Goal: Task Accomplishment & Management: Use online tool/utility

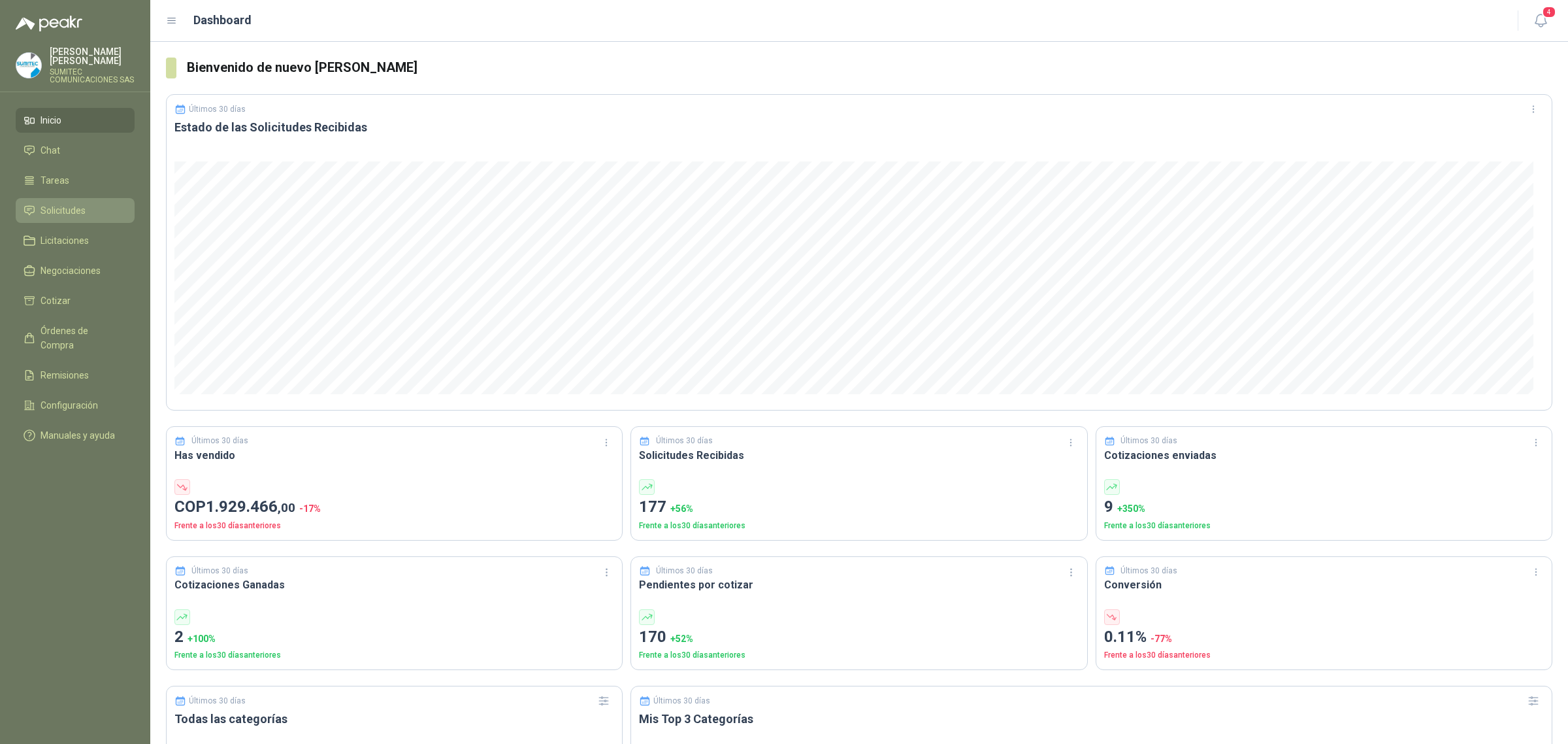
click at [63, 202] on link "Solicitudes" at bounding box center [75, 210] width 119 height 25
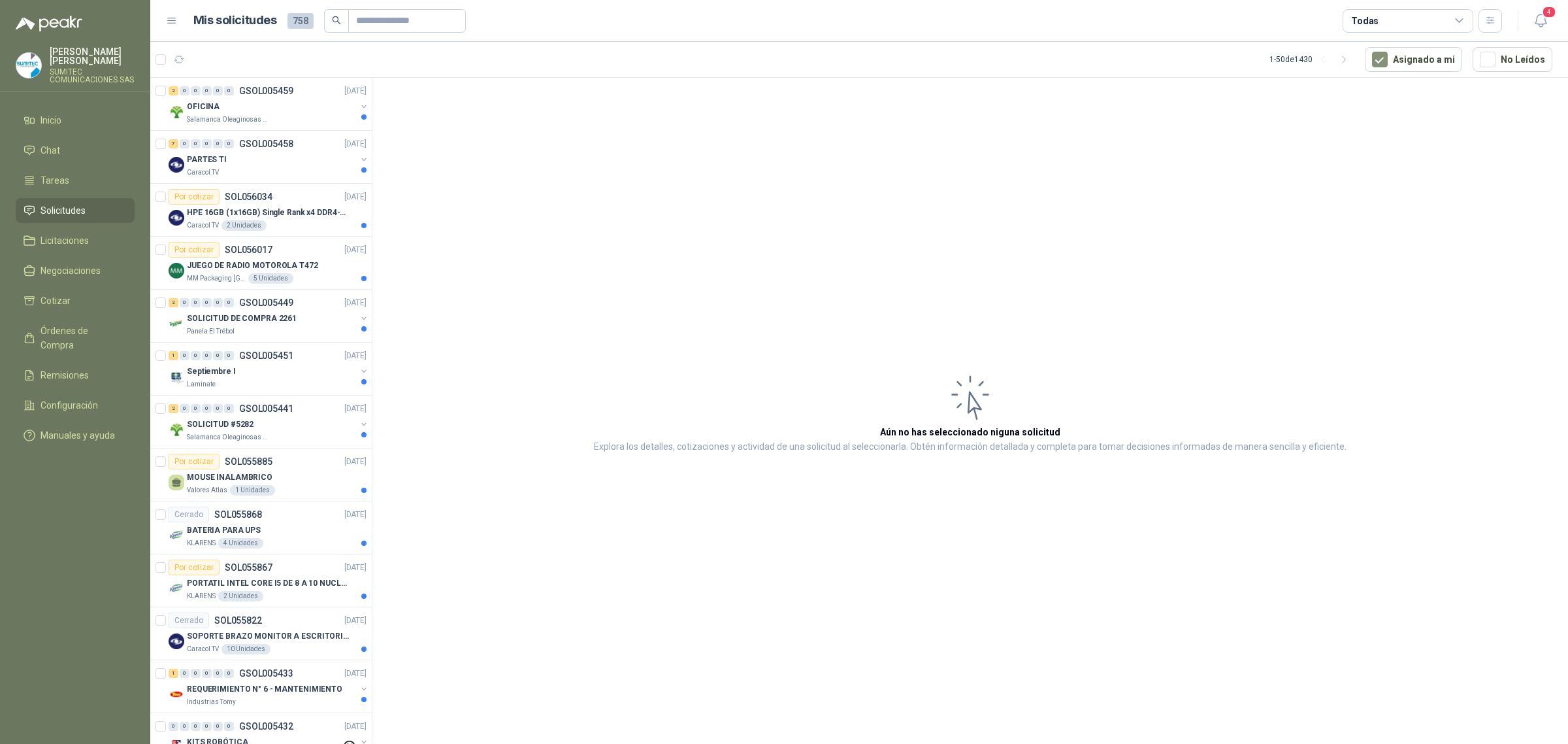
click at [1396, 27] on div "Todas" at bounding box center [1408, 20] width 131 height 23
click at [1399, 74] on div "99+ Por cotizar" at bounding box center [1387, 75] width 67 height 11
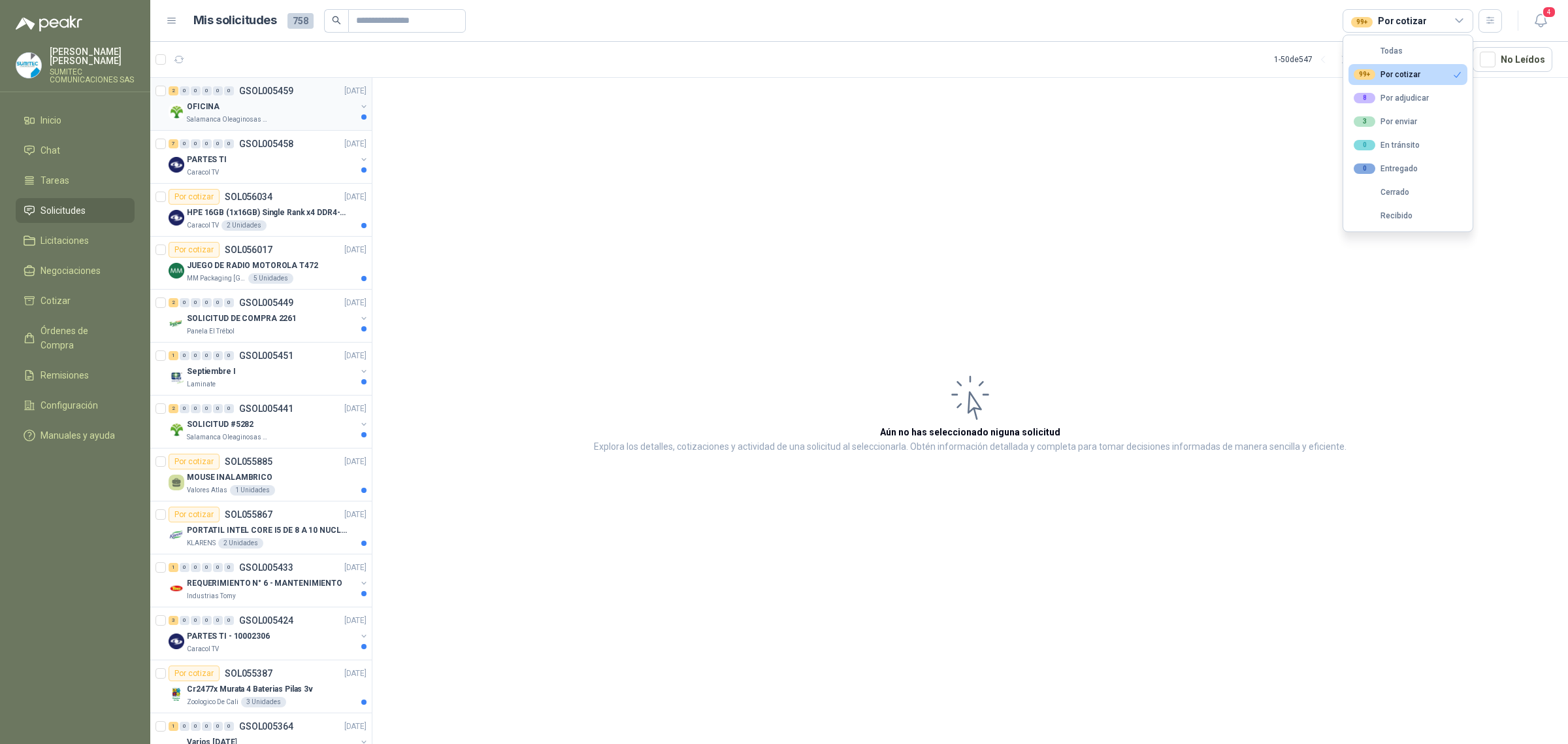
click at [245, 108] on div "OFICINA" at bounding box center [271, 107] width 169 height 16
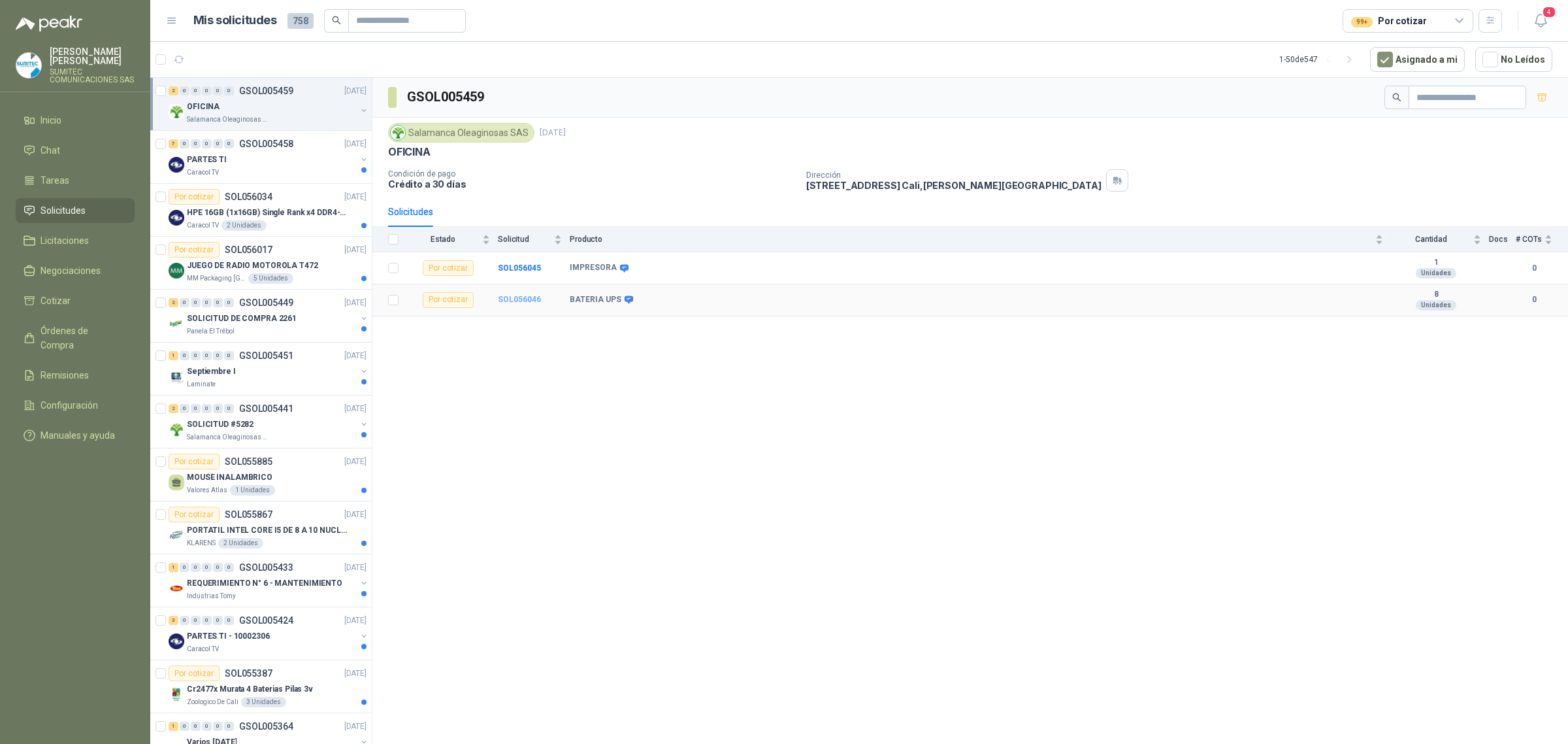
click at [509, 304] on b "SOL056046" at bounding box center [519, 298] width 44 height 9
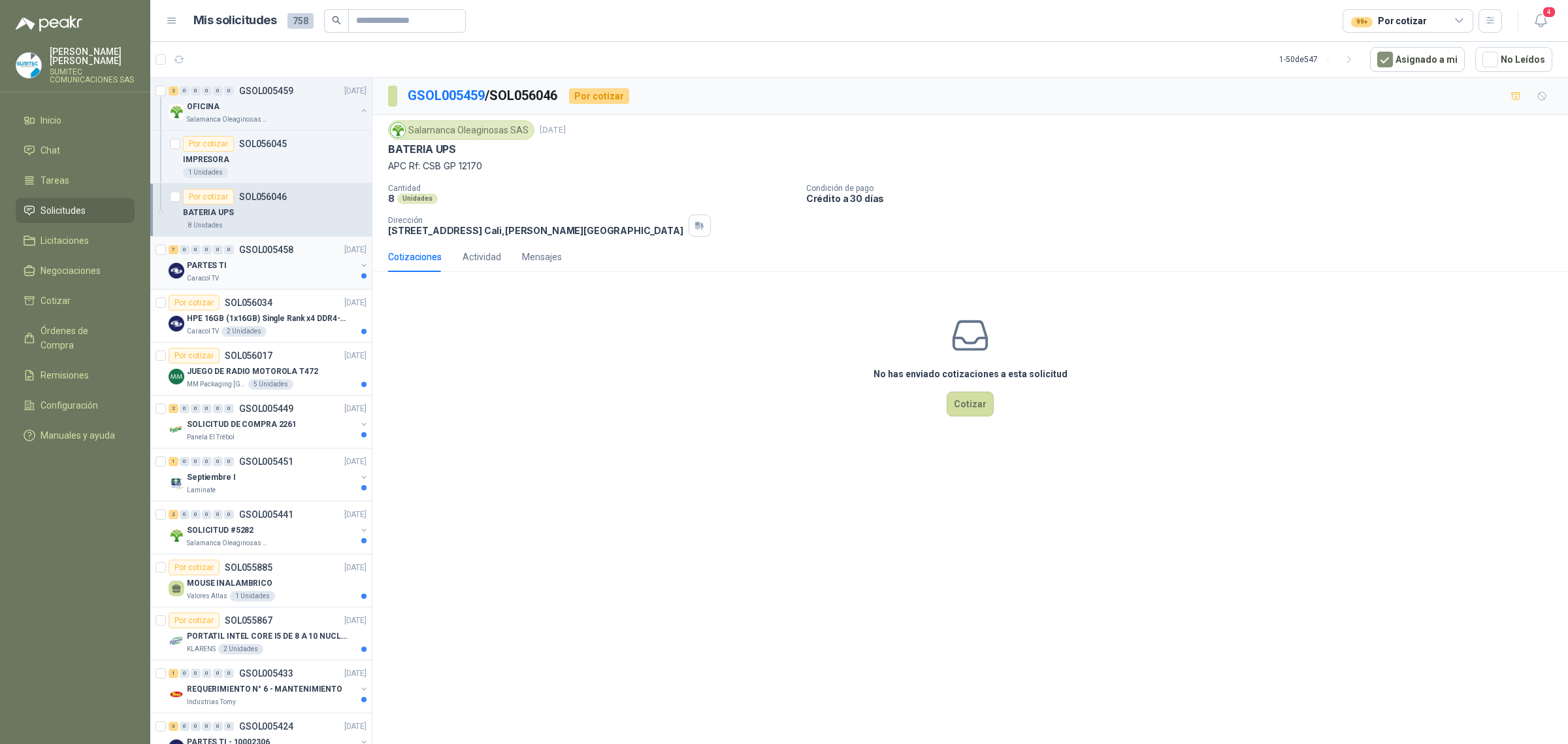
click at [259, 283] on div "Caracol TV" at bounding box center [271, 278] width 169 height 11
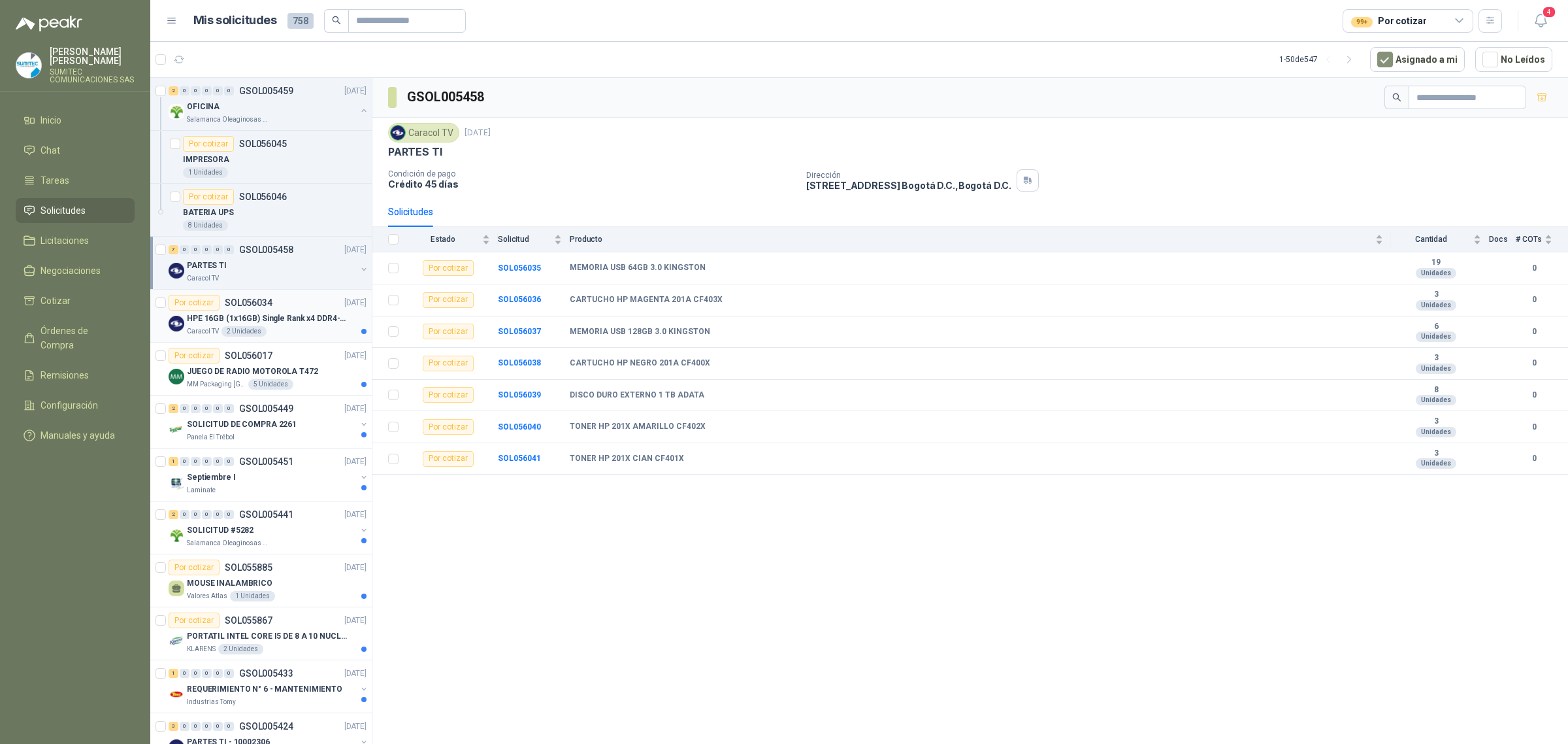
click at [287, 319] on p "HPE 16GB (1x16GB) Single Rank x4 DDR4-2400" at bounding box center [268, 319] width 163 height 13
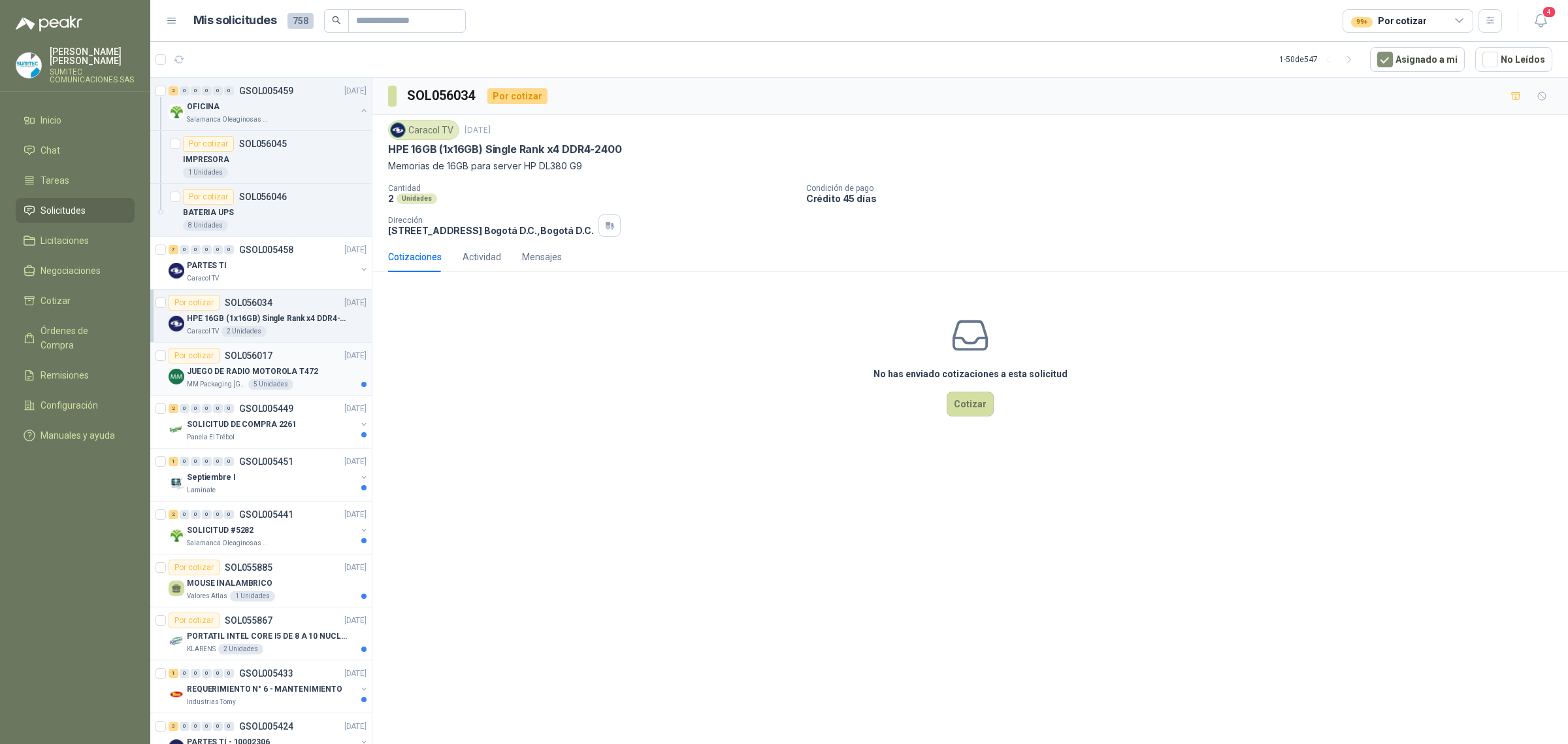
click at [290, 373] on p "JUEGO DE RADIO MOTOROLA T472" at bounding box center [253, 371] width 132 height 13
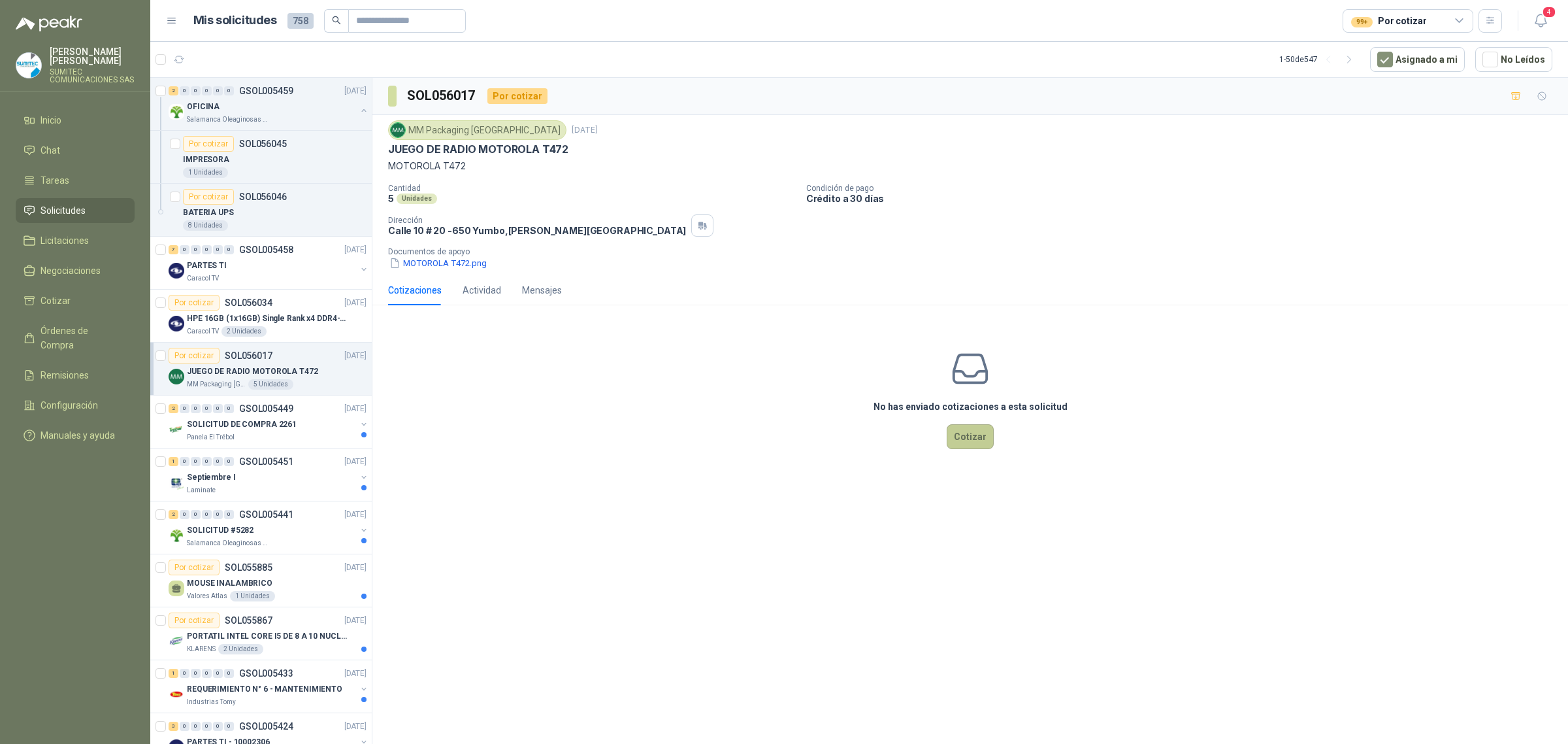
click at [980, 440] on button "Cotizar" at bounding box center [970, 437] width 47 height 25
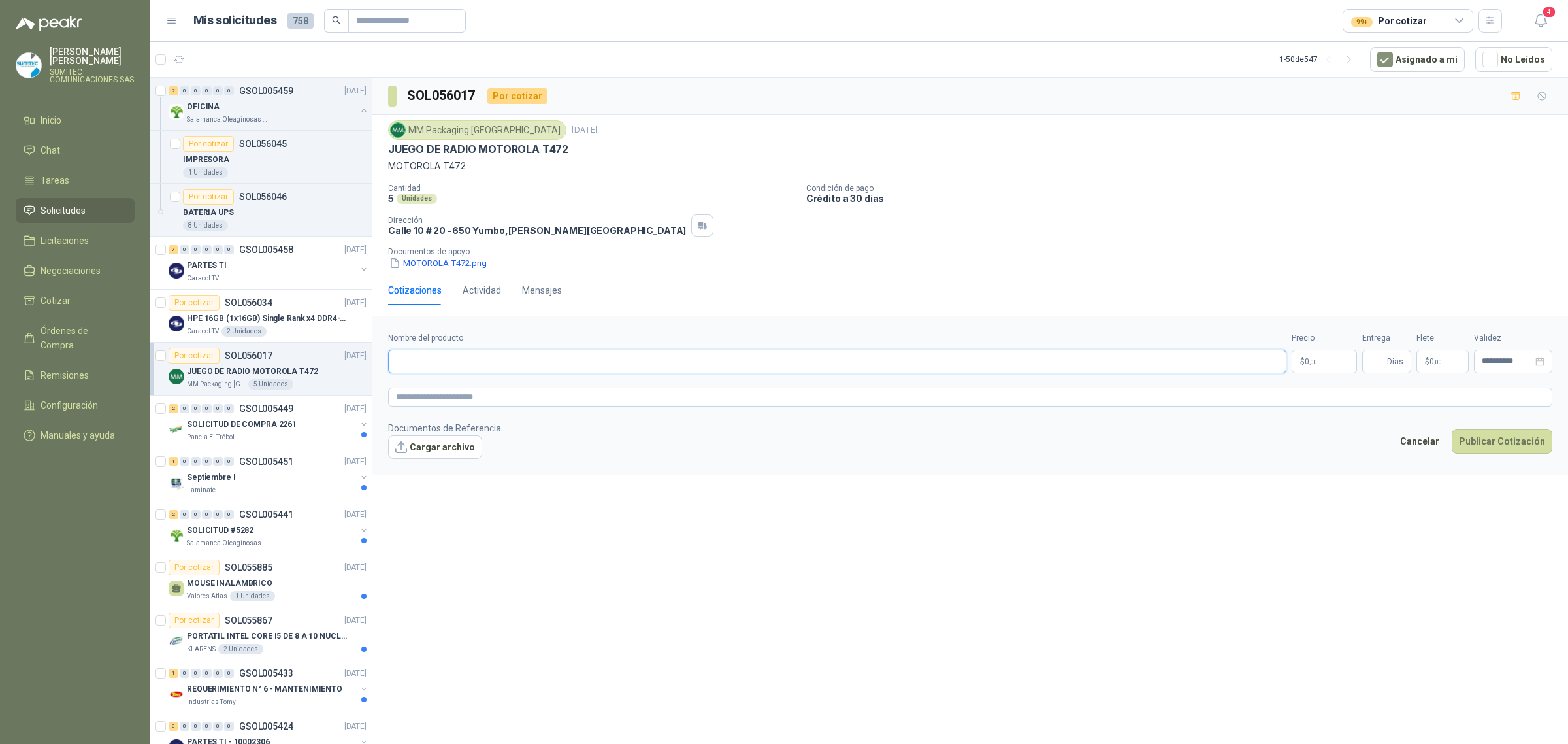
click at [494, 357] on input "Nombre del producto" at bounding box center [838, 361] width 899 height 23
paste input "**********"
type input "**********"
click at [487, 402] on textarea at bounding box center [970, 397] width 1164 height 19
click at [458, 459] on button "Cargar archivo" at bounding box center [435, 447] width 94 height 23
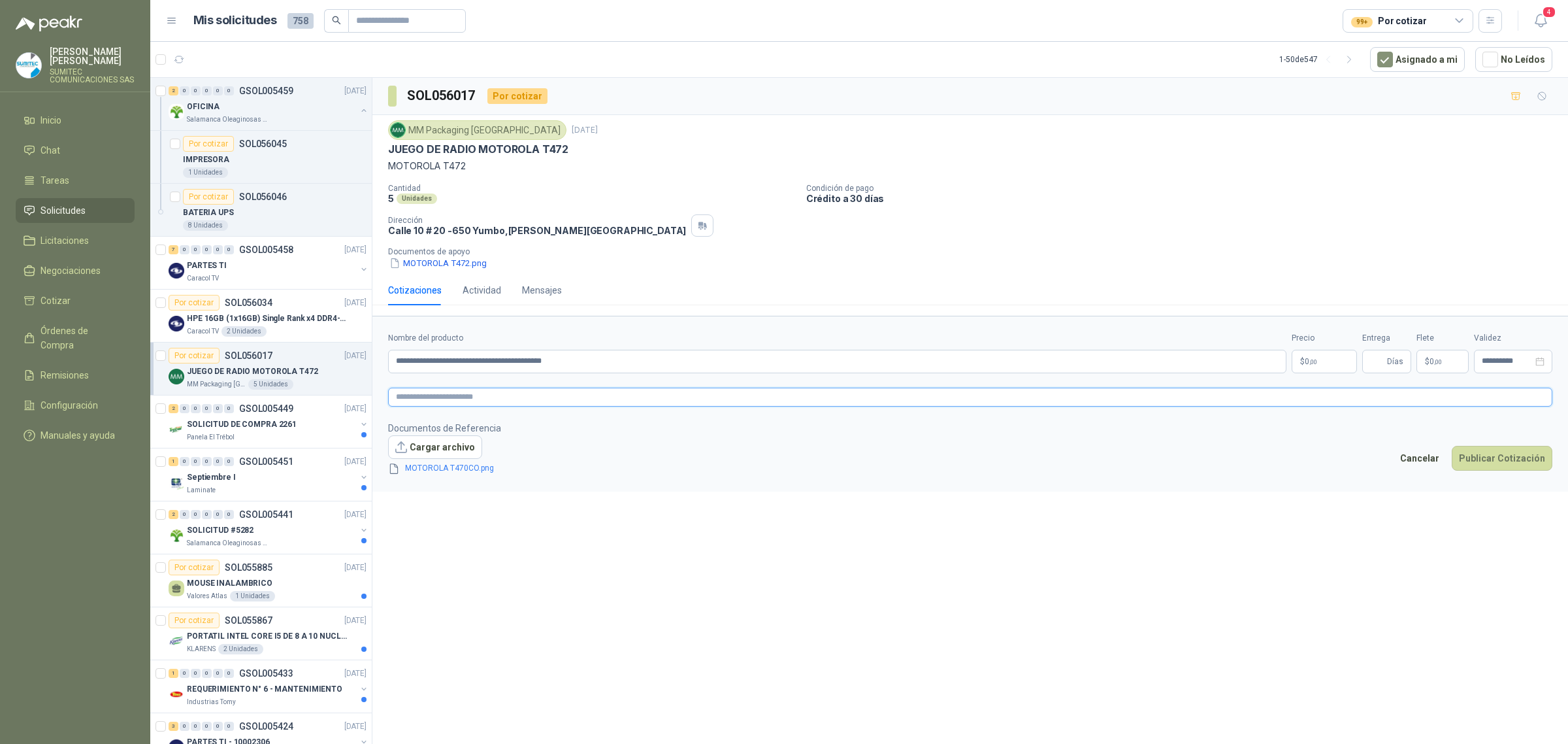
click at [547, 396] on textarea at bounding box center [970, 397] width 1164 height 19
paste textarea "**********"
type textarea "**********"
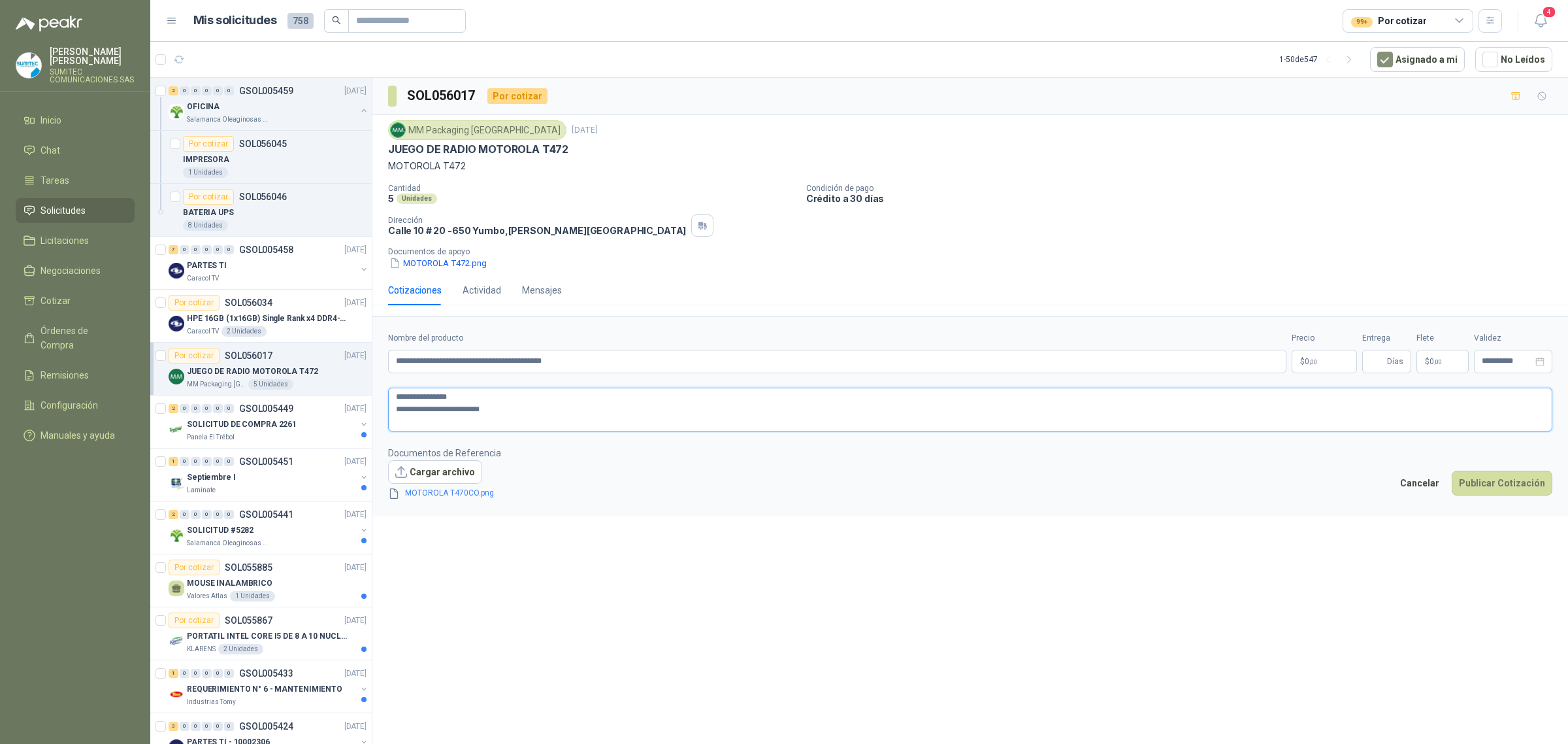
type textarea "**********"
click at [1328, 363] on p "$ 0 ,00" at bounding box center [1324, 361] width 65 height 23
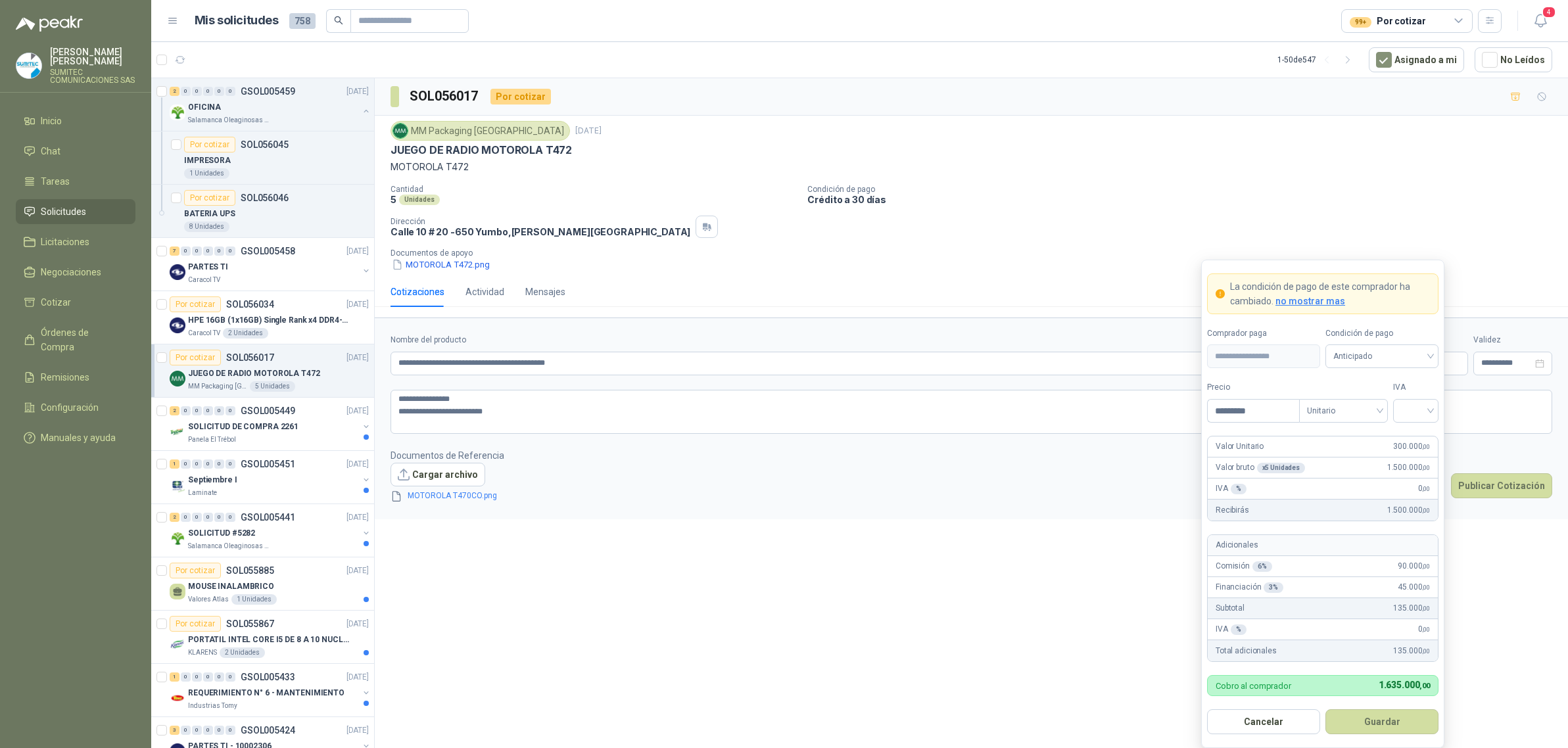
type input "*********"
click at [651, 478] on footer "Documentos de Referencia Cargar archivo MOTOROLA T470CO.png Cancelar Publicar C…" at bounding box center [972, 475] width 1162 height 56
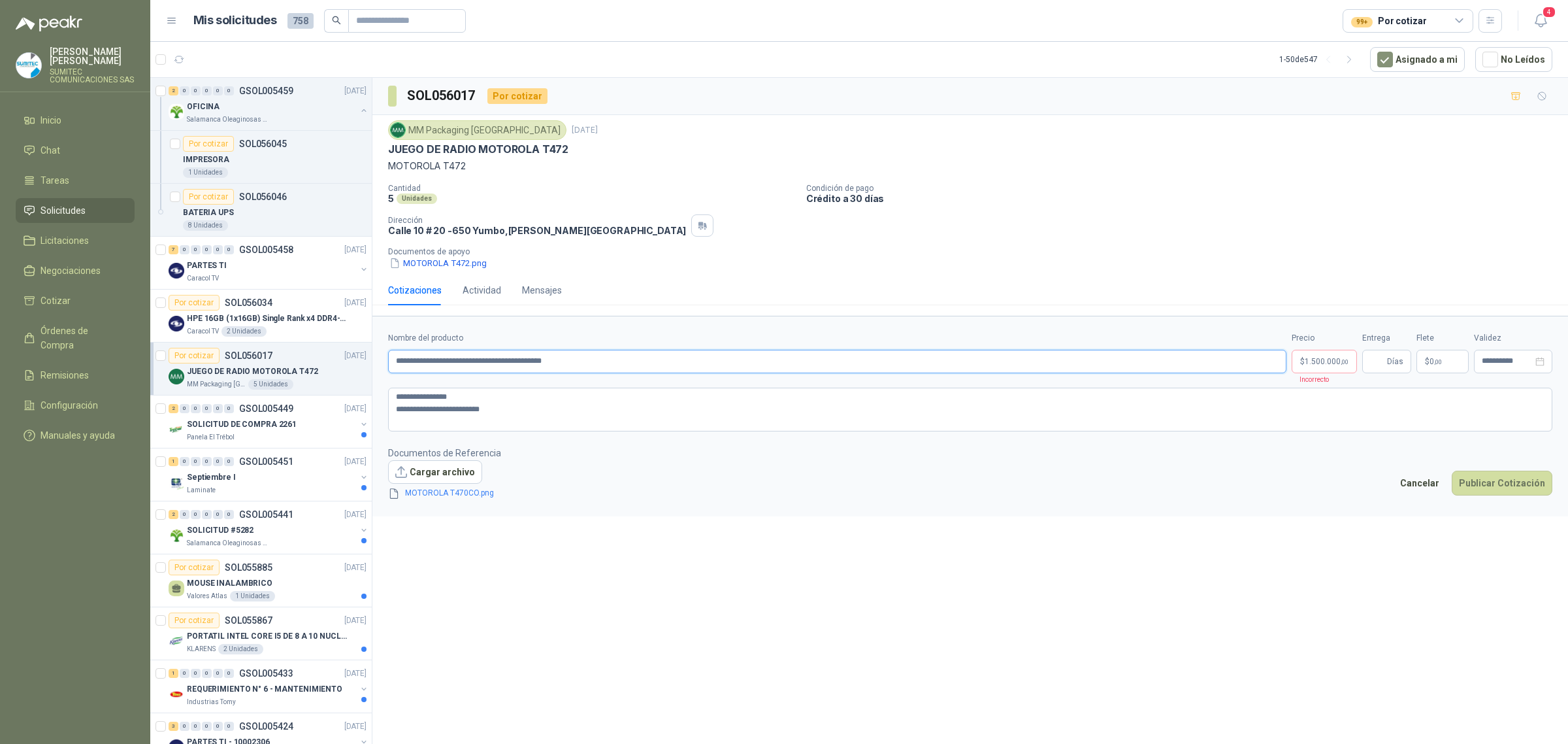
click at [611, 363] on input "**********" at bounding box center [838, 361] width 899 height 23
click at [409, 357] on input "**********" at bounding box center [838, 361] width 899 height 23
click at [667, 367] on input "**********" at bounding box center [838, 361] width 899 height 23
drag, startPoint x: 765, startPoint y: 361, endPoint x: 713, endPoint y: 420, distance: 78.6
click at [635, 364] on input "**********" at bounding box center [838, 361] width 899 height 23
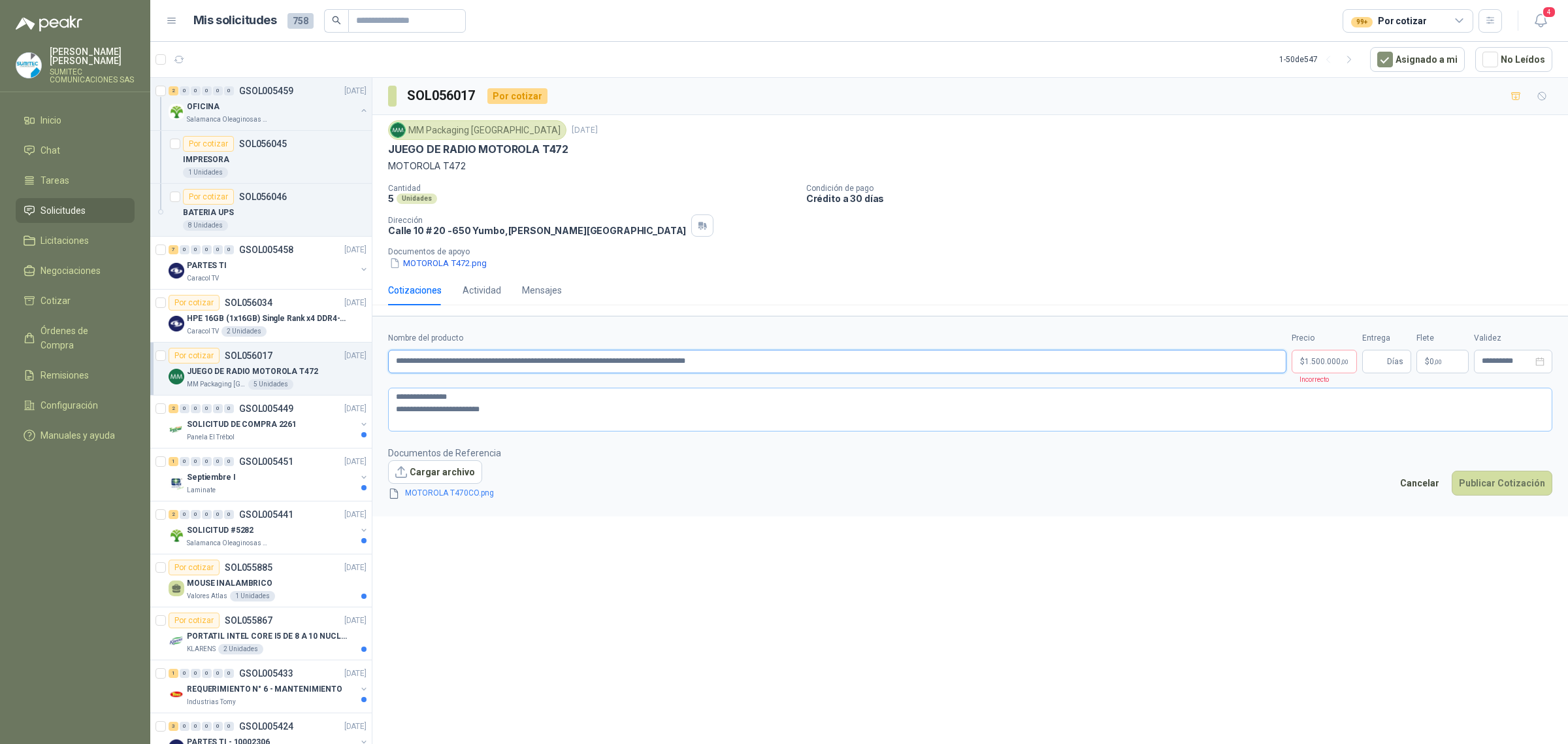
type input "**********"
click at [709, 422] on textarea "**********" at bounding box center [970, 410] width 1164 height 45
click at [1332, 355] on body "[PERSON_NAME] SUMITEC COMUNICACIONES SAS Inicio Chat Tareas Solicitudes Licitac…" at bounding box center [784, 372] width 1568 height 744
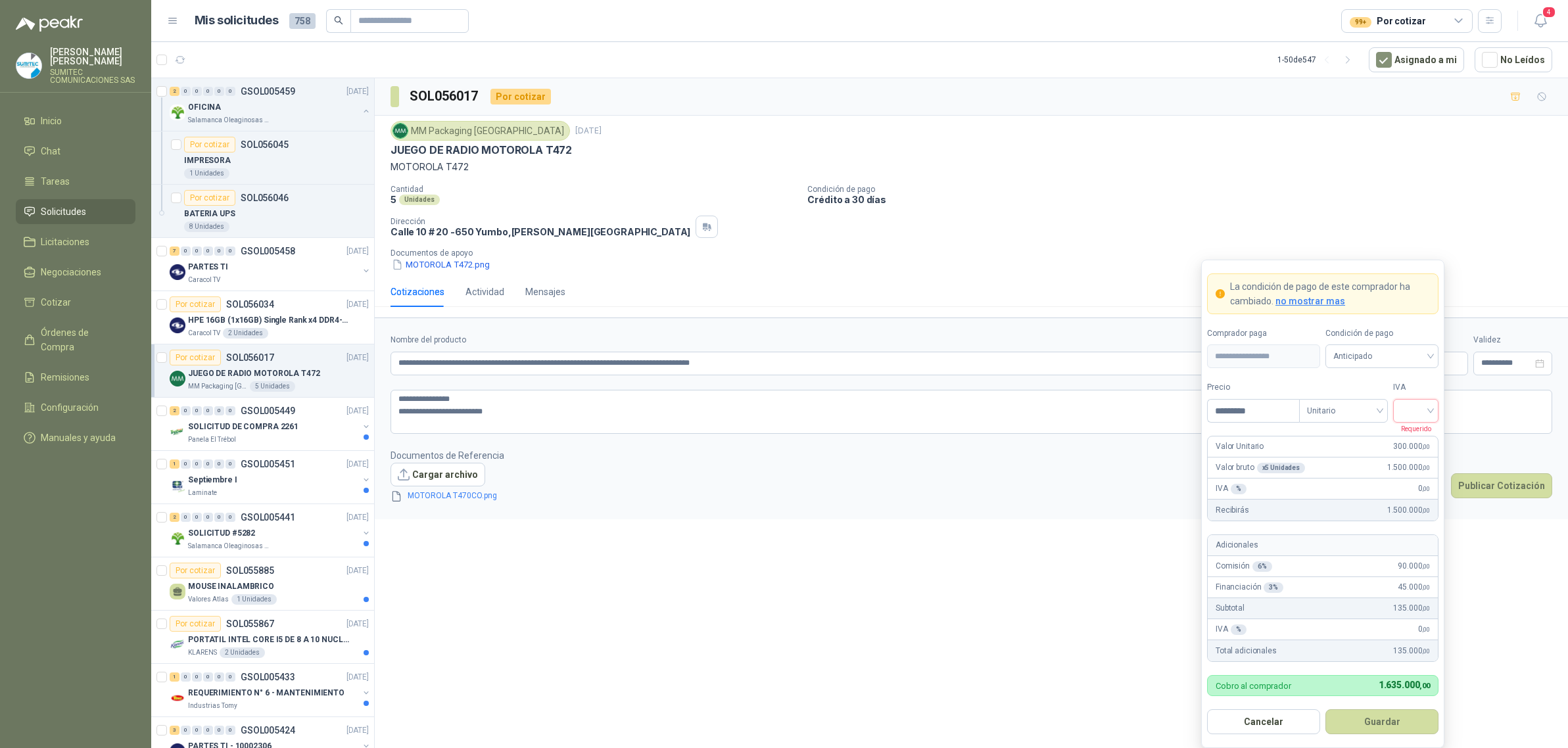
click at [1419, 411] on input "search" at bounding box center [1416, 409] width 29 height 19
click at [1418, 438] on div "19%" at bounding box center [1416, 438] width 24 height 15
click at [1373, 353] on span "Anticipado" at bounding box center [1382, 356] width 97 height 19
click at [1373, 398] on div "Crédito a 30 días" at bounding box center [1382, 405] width 92 height 15
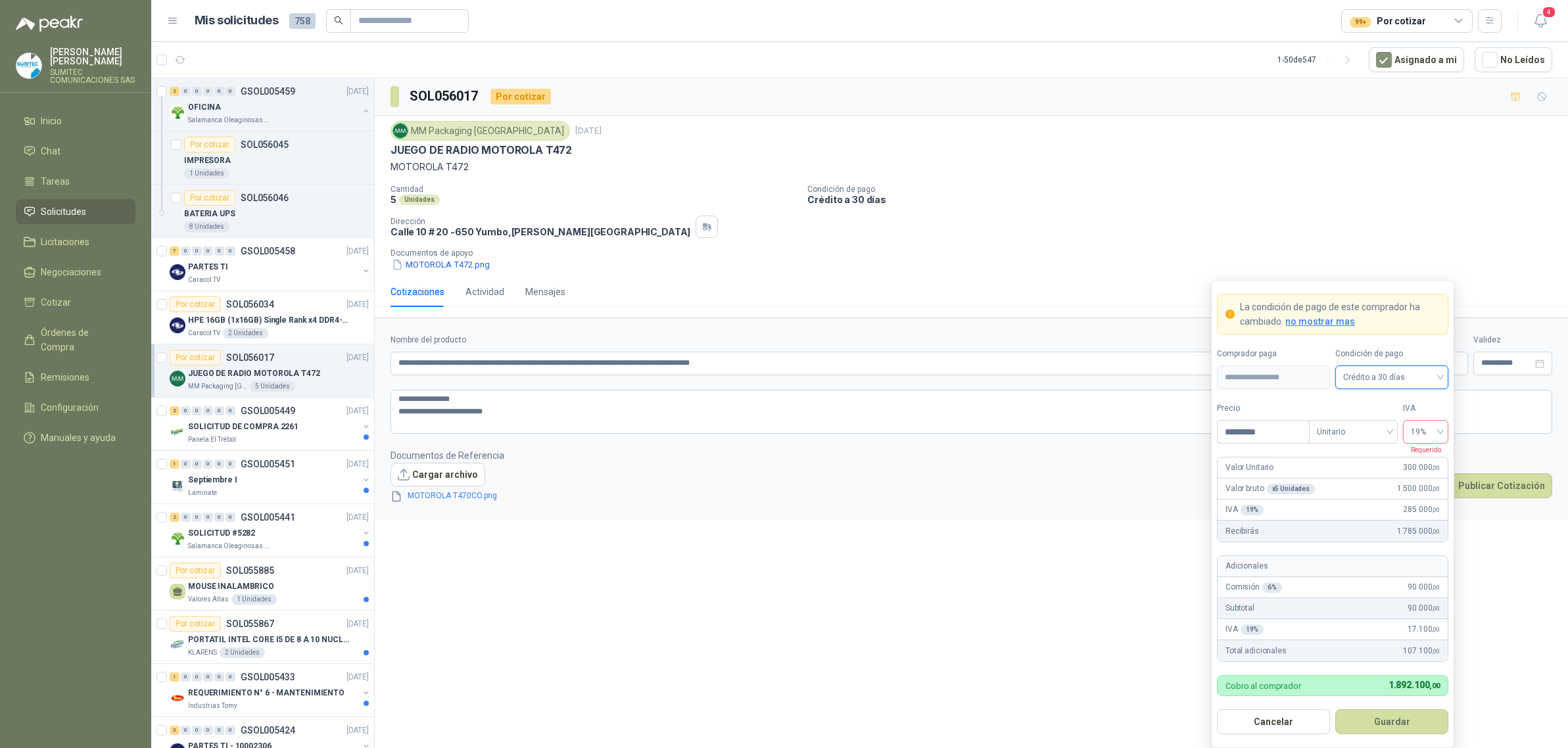
click at [1429, 429] on span "19%" at bounding box center [1426, 431] width 29 height 19
click at [1432, 465] on div "19%" at bounding box center [1426, 460] width 24 height 15
click at [1391, 717] on button "Guardar" at bounding box center [1392, 722] width 113 height 25
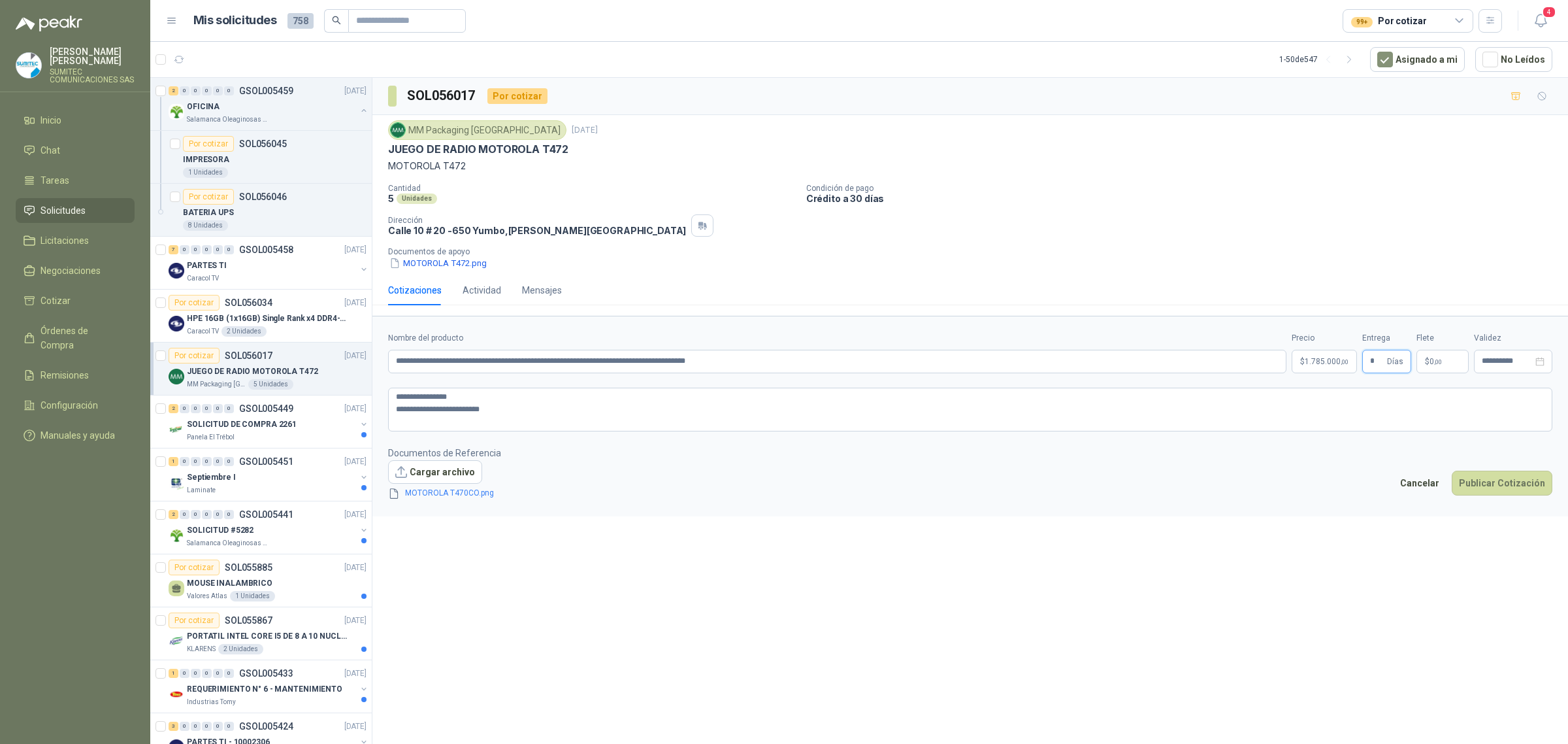
type input "*"
type input "********"
click at [1364, 559] on div "**********" at bounding box center [970, 413] width 1196 height 670
click at [1491, 480] on button "Publicar Cotización" at bounding box center [1502, 483] width 101 height 25
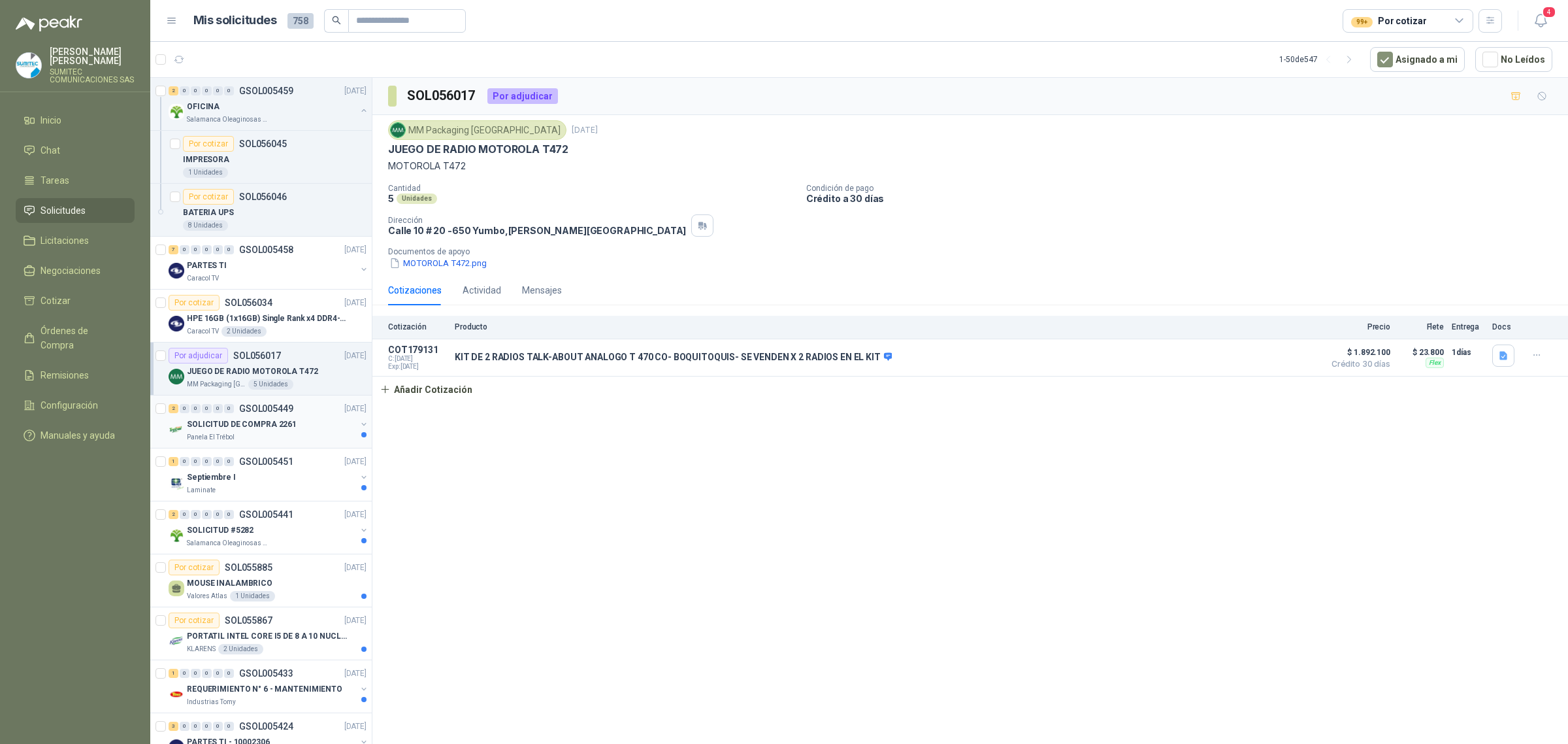
click at [301, 431] on div "SOLICITUD DE COMPRA 2261" at bounding box center [271, 424] width 169 height 16
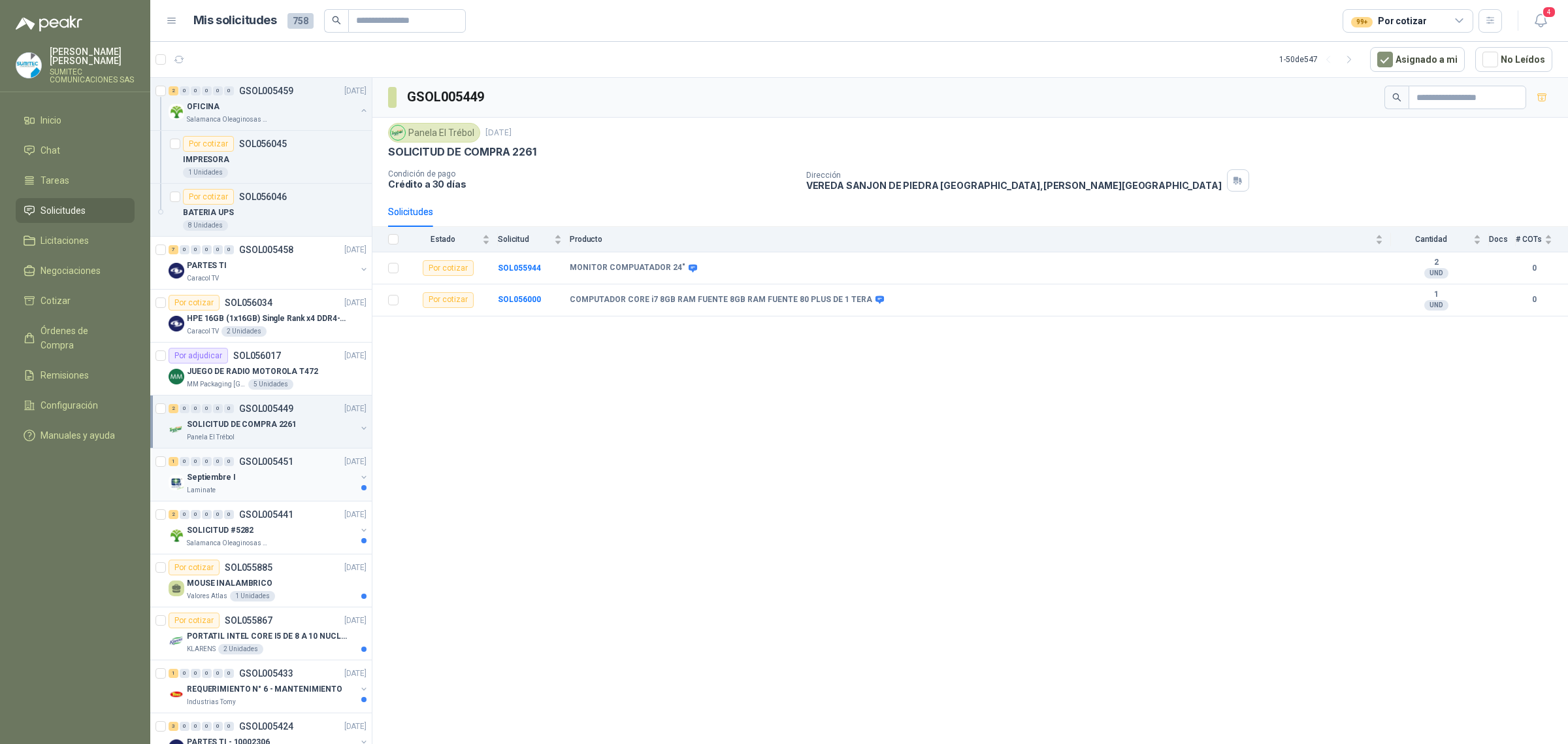
click at [283, 474] on div "Septiembre I" at bounding box center [271, 477] width 169 height 16
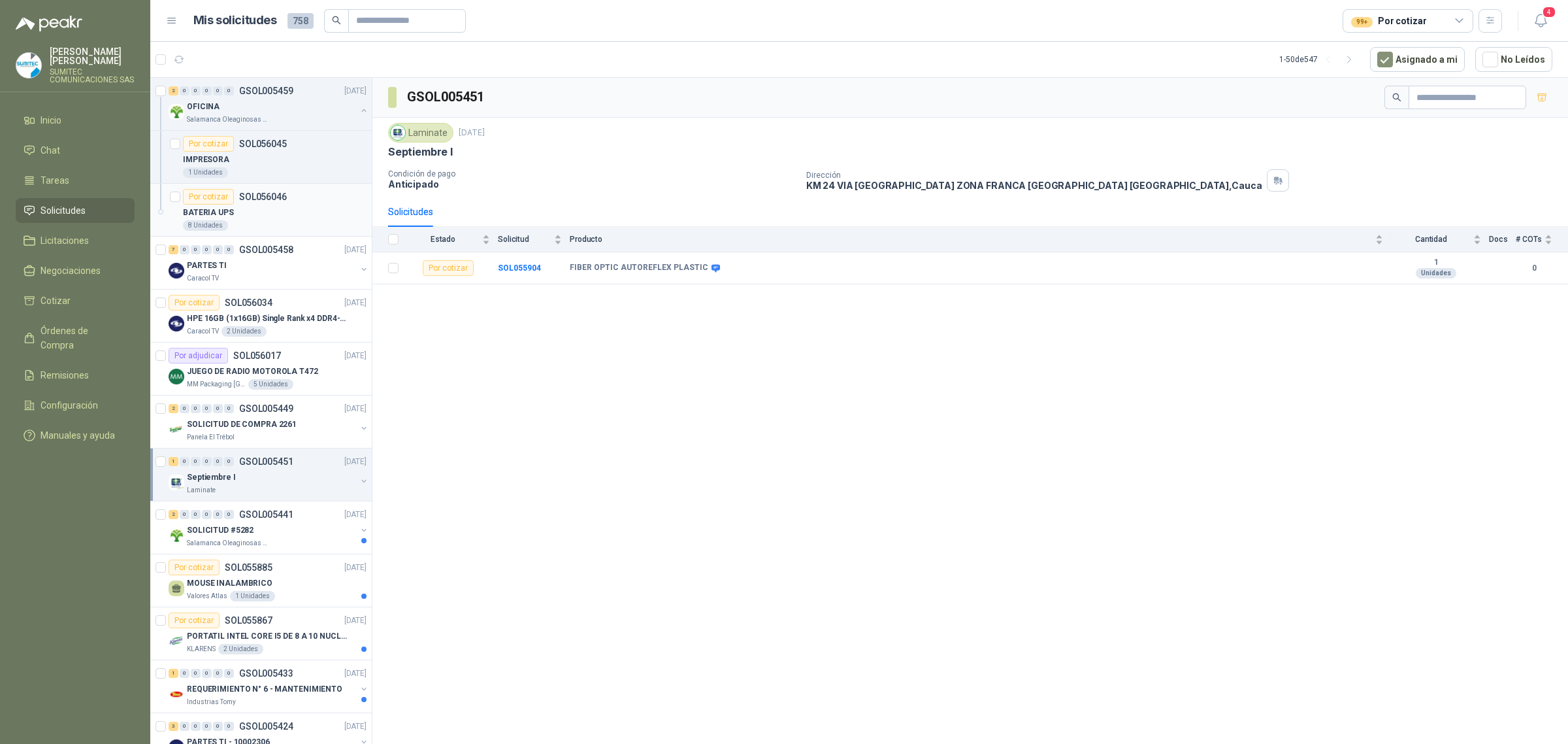
click at [276, 221] on div "8 Unidades" at bounding box center [275, 225] width 184 height 11
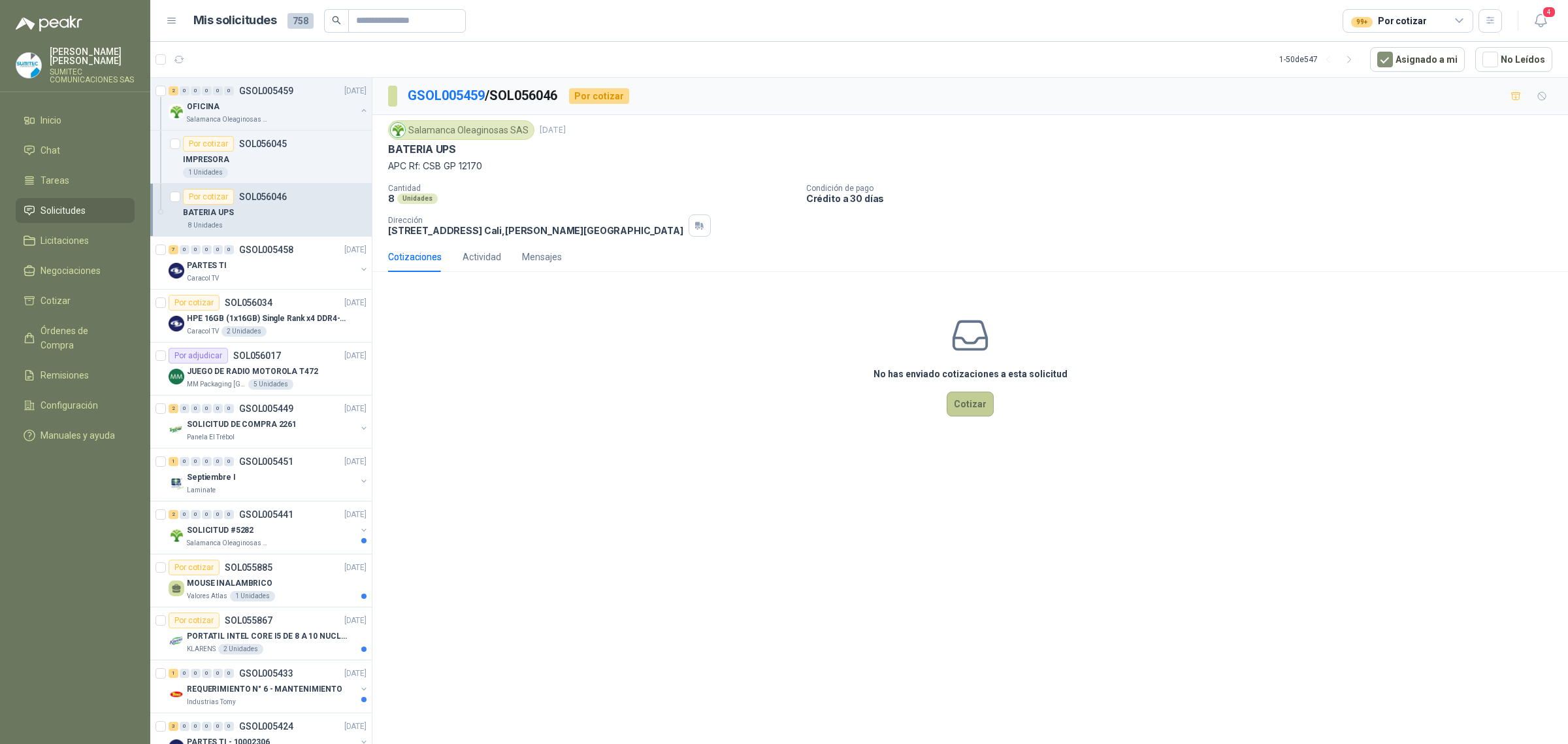
click at [987, 404] on button "Cotizar" at bounding box center [970, 404] width 47 height 25
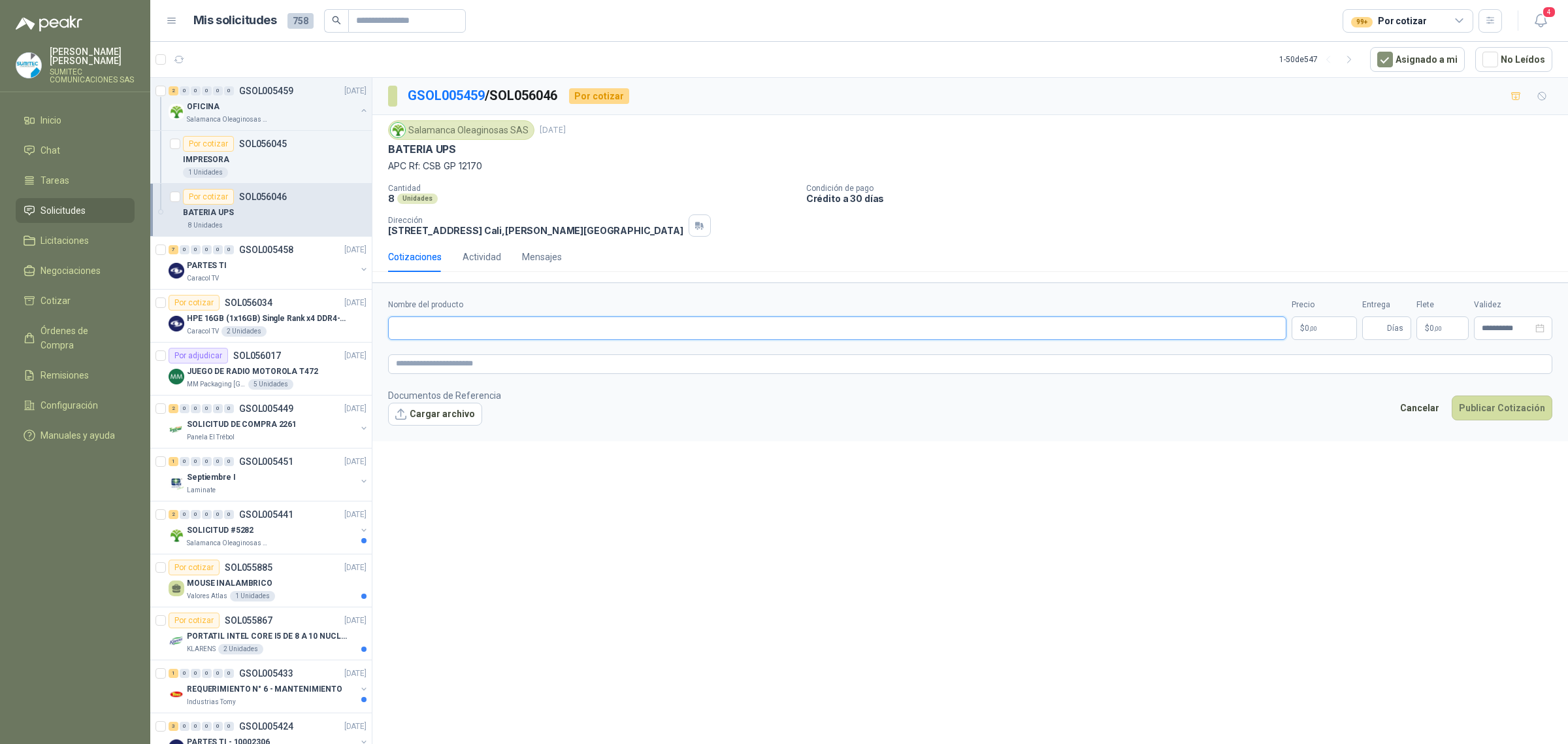
click at [463, 321] on input "Nombre del producto" at bounding box center [838, 328] width 899 height 23
paste input "**********"
type input "**********"
click at [418, 413] on button "Cargar archivo" at bounding box center [435, 415] width 94 height 23
click at [1325, 337] on body "[PERSON_NAME] SUMITEC COMUNICACIONES SAS Inicio Chat Tareas Solicitudes Licitac…" at bounding box center [784, 372] width 1568 height 744
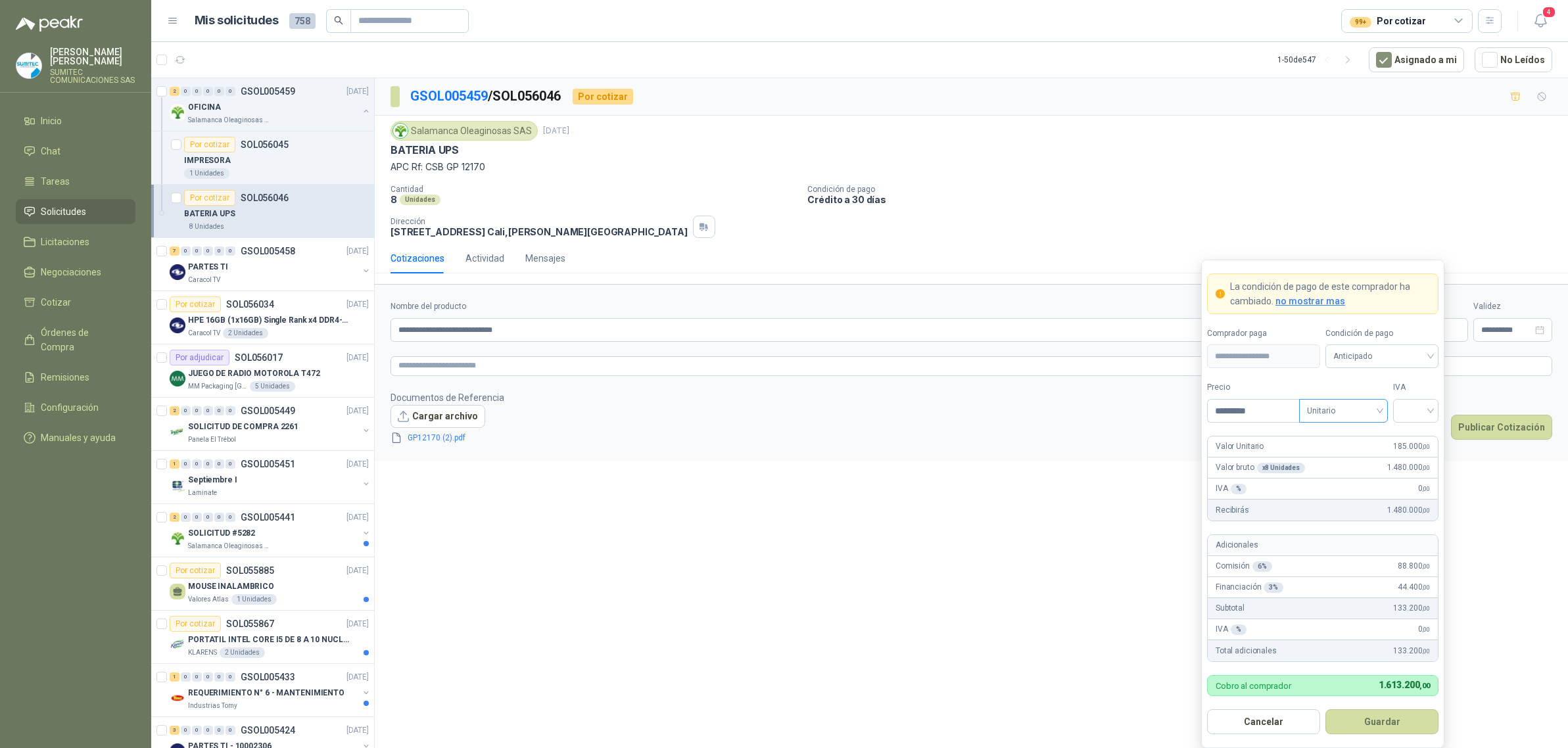
click at [1350, 413] on span "Unitario" at bounding box center [1343, 411] width 73 height 19
type input "*********"
click at [1350, 434] on div "Unitario" at bounding box center [1344, 438] width 68 height 15
click at [1414, 415] on input "search" at bounding box center [1416, 409] width 29 height 19
click at [1412, 441] on div "19%" at bounding box center [1416, 438] width 24 height 15
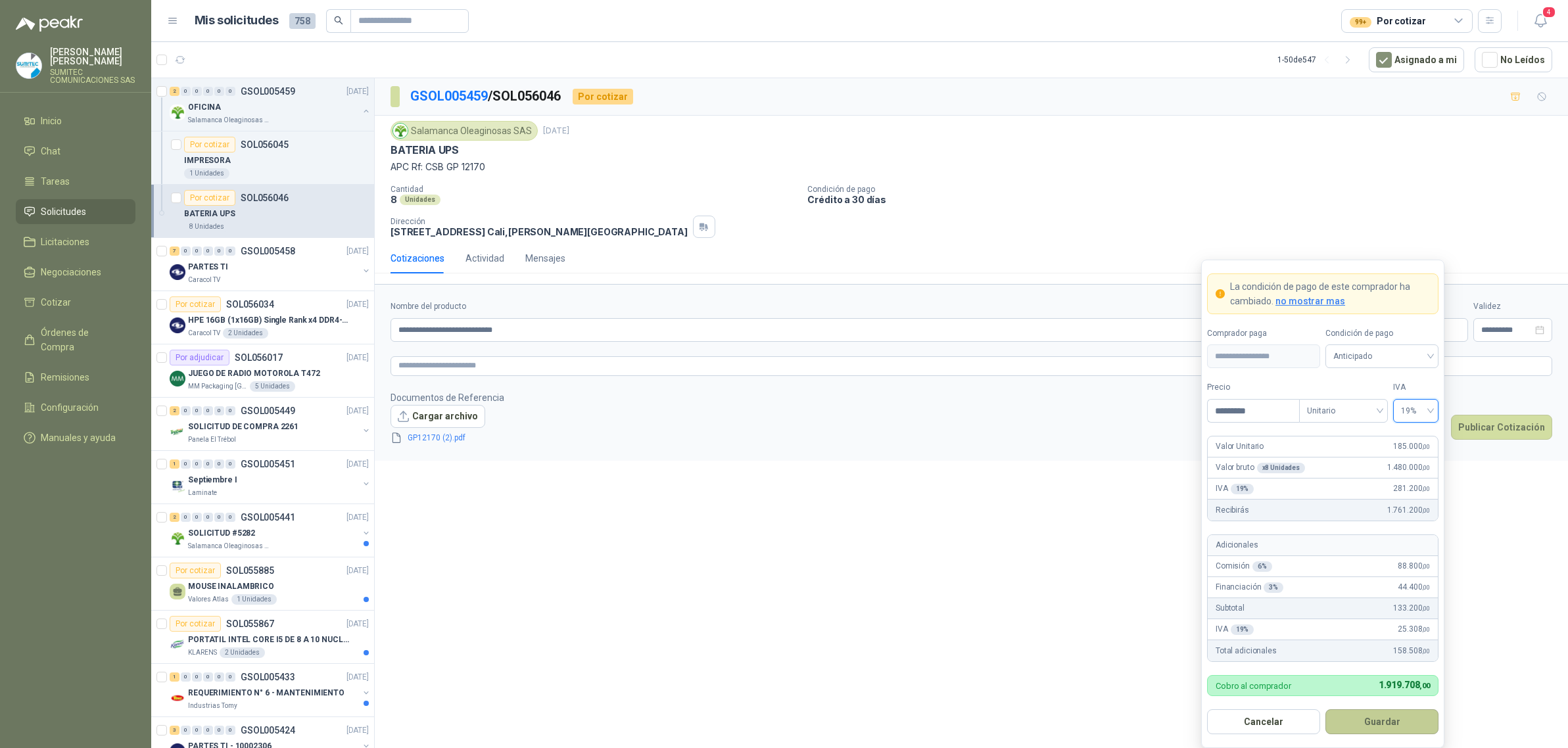
click at [1359, 728] on button "Guardar" at bounding box center [1382, 722] width 113 height 25
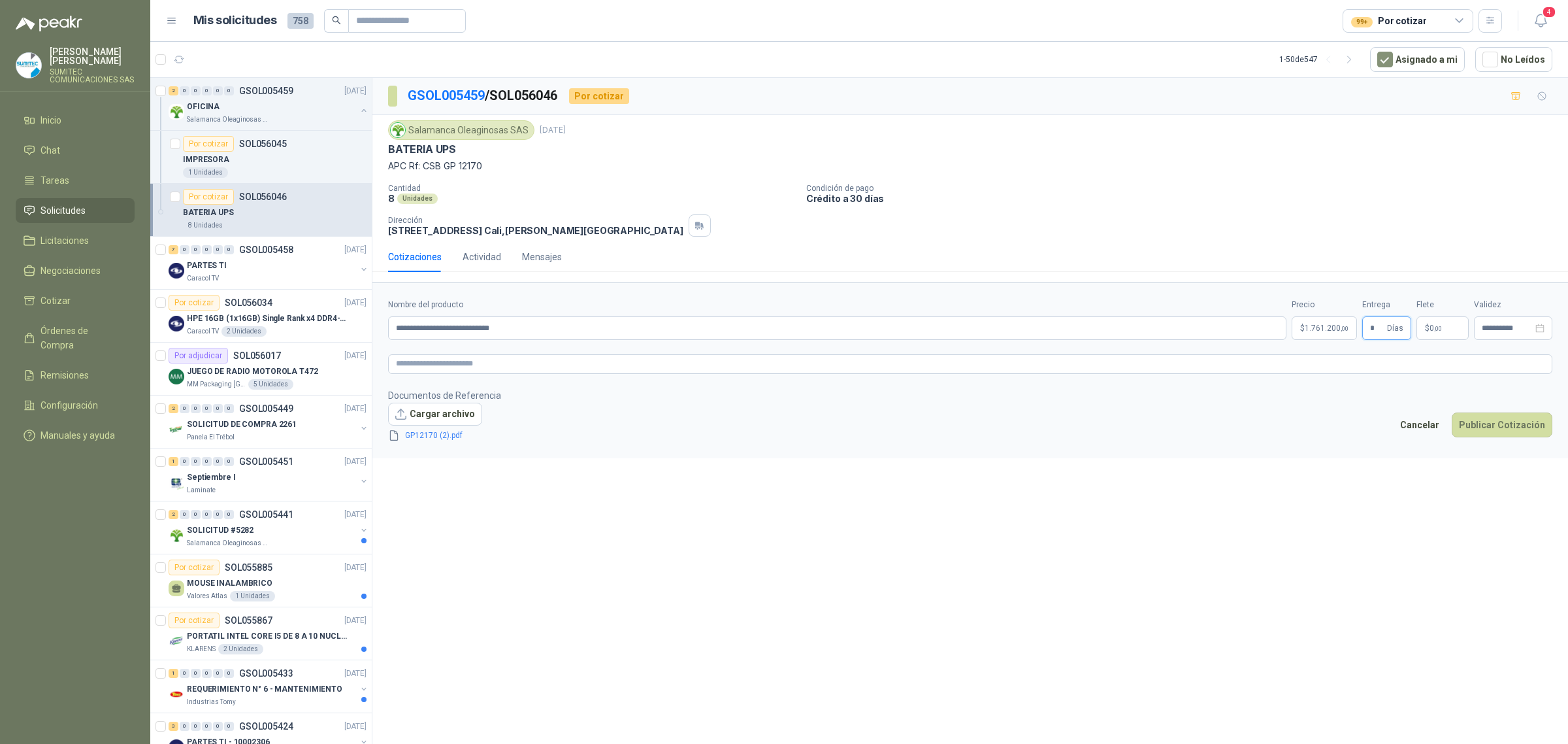
type input "*"
type input "********"
click at [1376, 498] on div "**********" at bounding box center [970, 413] width 1196 height 670
drag, startPoint x: 1491, startPoint y: 429, endPoint x: 1350, endPoint y: 505, distance: 160.2
click at [1491, 429] on button "Publicar Cotización" at bounding box center [1502, 425] width 101 height 25
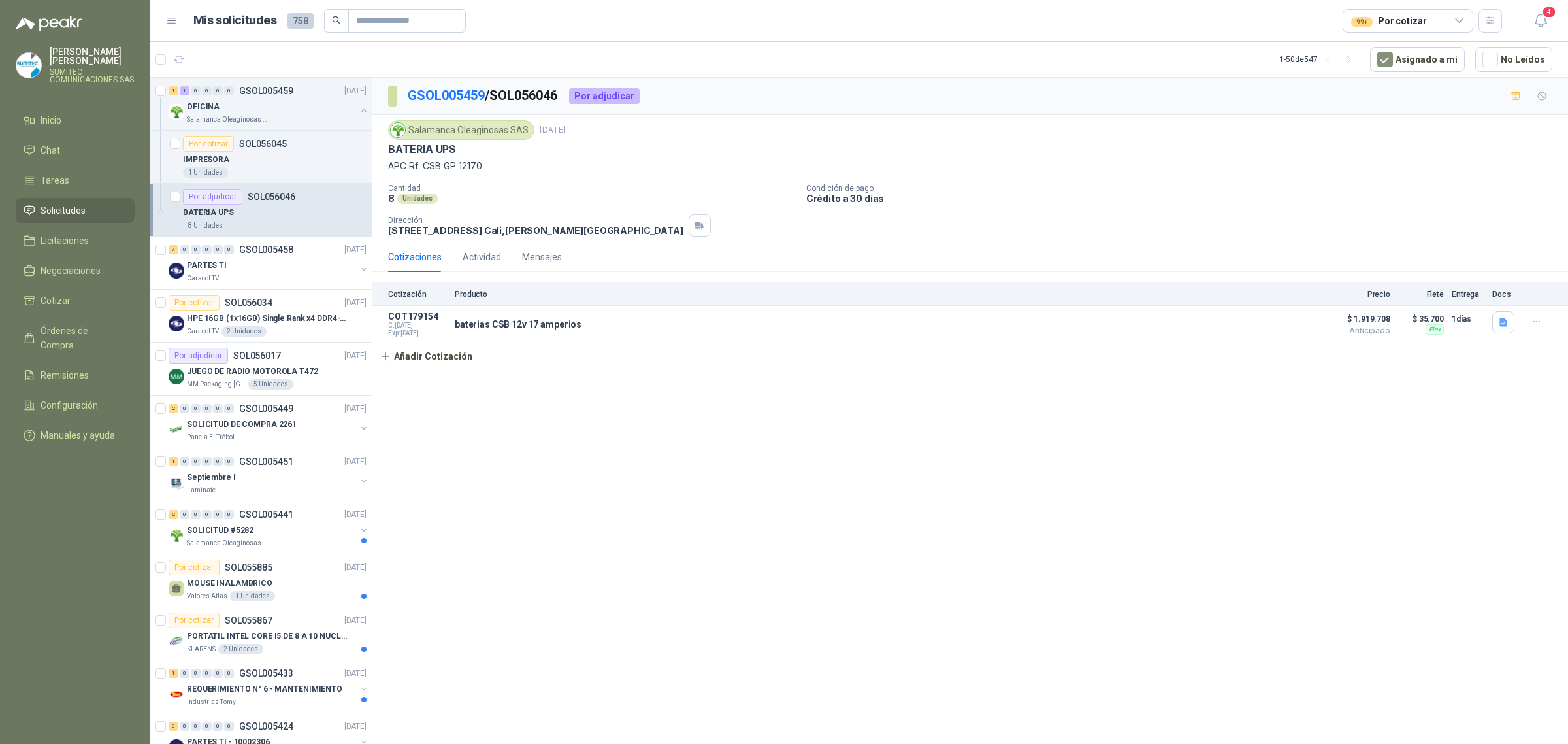
click at [278, 214] on div "BATERIA UPS" at bounding box center [275, 212] width 184 height 16
click at [304, 154] on div "IMPRESORA" at bounding box center [275, 160] width 184 height 16
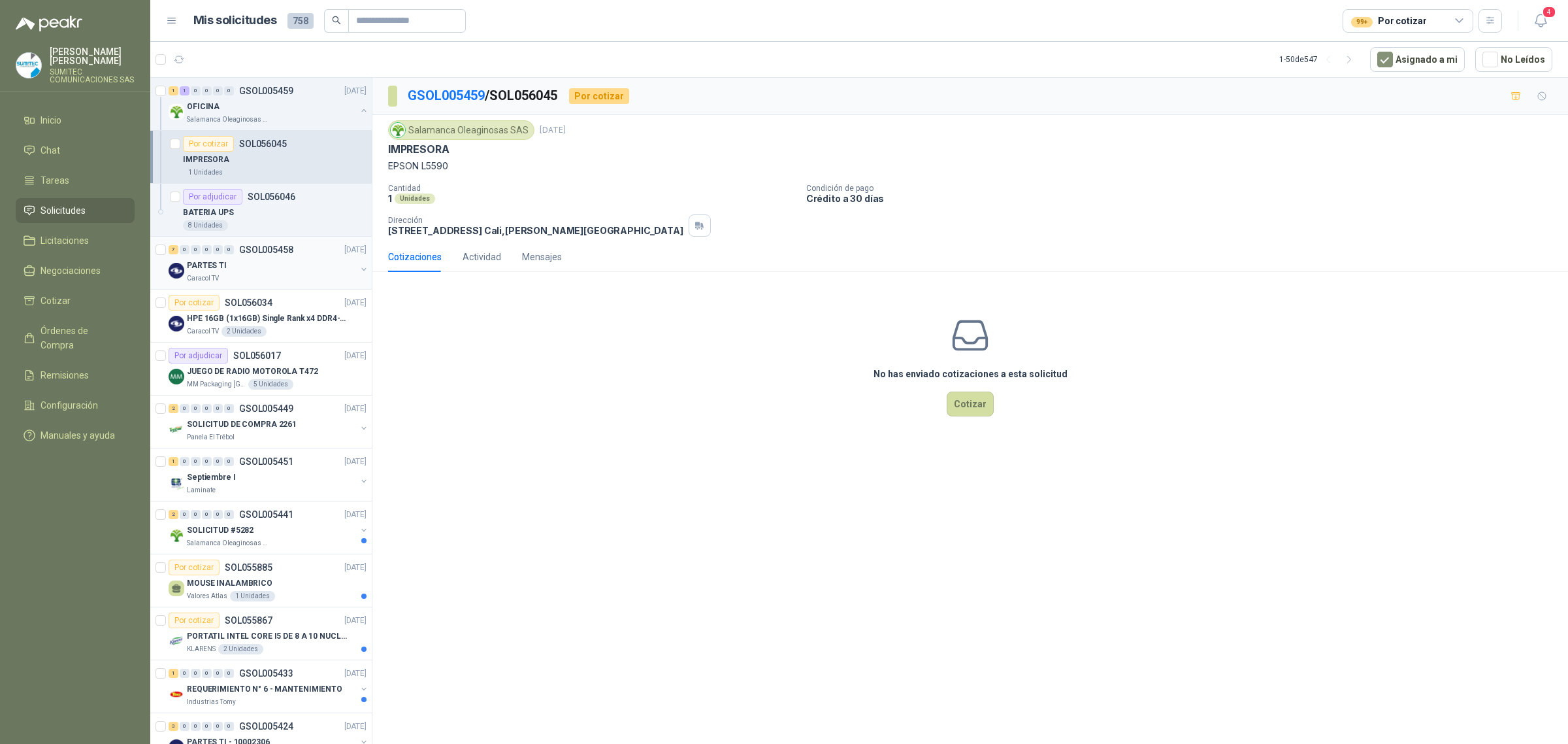
click at [276, 272] on div "PARTES TI" at bounding box center [271, 265] width 169 height 16
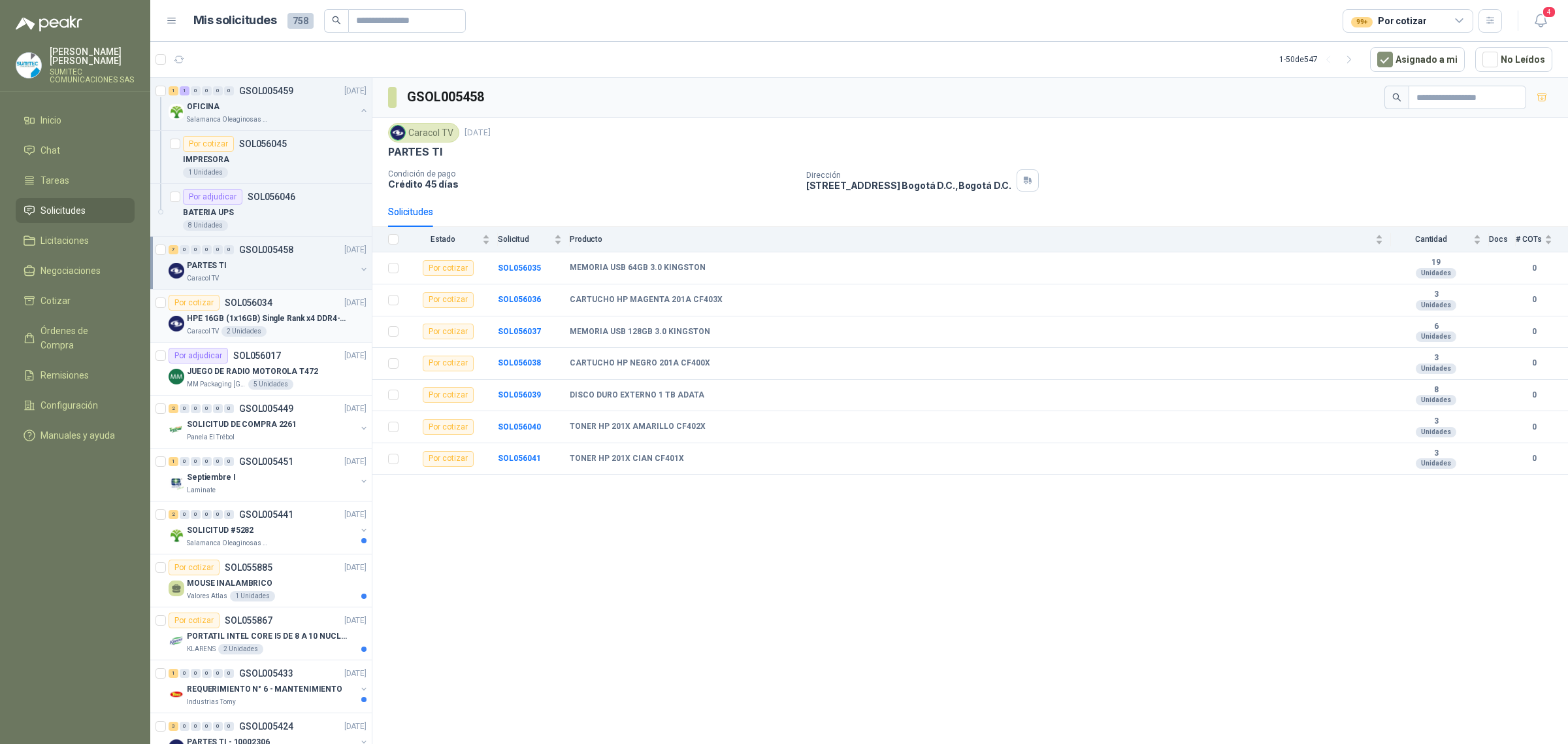
click at [285, 309] on div "Por cotizar SOL056034 [DATE]" at bounding box center [267, 302] width 198 height 16
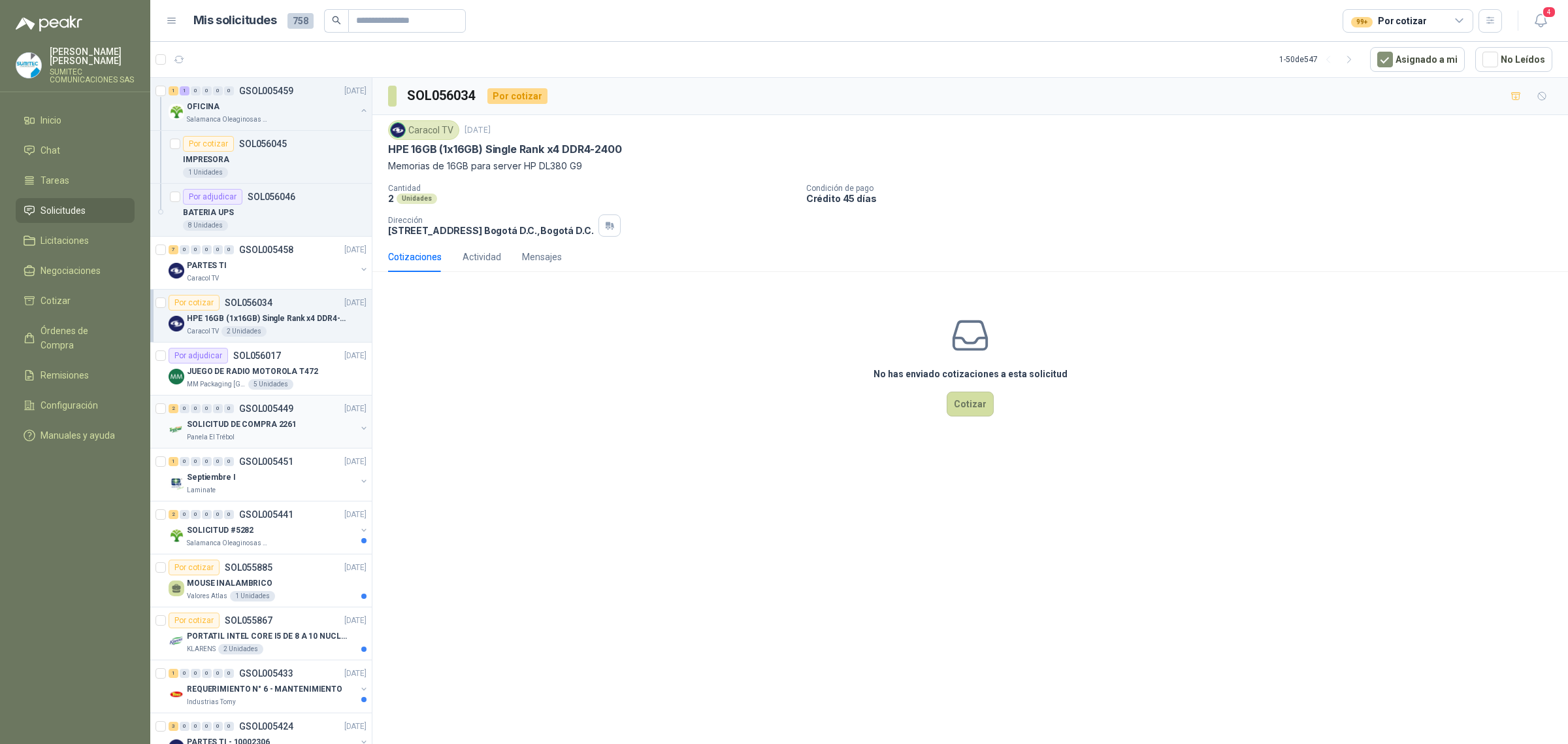
click at [290, 433] on div "Panela El Trébol" at bounding box center [271, 437] width 169 height 11
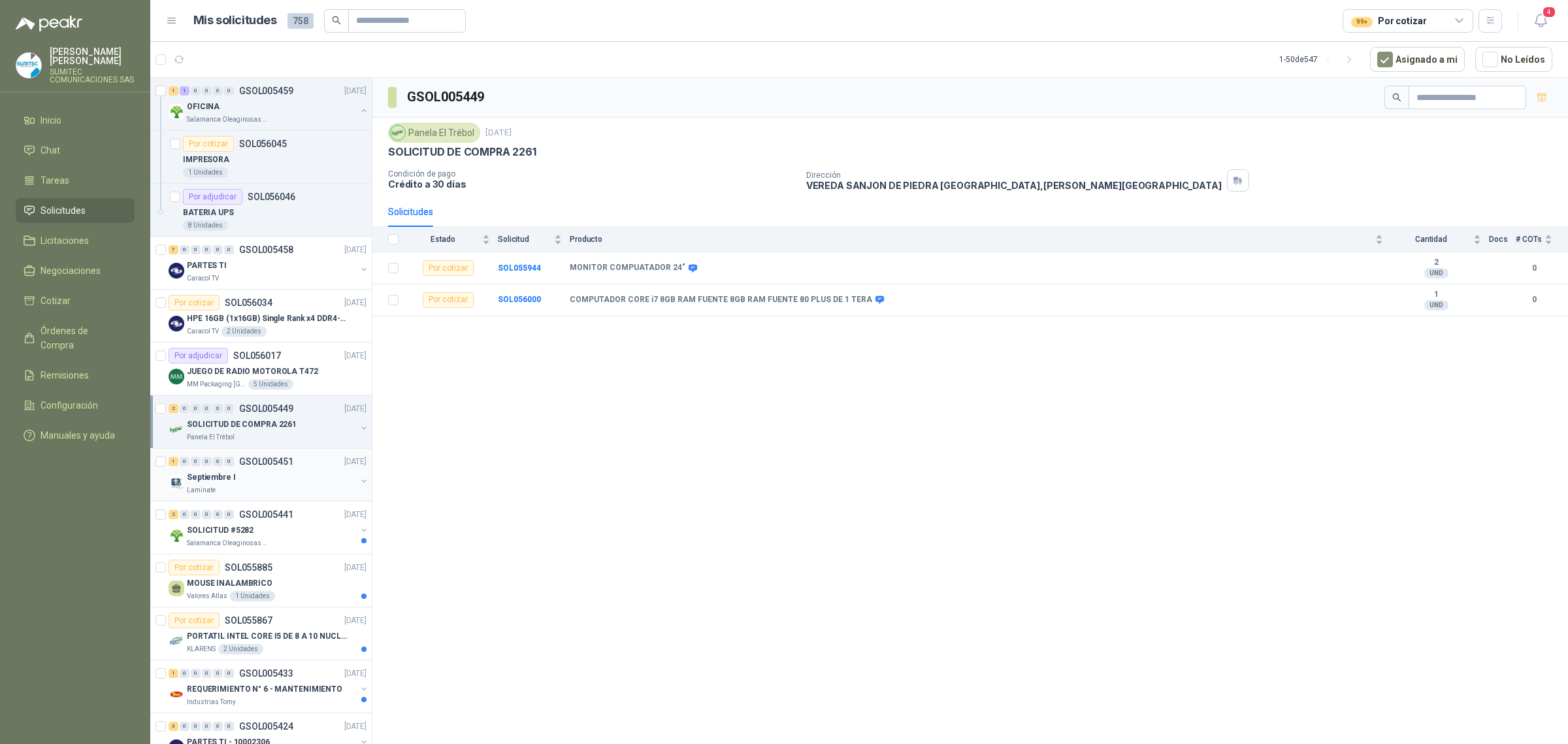
click at [295, 482] on div "Septiembre I" at bounding box center [271, 477] width 169 height 16
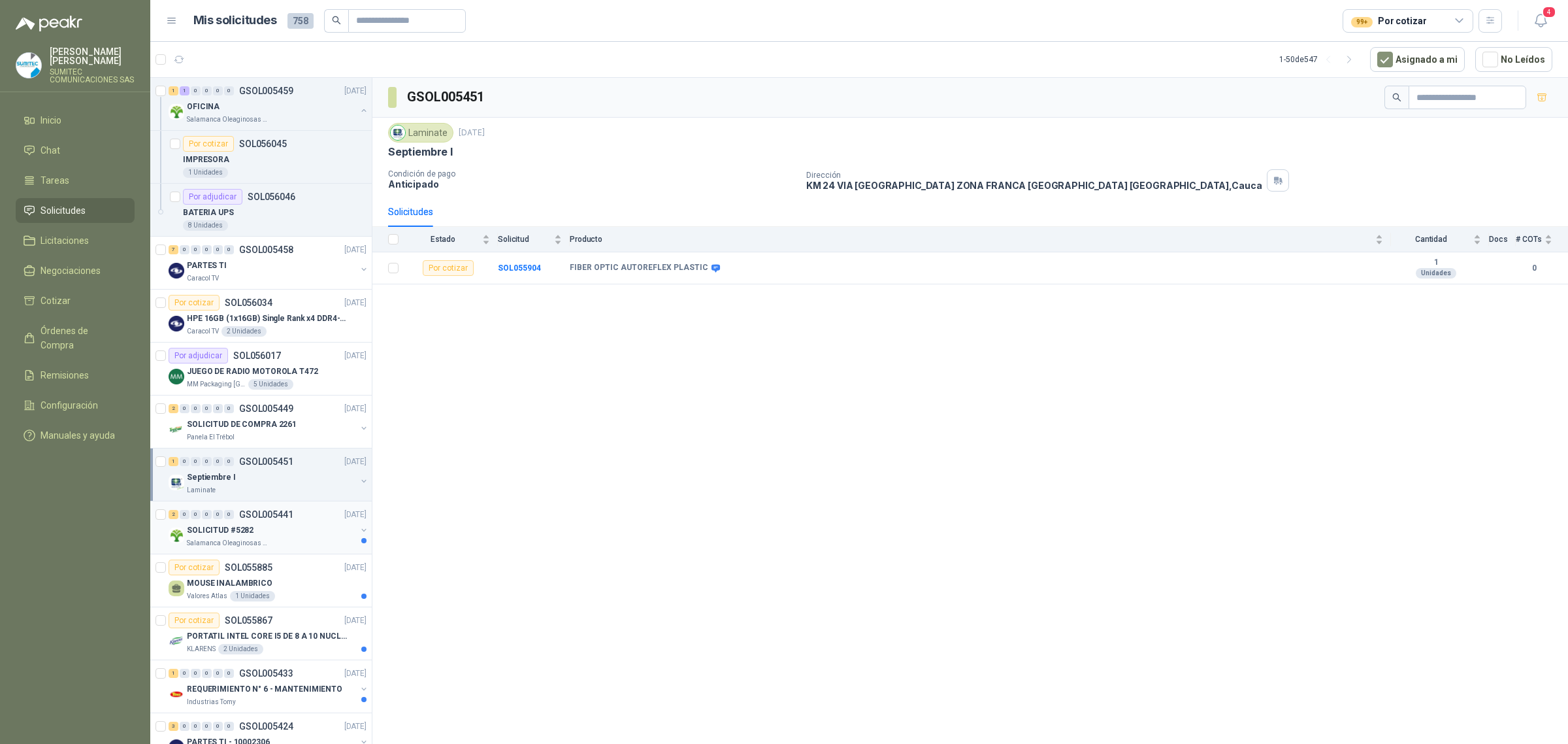
click at [294, 531] on div "SOLICITUD #5282" at bounding box center [271, 530] width 169 height 16
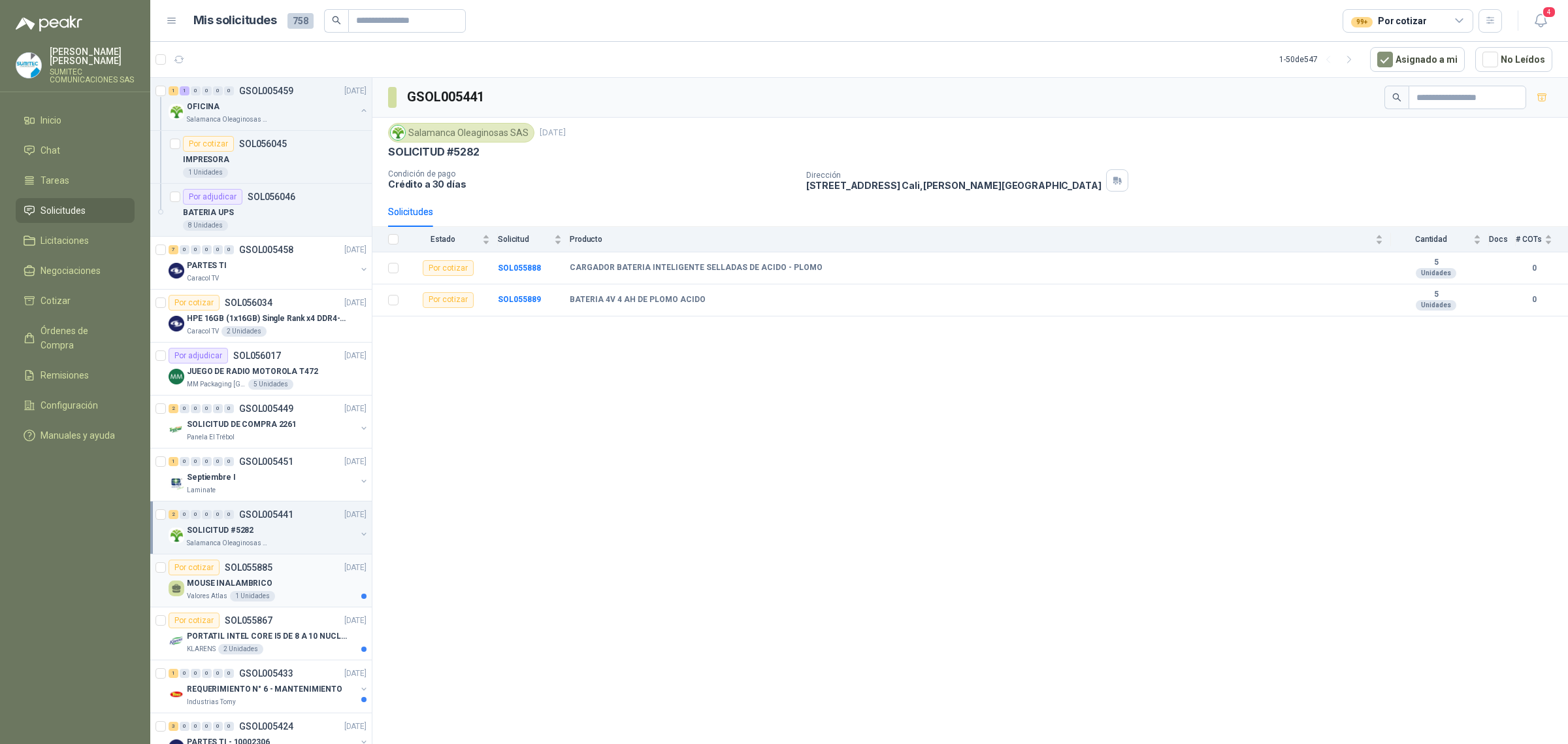
click at [285, 586] on div "MOUSE INALAMBRICO" at bounding box center [277, 583] width 180 height 16
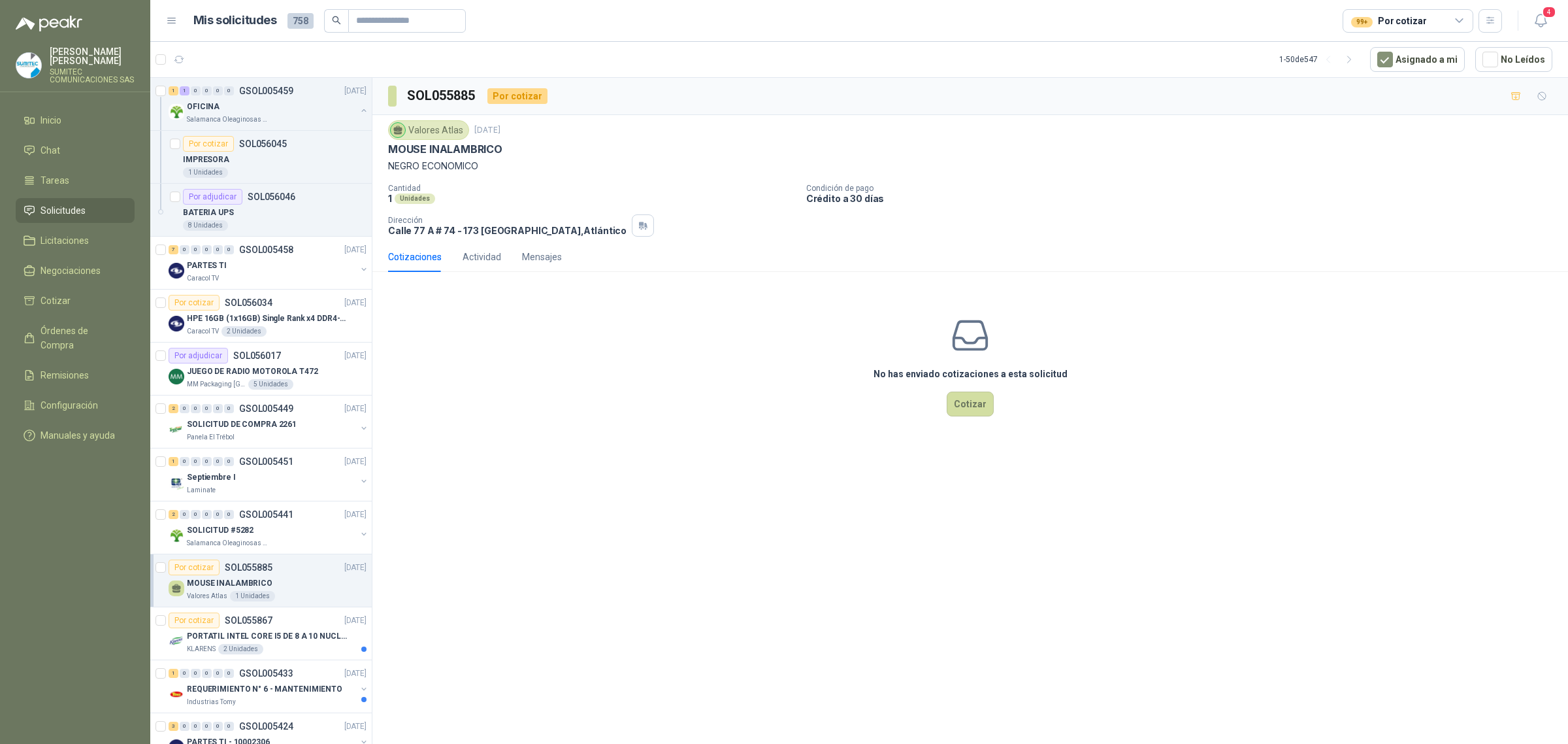
scroll to position [81, 0]
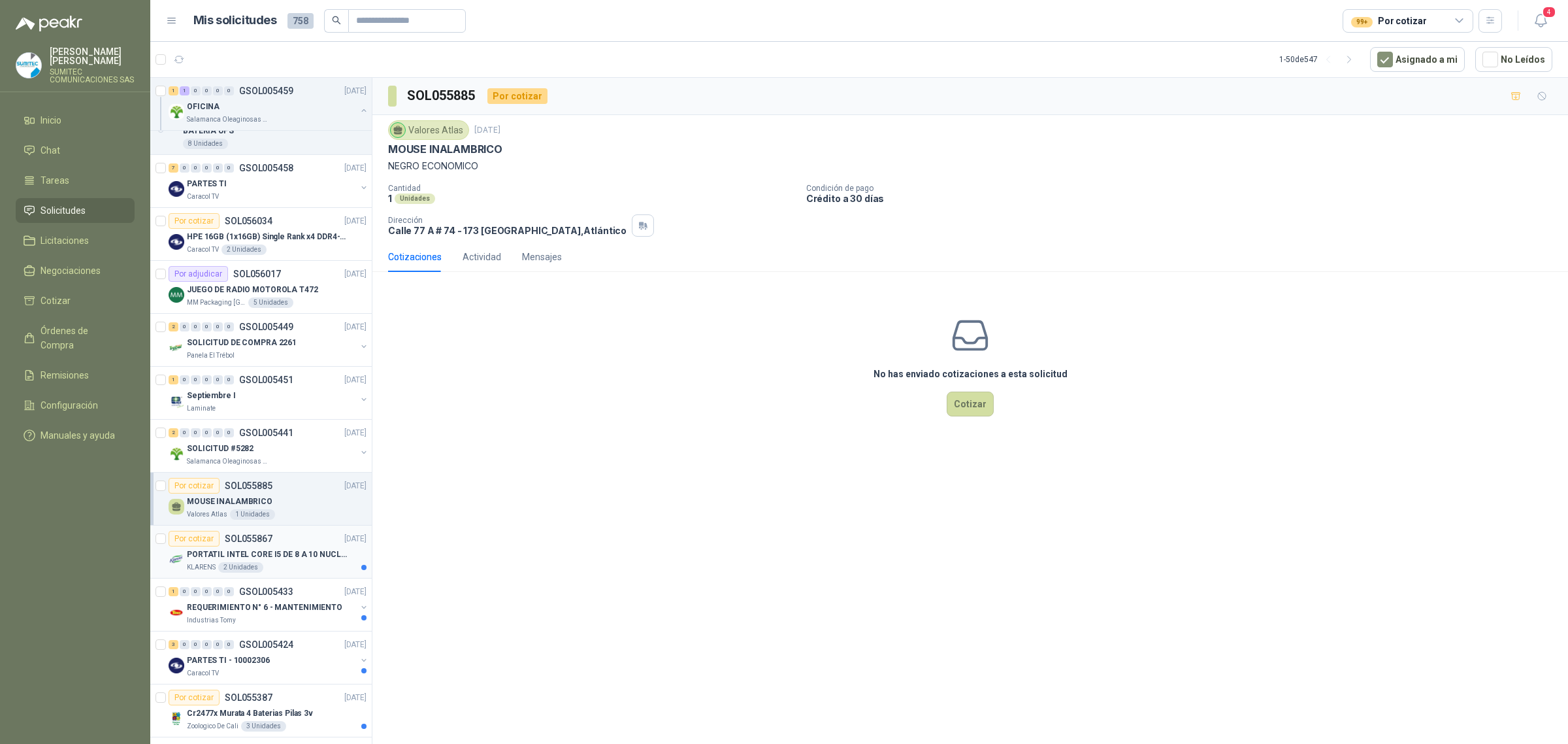
click at [292, 553] on p "PORTATIL INTEL CORE I5 DE 8 A 10 NUCLEOS" at bounding box center [268, 554] width 163 height 13
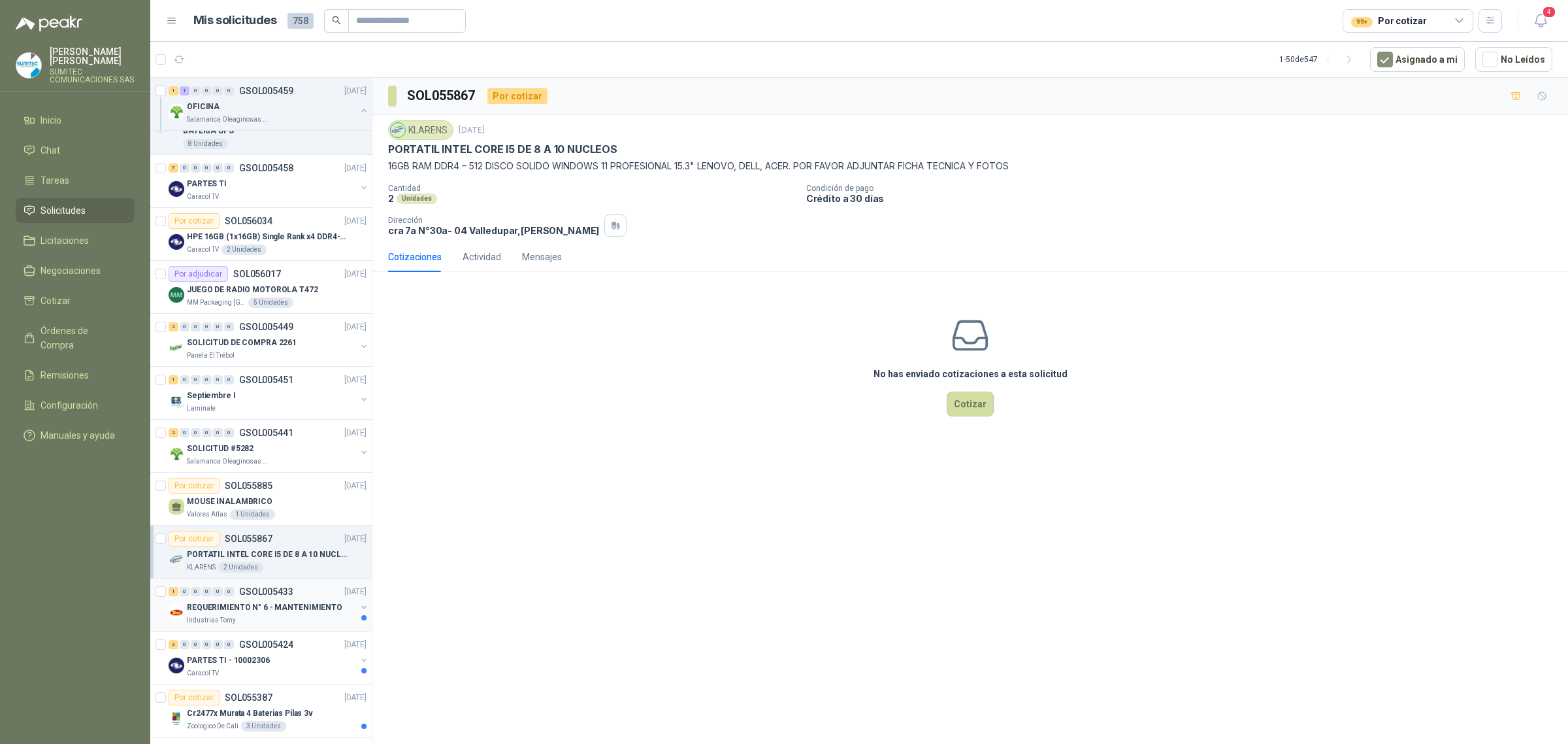
click at [290, 606] on p "REQUERIMIENTO N° 6 - MANTENIMIENTO" at bounding box center [264, 607] width 156 height 13
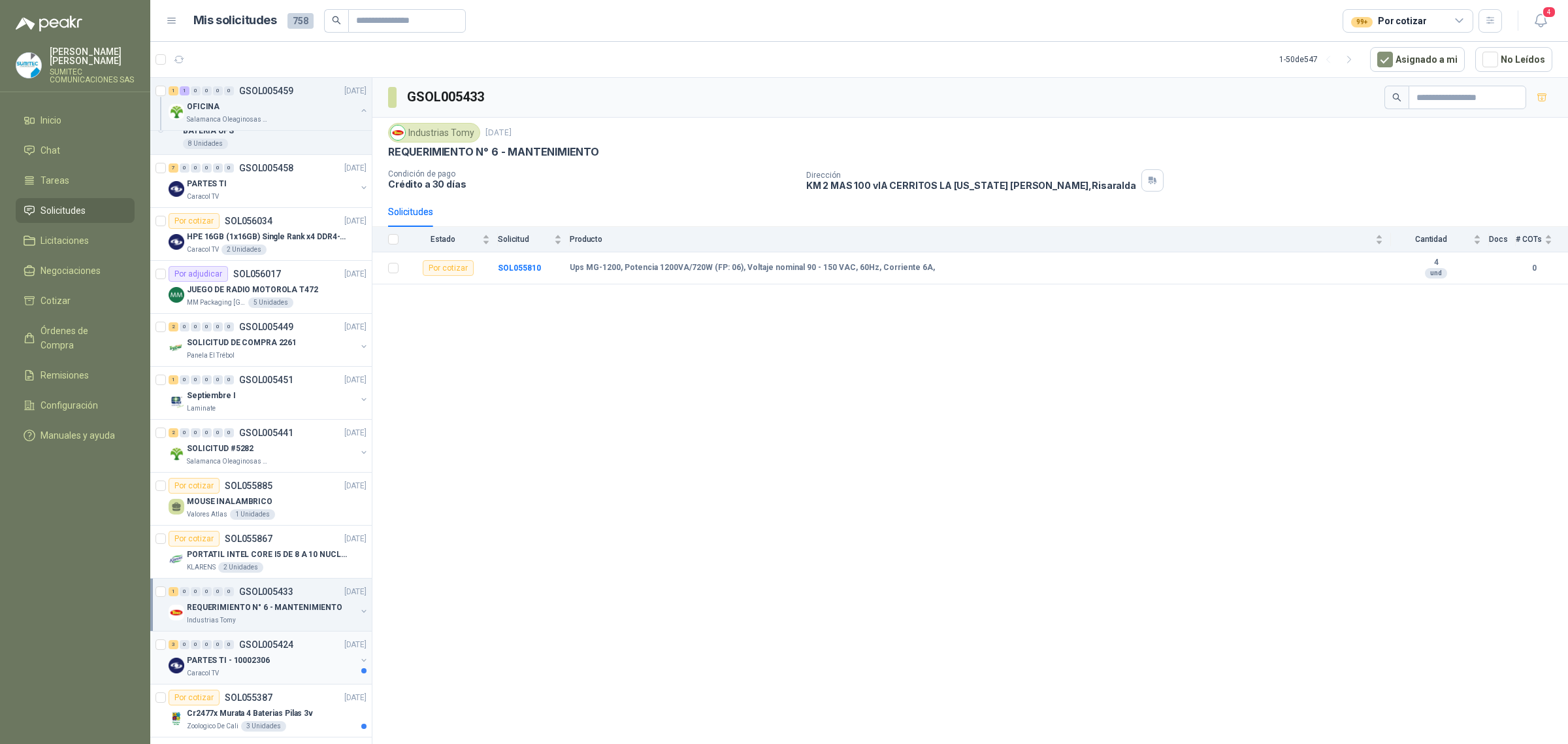
click at [276, 670] on div "Caracol TV" at bounding box center [271, 673] width 169 height 11
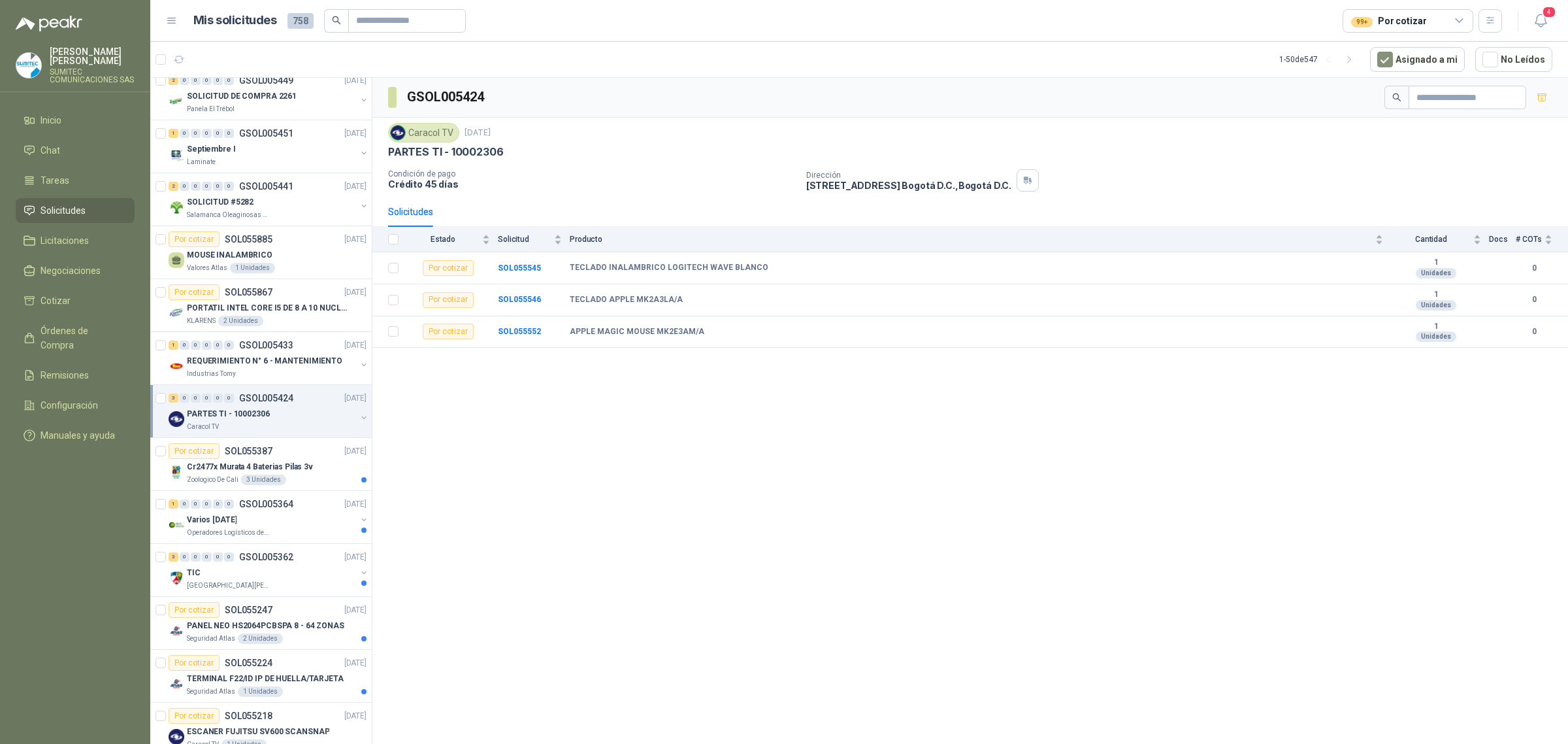
scroll to position [409, 0]
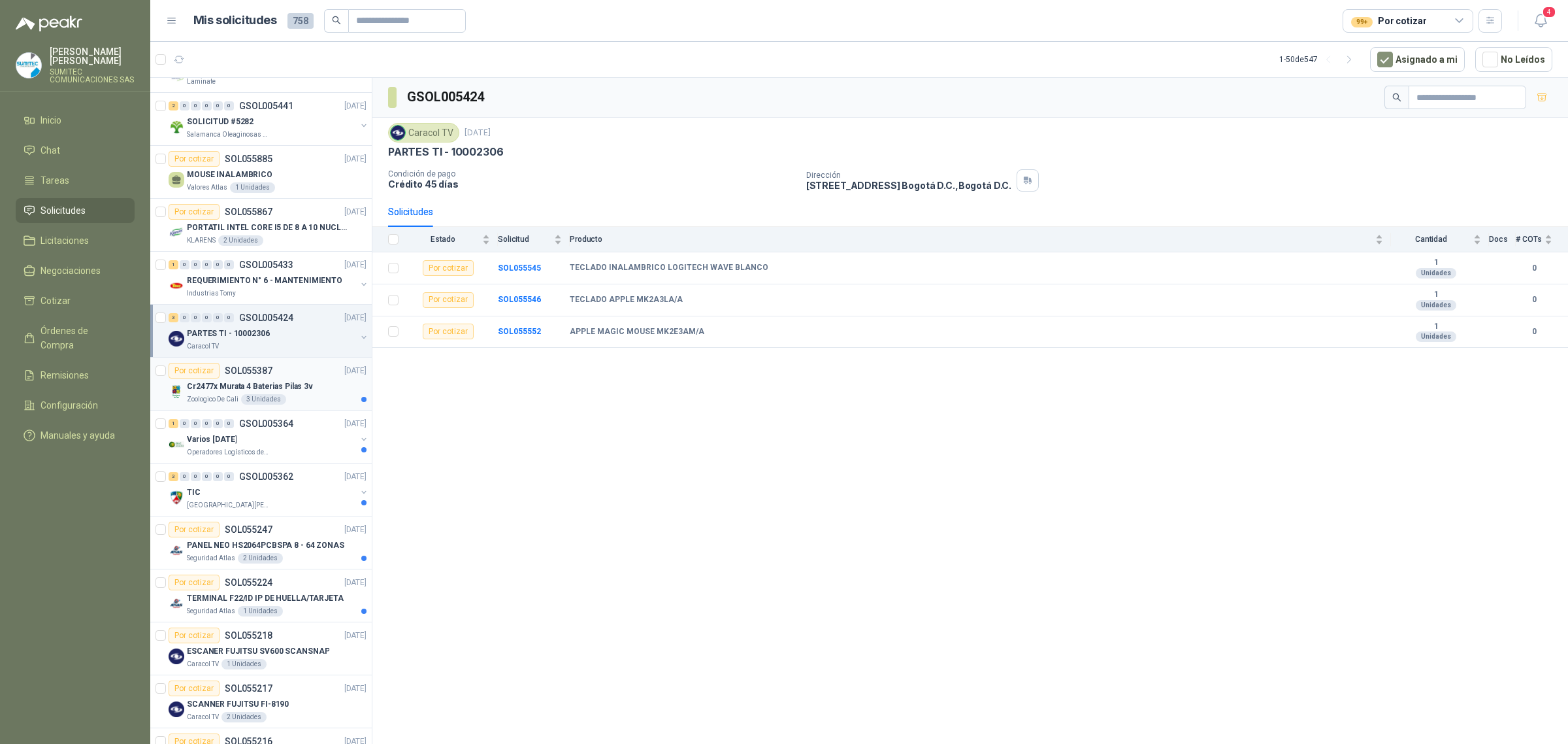
click at [328, 384] on div "Cr2477x Murata 4 Baterias Pilas 3v" at bounding box center [277, 387] width 180 height 16
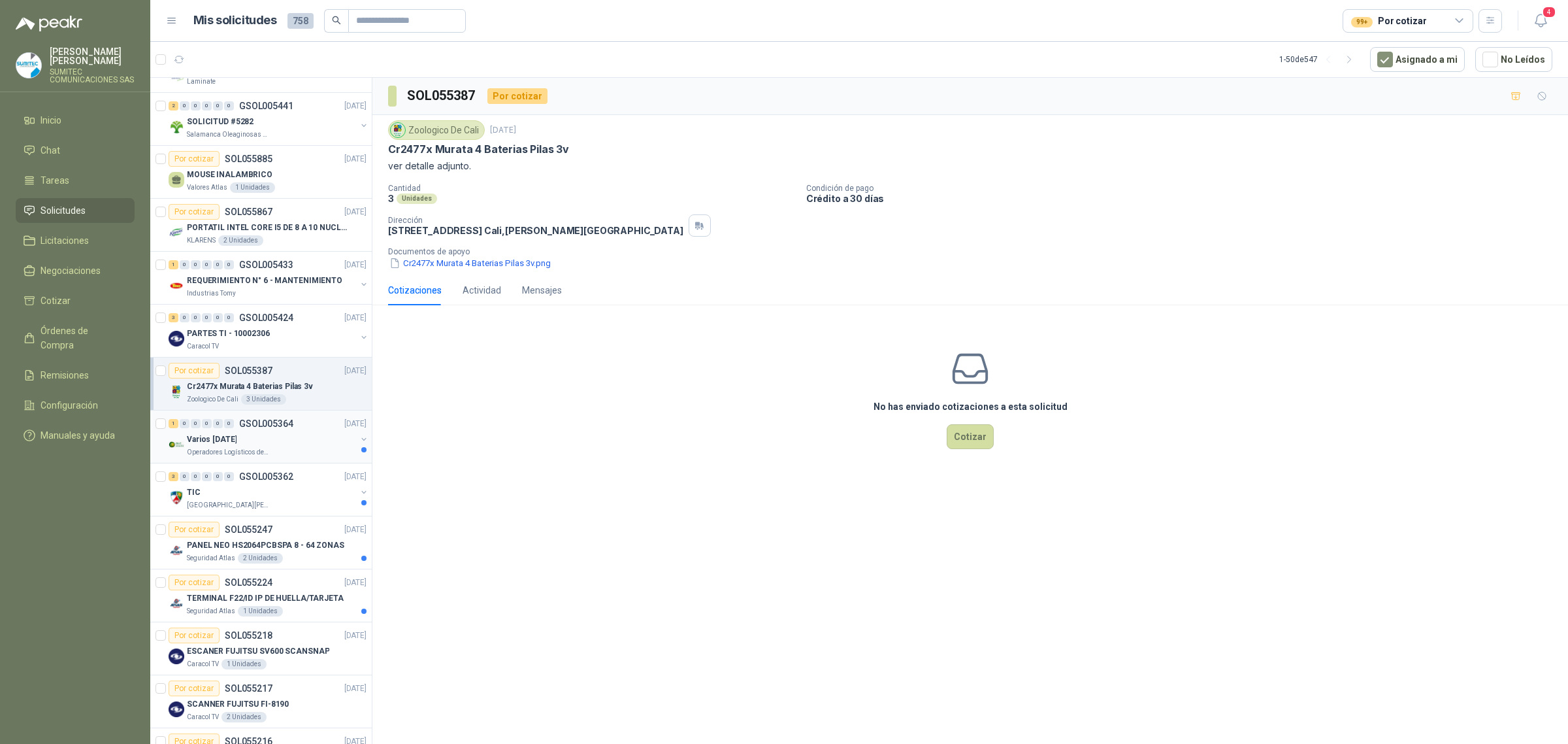
click at [304, 423] on div "1 0 0 0 0 0 GSOL005364 [DATE]" at bounding box center [268, 423] width 200 height 16
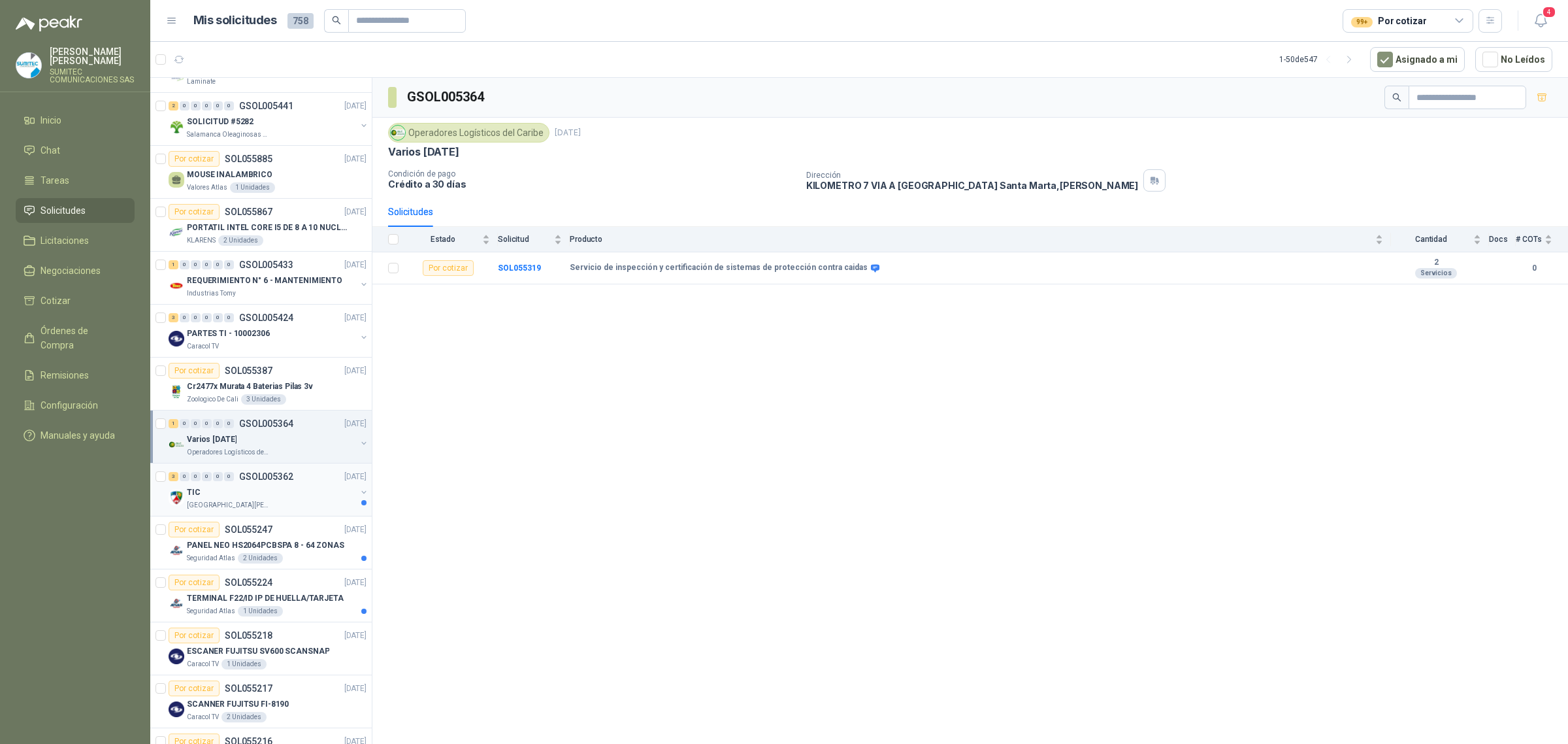
click at [302, 491] on div "TIC" at bounding box center [271, 492] width 169 height 16
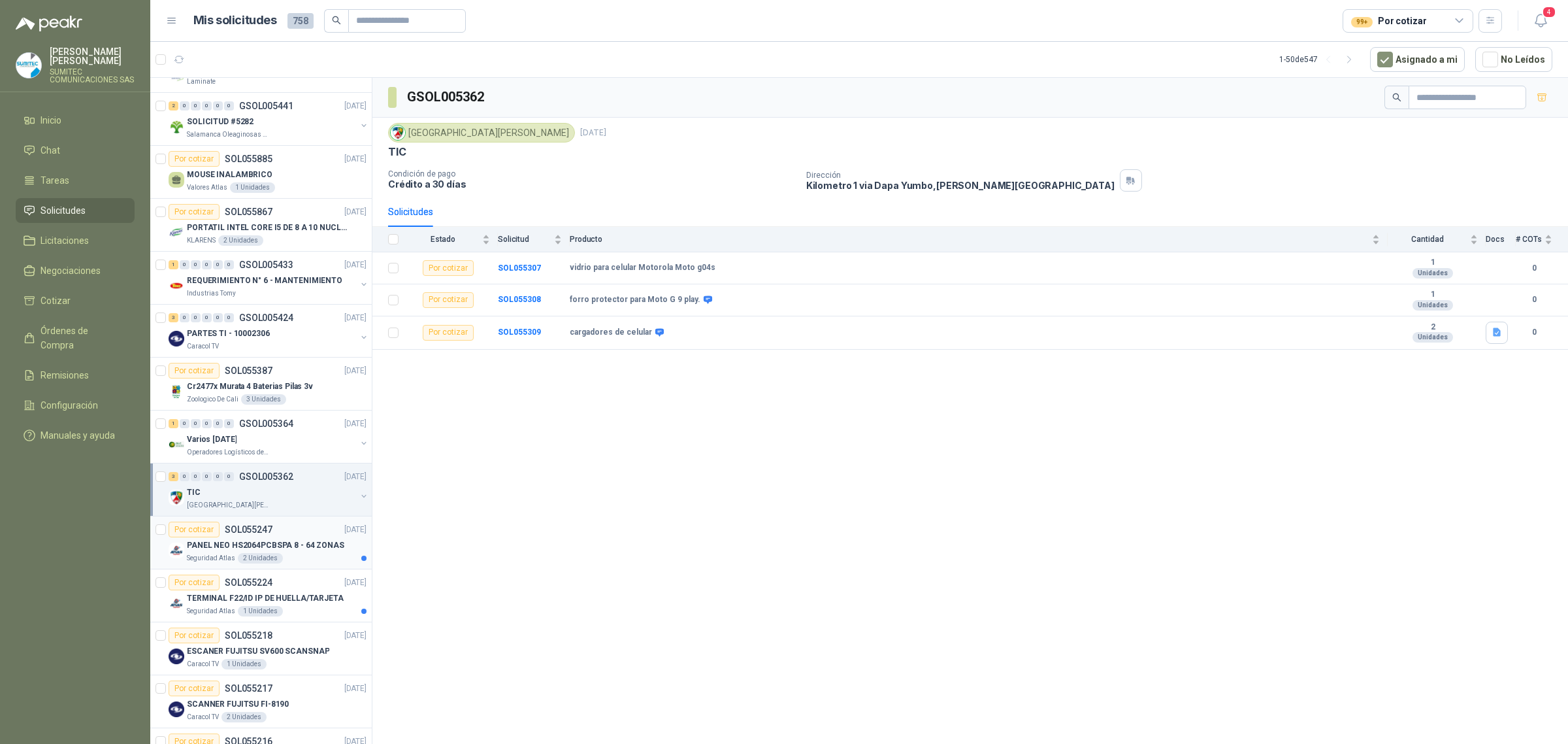
click at [301, 549] on p "PANEL NEO HS2064PCBSPA 8 - 64 ZONAS" at bounding box center [265, 545] width 158 height 13
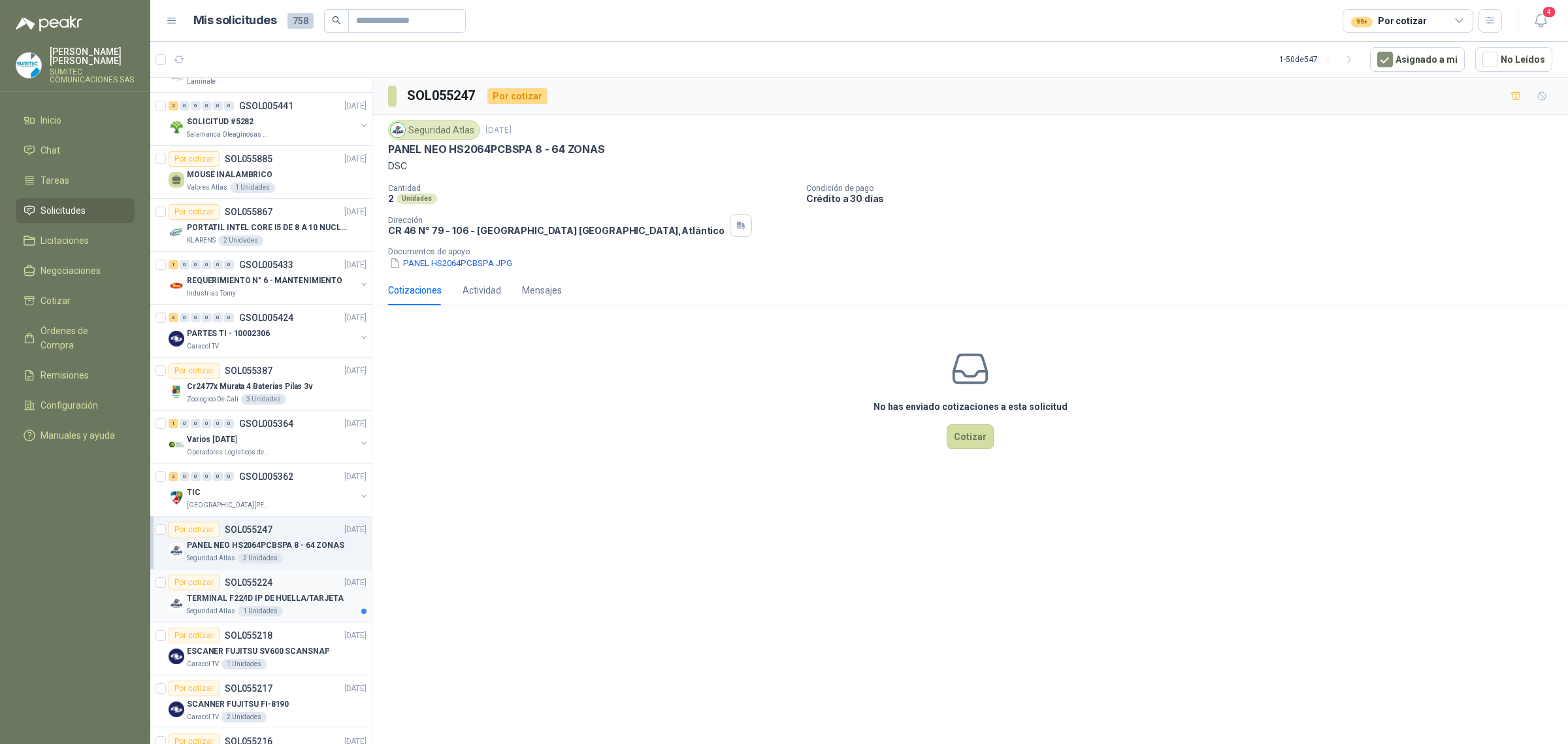
click at [295, 604] on p "TERMINAL F22/ID IP DE HUELLA/TARJETA" at bounding box center [265, 598] width 157 height 13
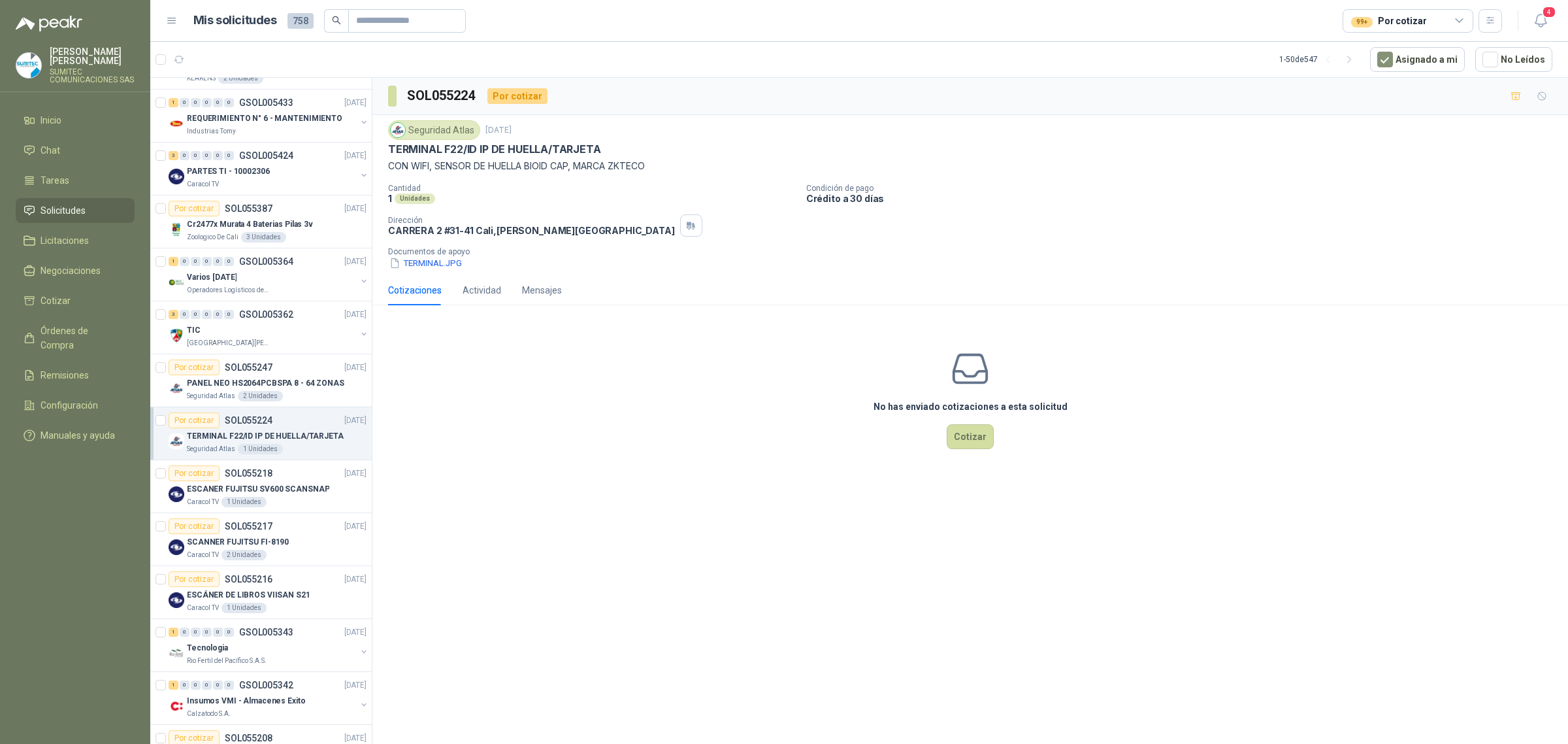
scroll to position [572, 0]
click at [294, 491] on p "ESCANER FUJITSU SV600 SCANSNAP" at bounding box center [258, 487] width 142 height 13
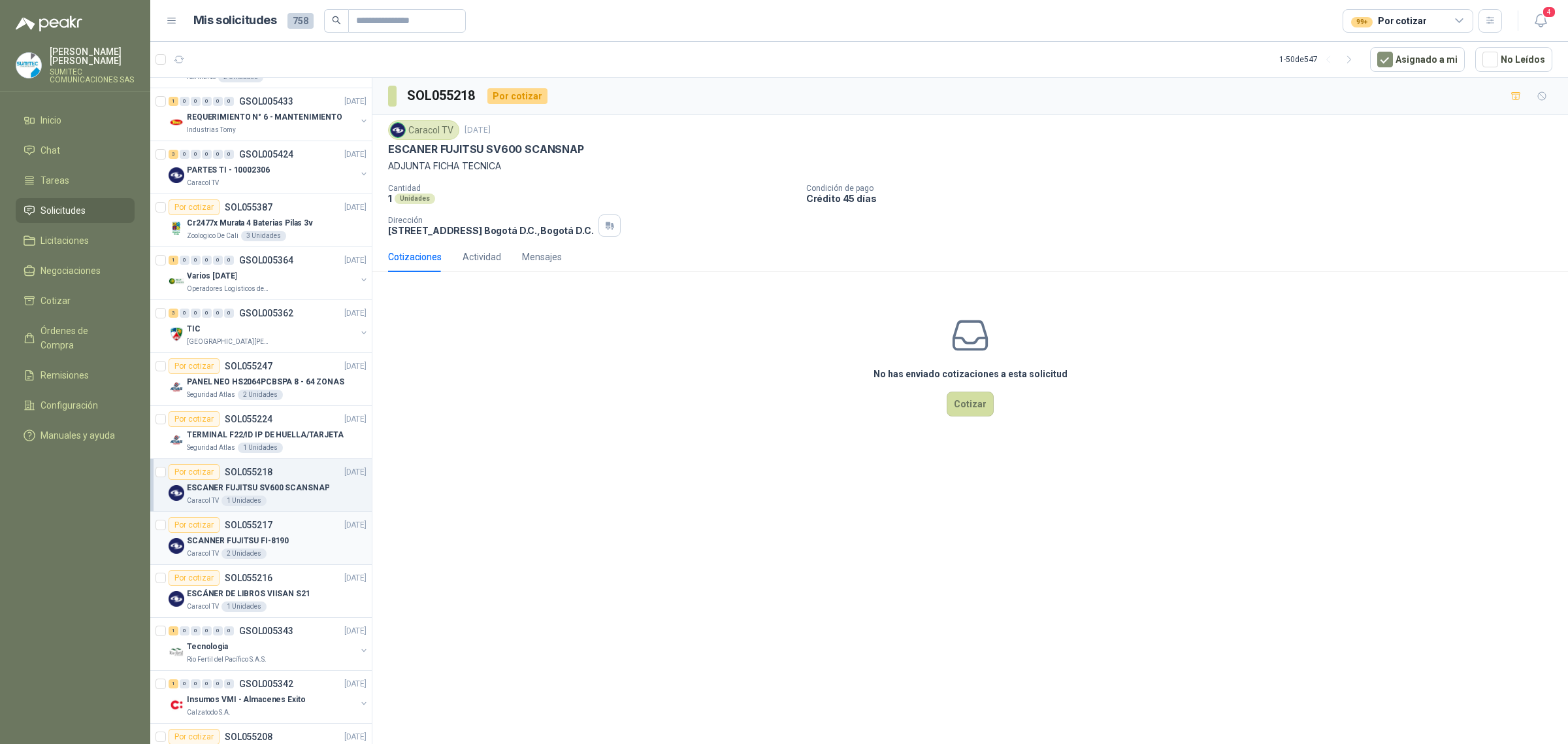
click at [289, 548] on div "SCANNER FUJITSU FI-8190" at bounding box center [277, 541] width 180 height 16
click at [276, 612] on div "Caracol TV 1 Unidades" at bounding box center [277, 606] width 180 height 11
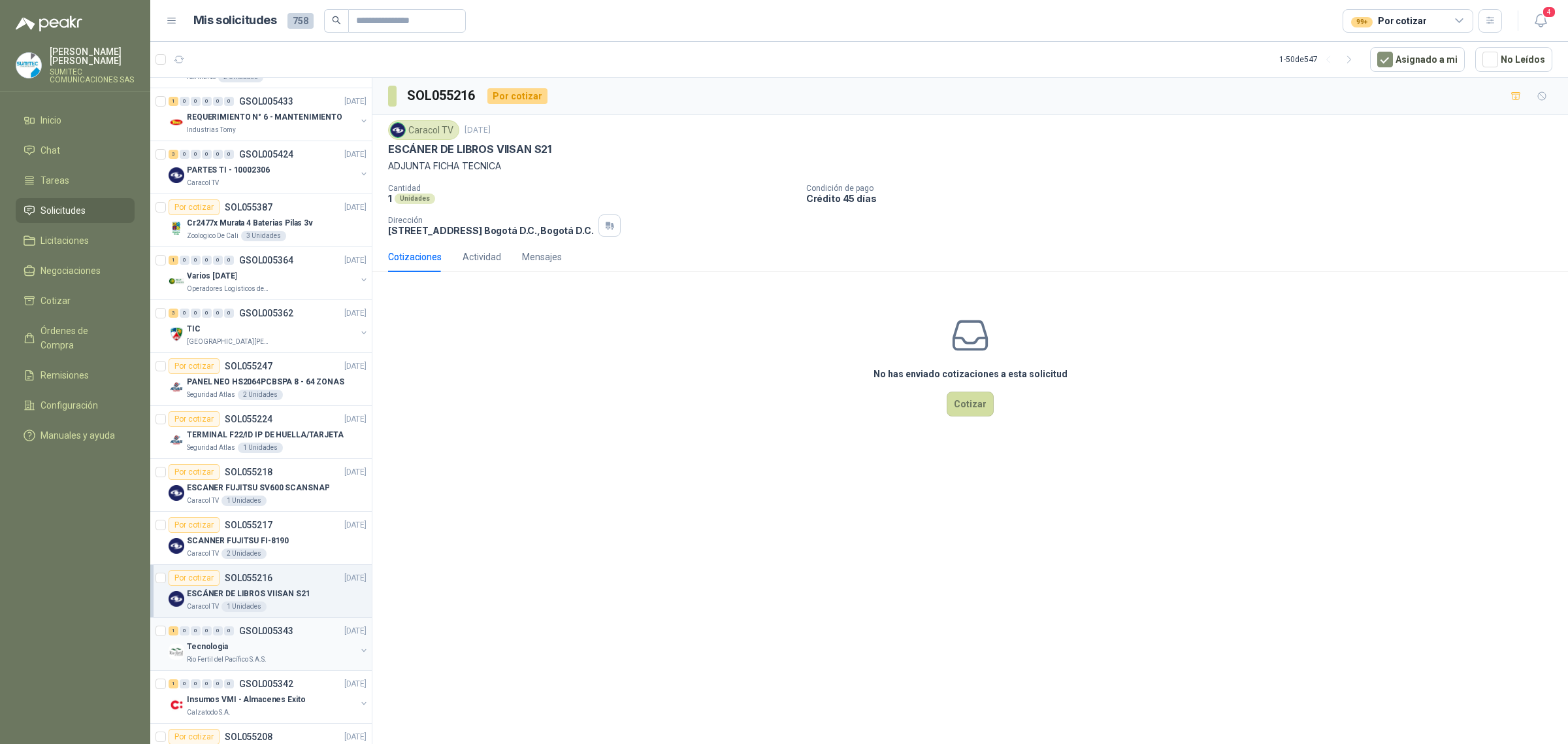
click at [296, 648] on div "Tecnologia" at bounding box center [271, 646] width 169 height 16
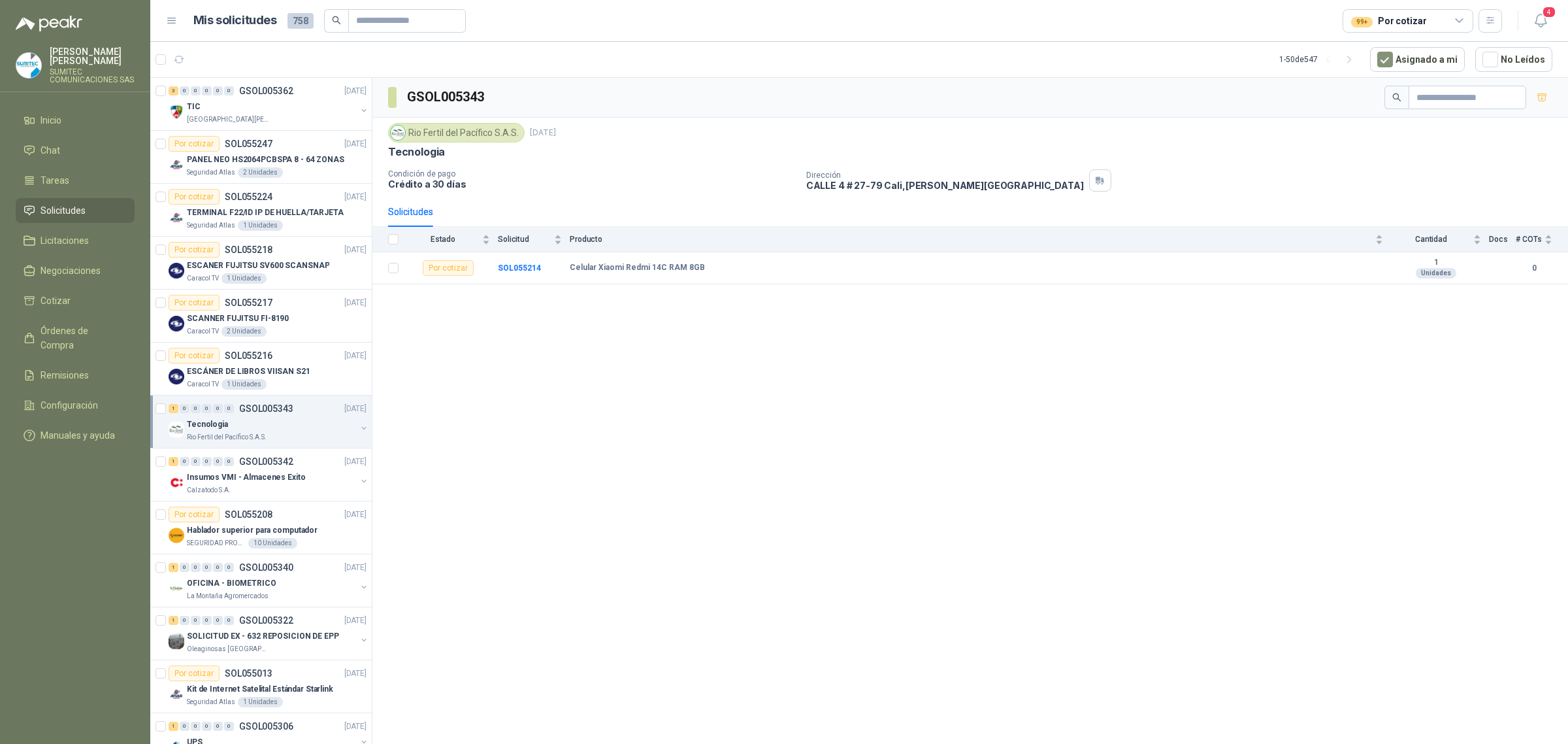
scroll to position [817, 0]
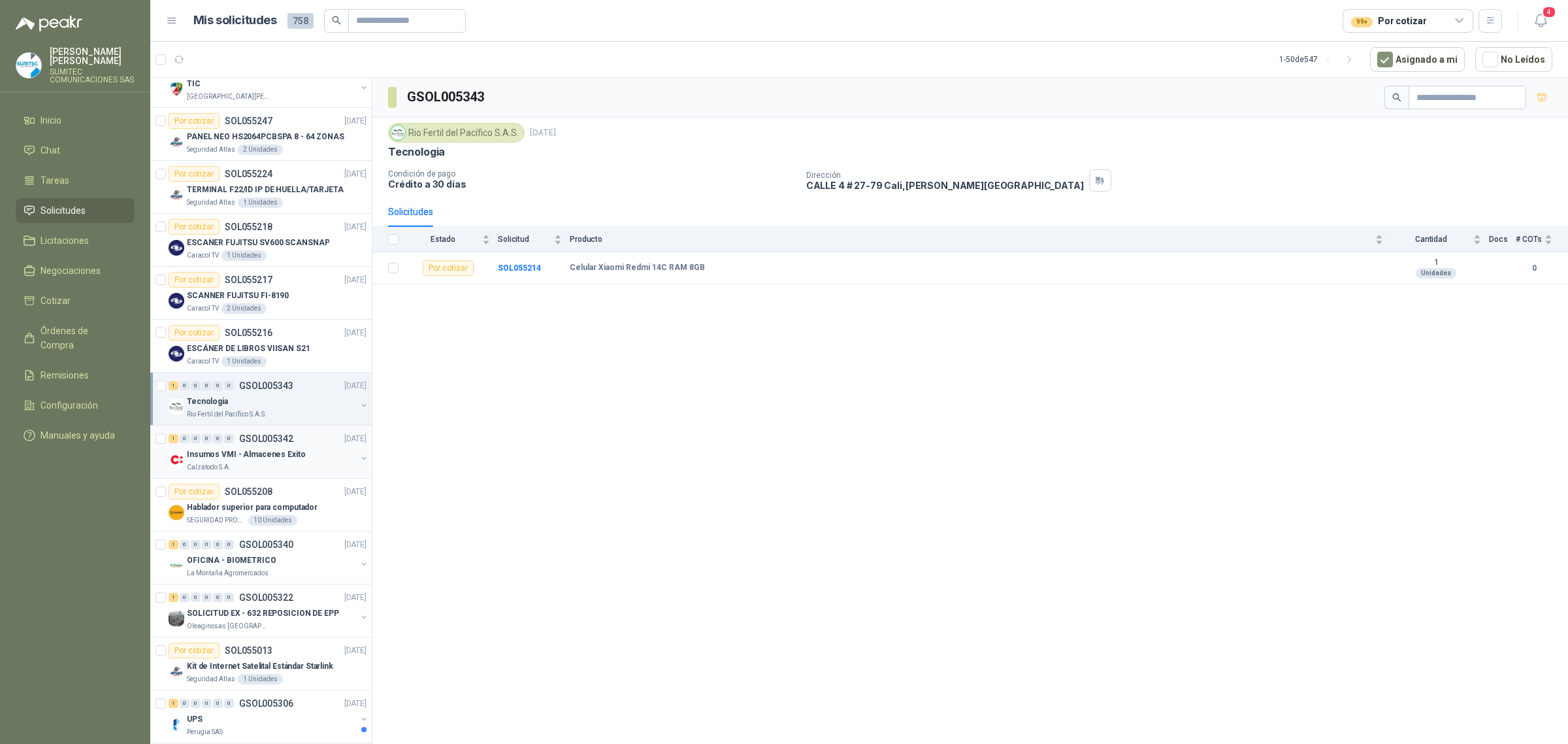
click at [305, 459] on div "Insumos VMI - Almacenes Exito" at bounding box center [271, 454] width 169 height 16
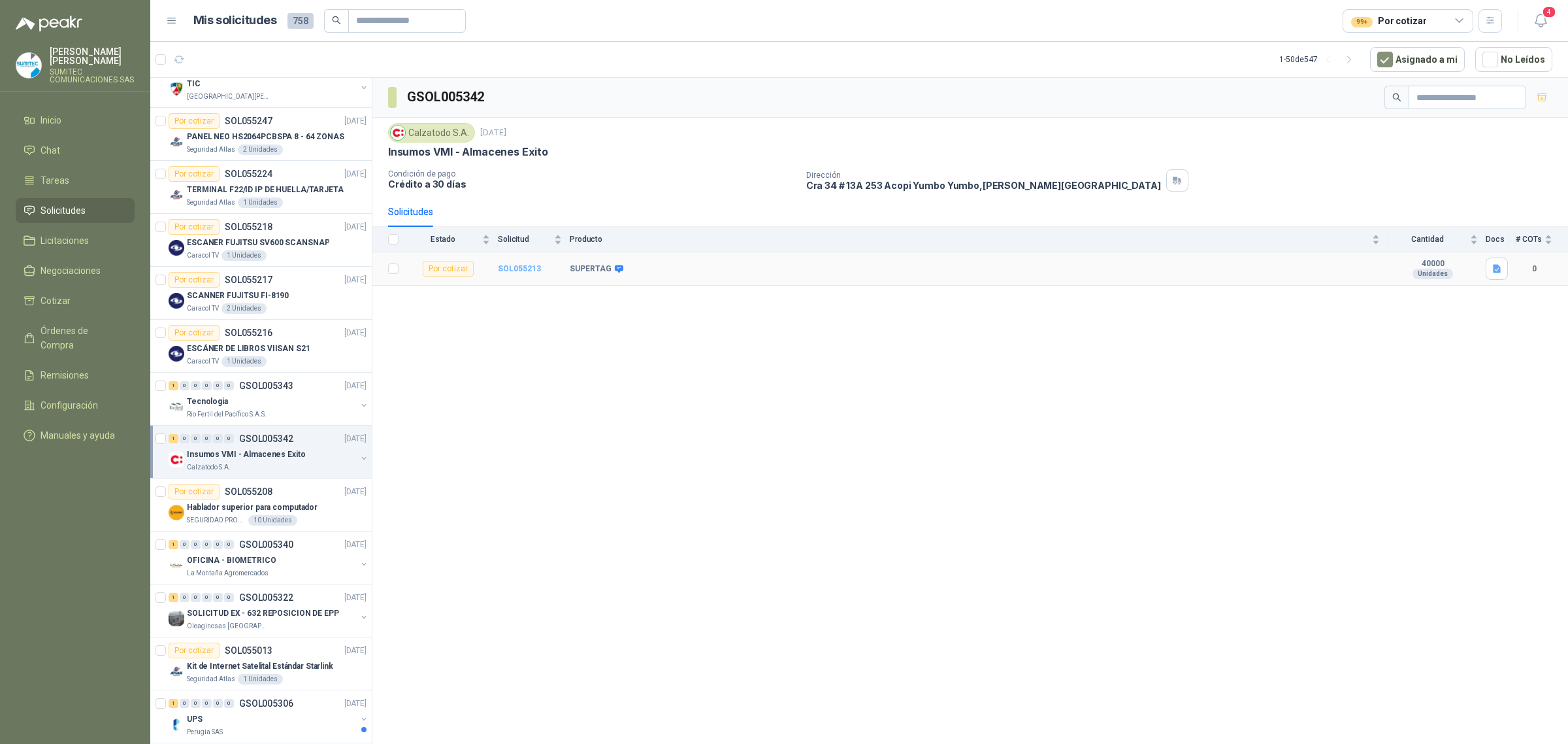
click at [509, 270] on b "SOL055213" at bounding box center [519, 268] width 44 height 9
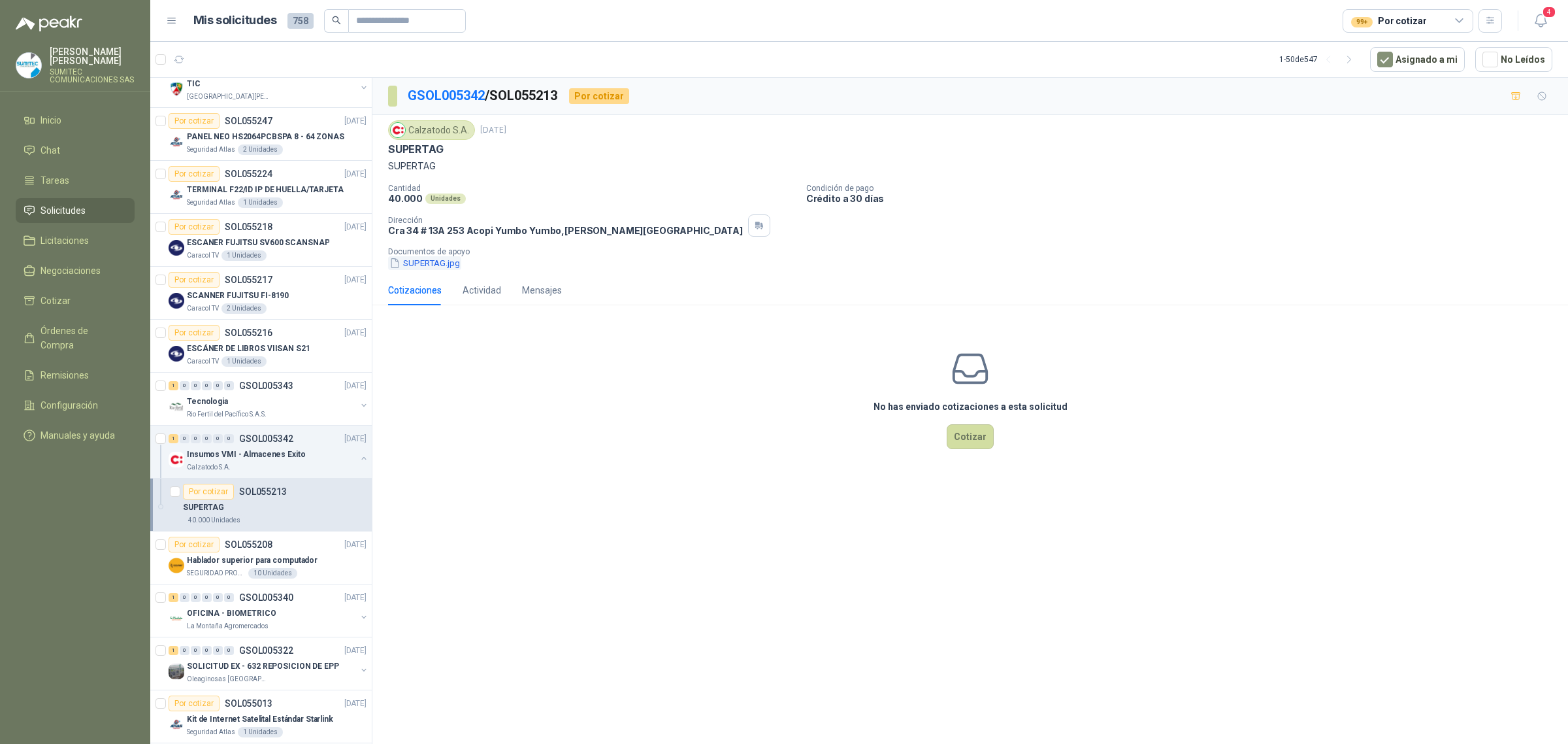
click at [429, 263] on button "SUPERTAG.jpg" at bounding box center [425, 264] width 74 height 14
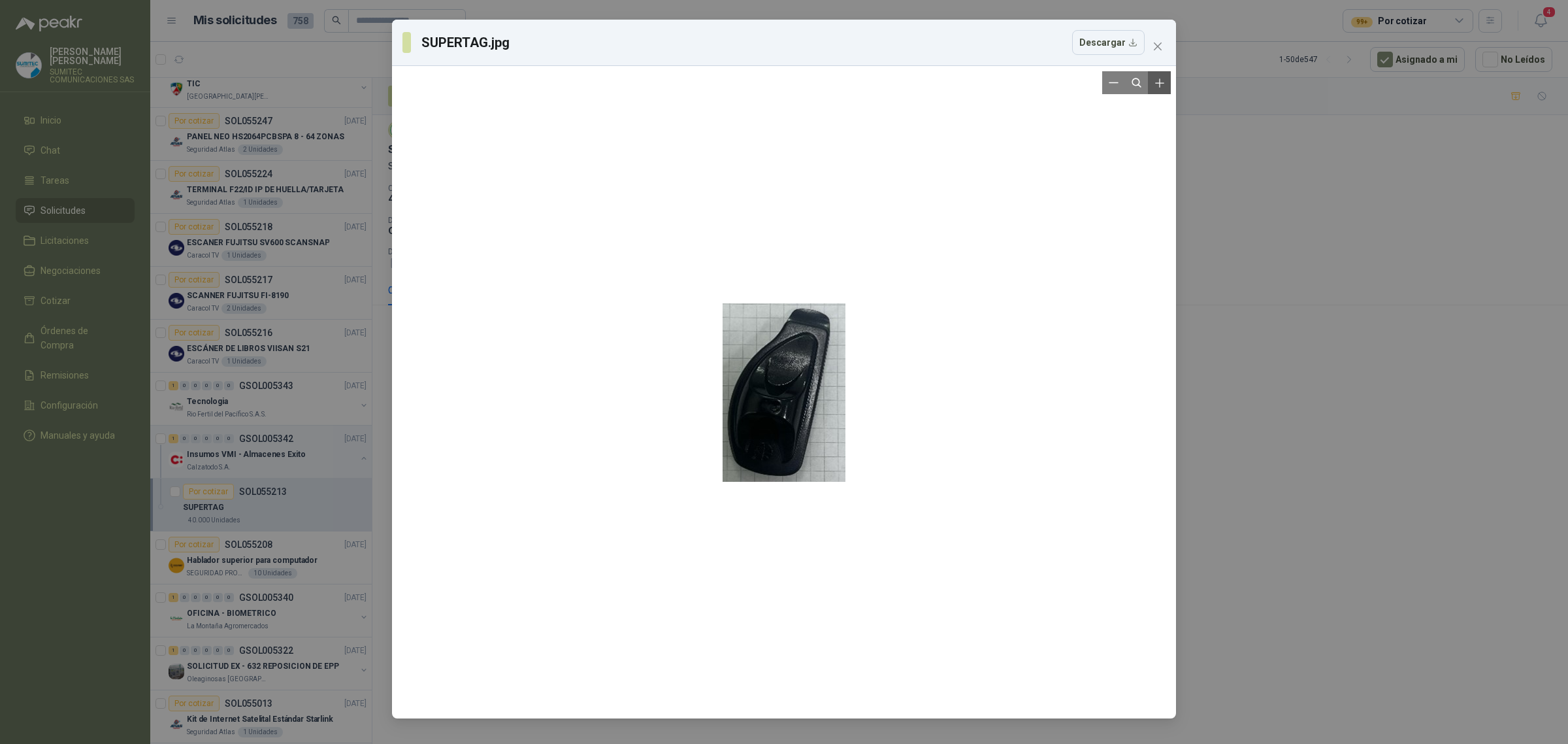
click at [1162, 87] on icon "Zoom in" at bounding box center [1159, 82] width 13 height 13
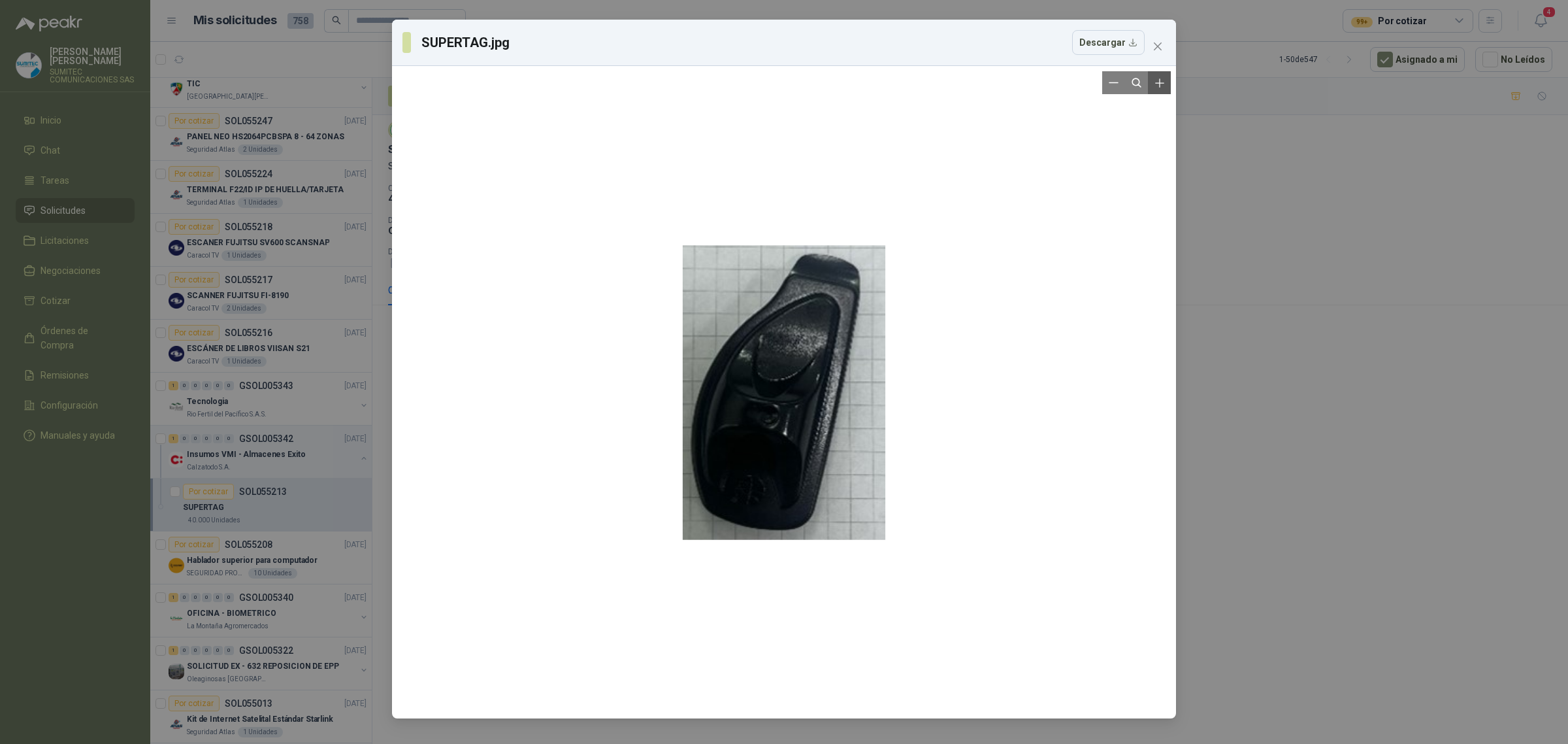
click at [1162, 87] on icon "Zoom in" at bounding box center [1159, 82] width 13 height 13
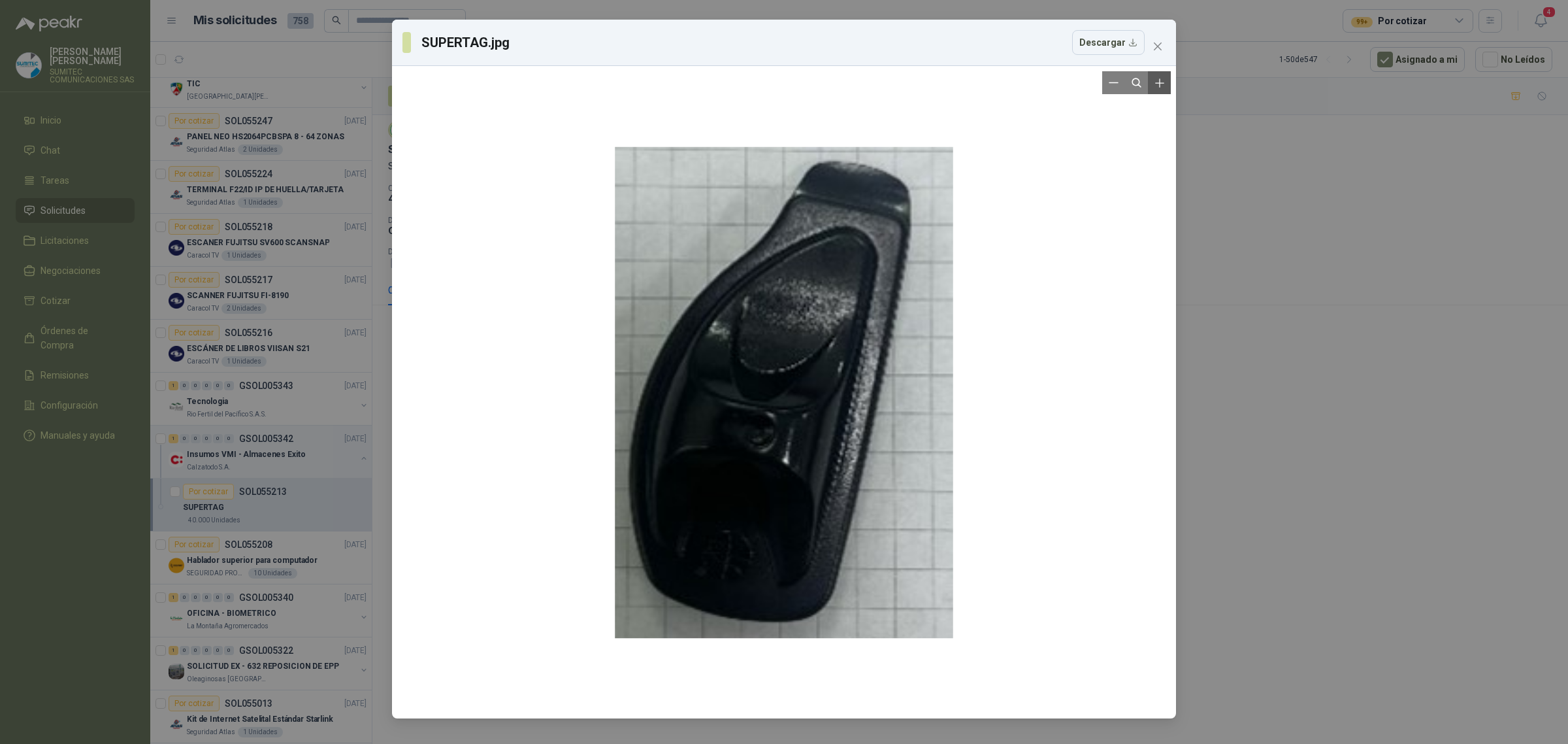
click at [1162, 87] on icon "Zoom in" at bounding box center [1159, 82] width 13 height 13
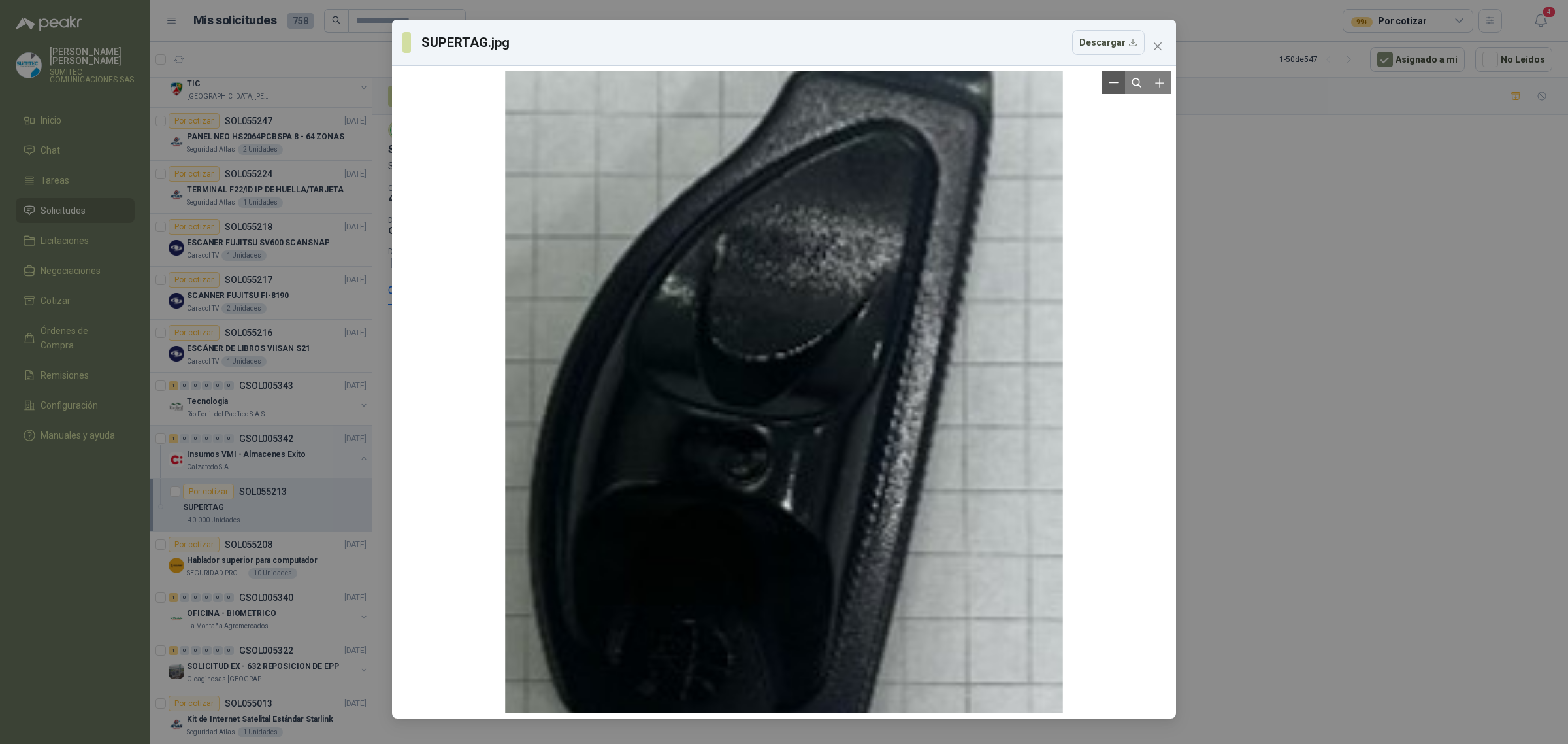
click at [1119, 92] on button "Zoom out" at bounding box center [1114, 83] width 23 height 23
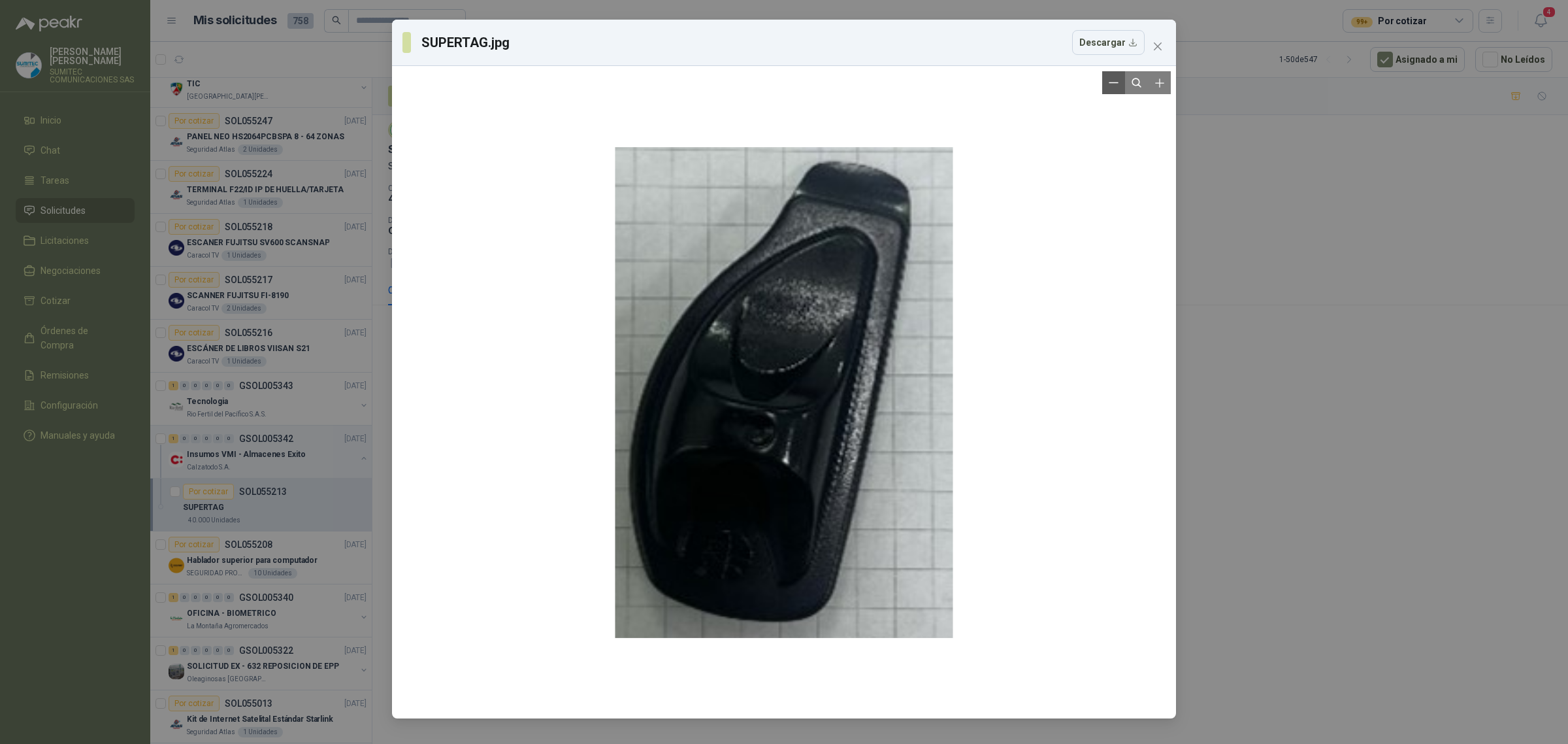
click at [1119, 92] on button "Zoom out" at bounding box center [1114, 83] width 23 height 23
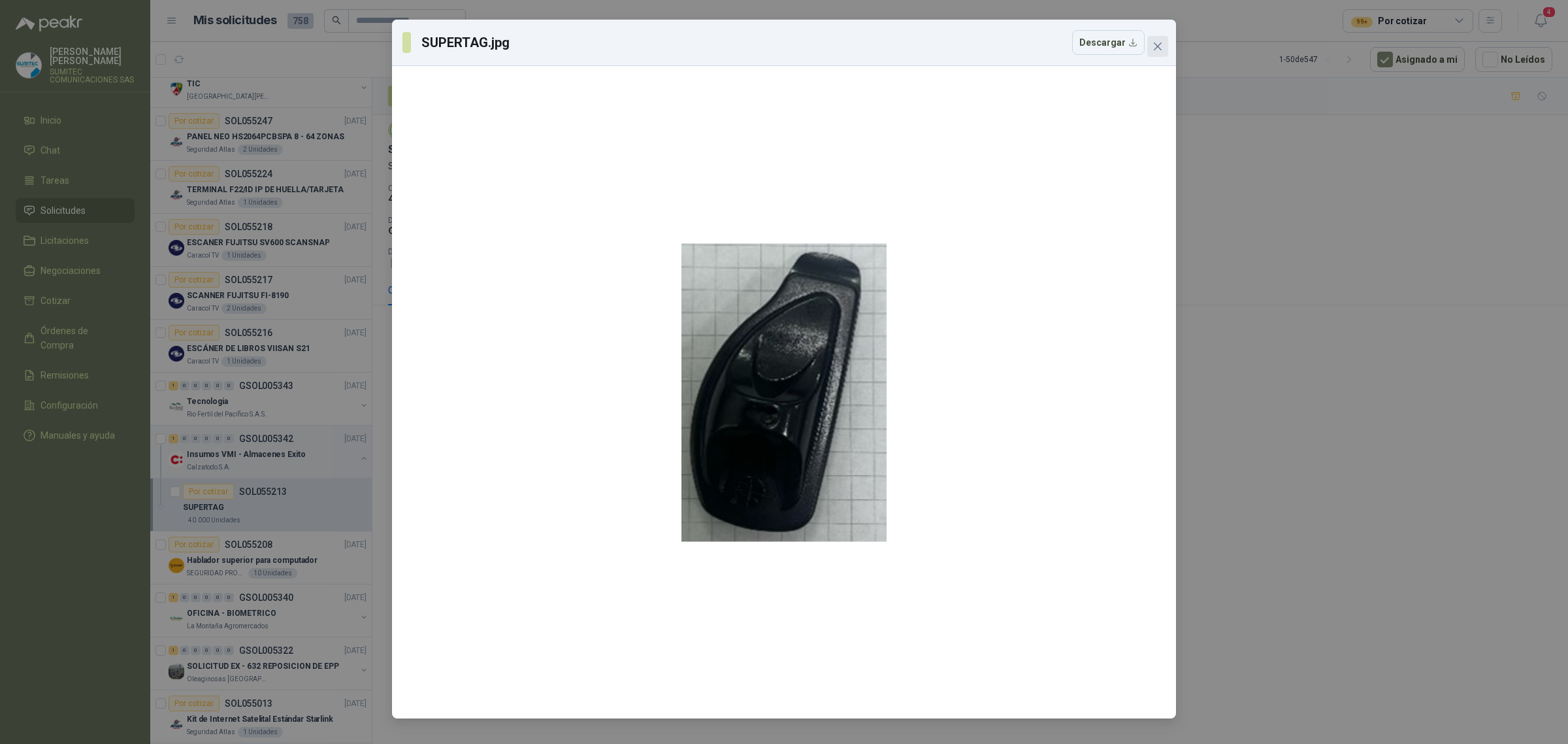
click at [1160, 50] on icon "close" at bounding box center [1157, 46] width 11 height 11
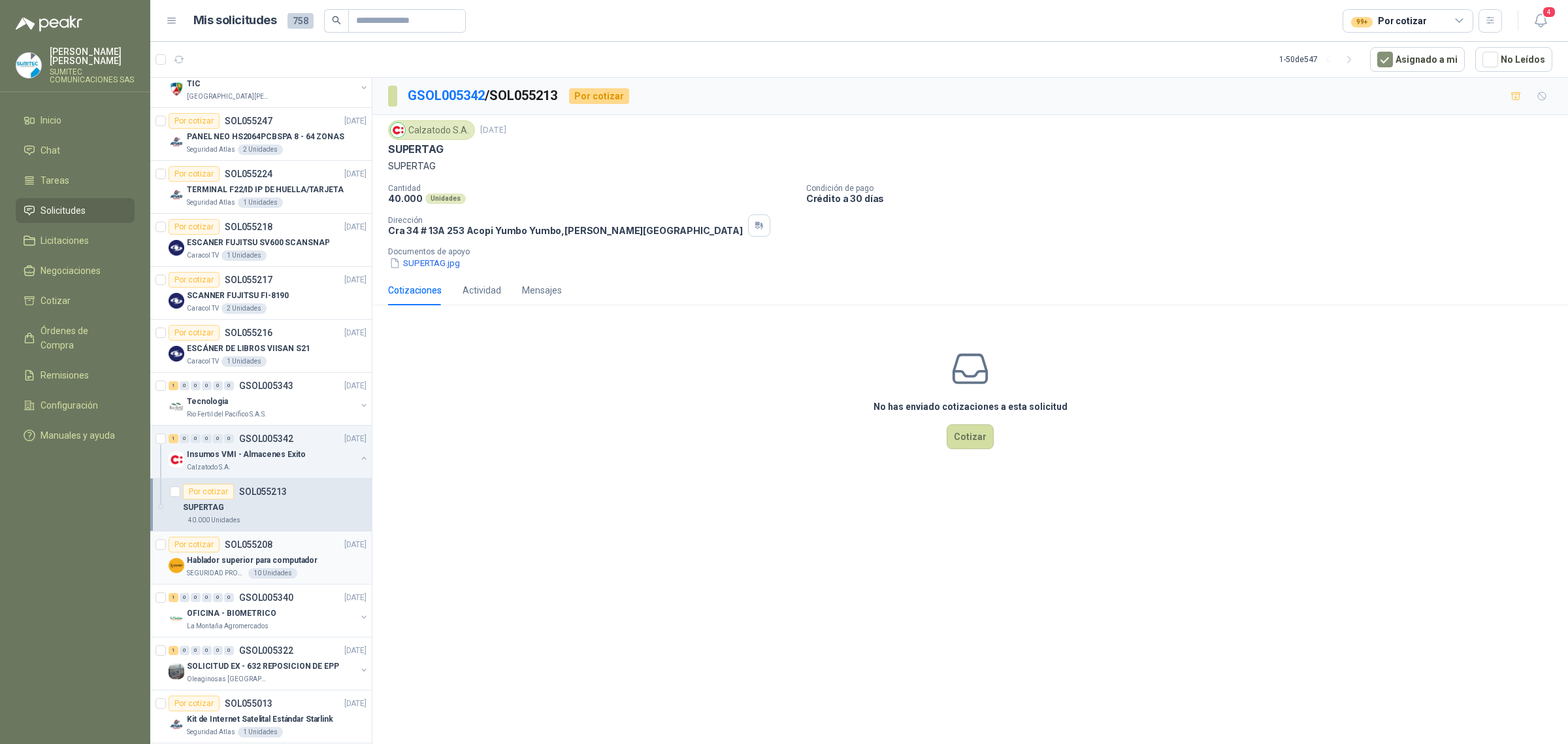
click at [298, 562] on p "Hablador superior para computador" at bounding box center [252, 560] width 131 height 13
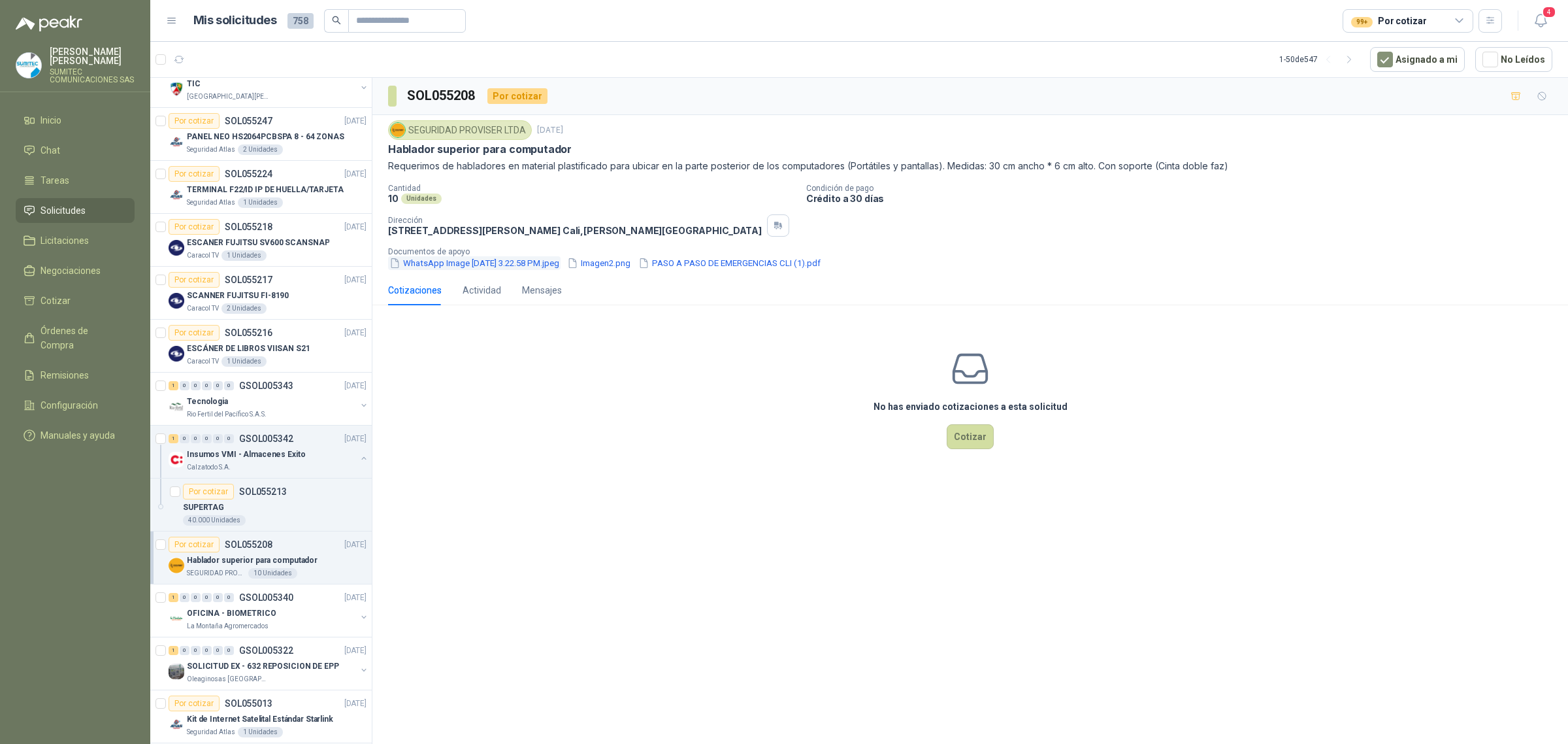
click at [504, 266] on button "WhatsApp Image [DATE] 3.22.58 PM.jpeg" at bounding box center [475, 264] width 172 height 14
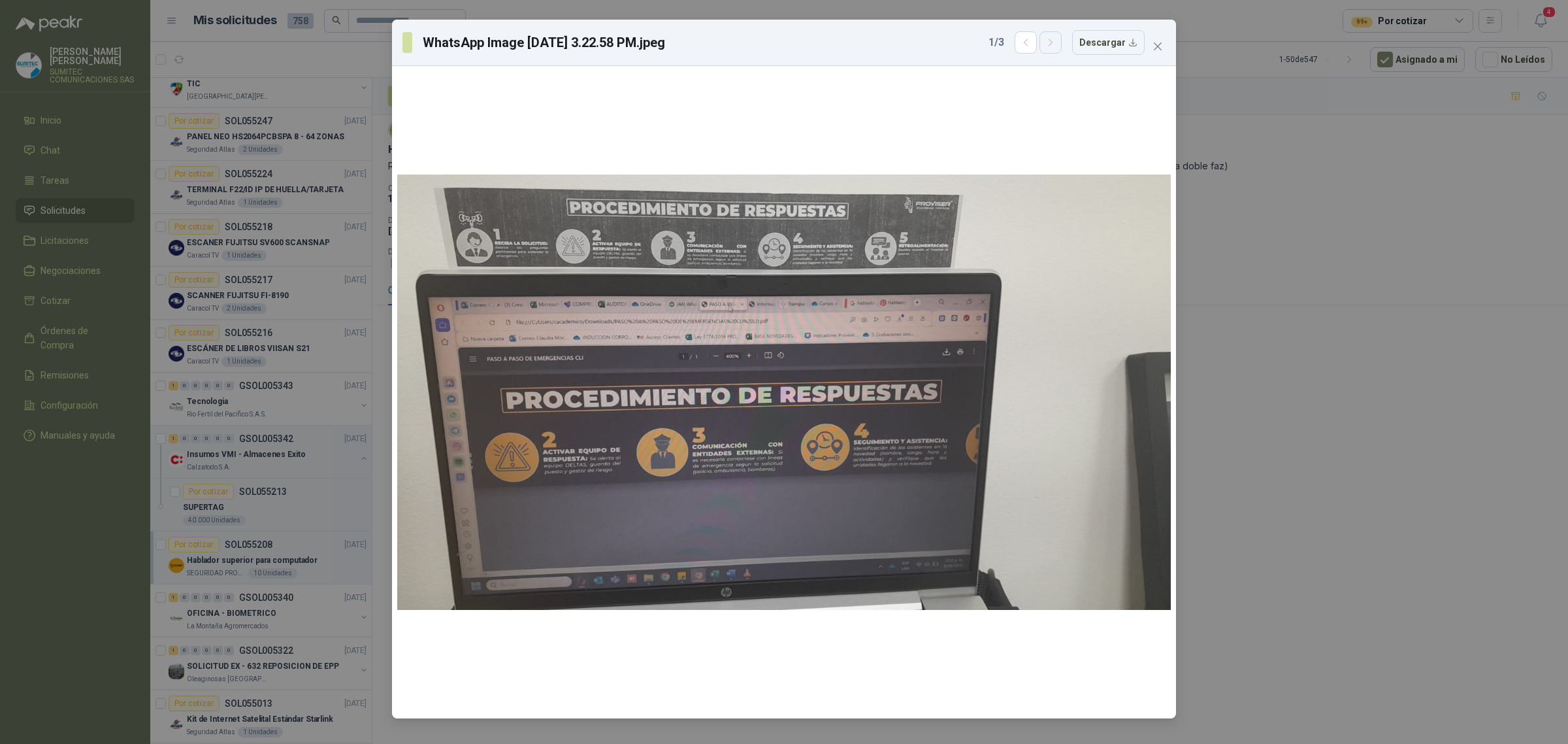
click at [1050, 46] on icon "button" at bounding box center [1051, 42] width 11 height 11
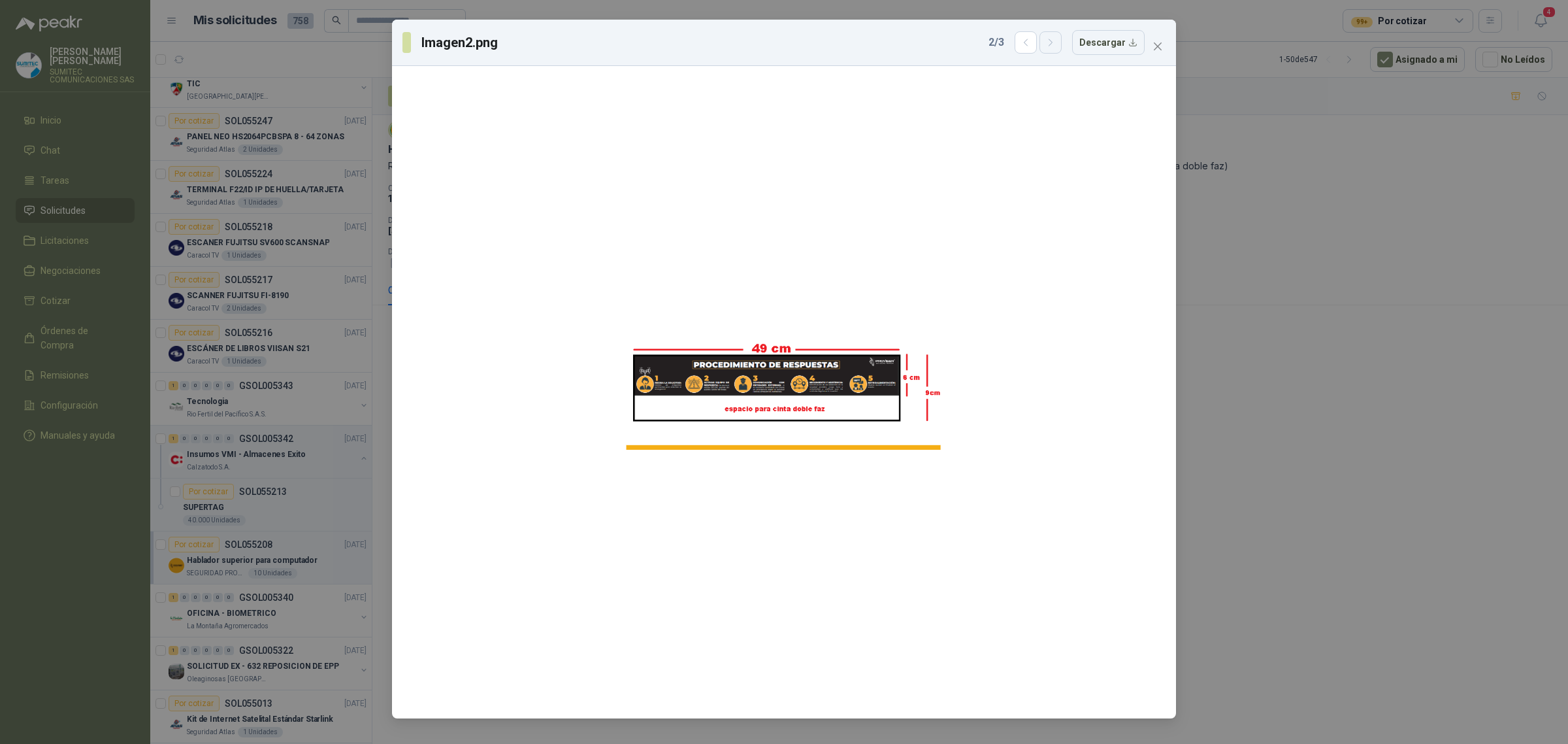
click at [1050, 46] on icon "button" at bounding box center [1051, 42] width 11 height 11
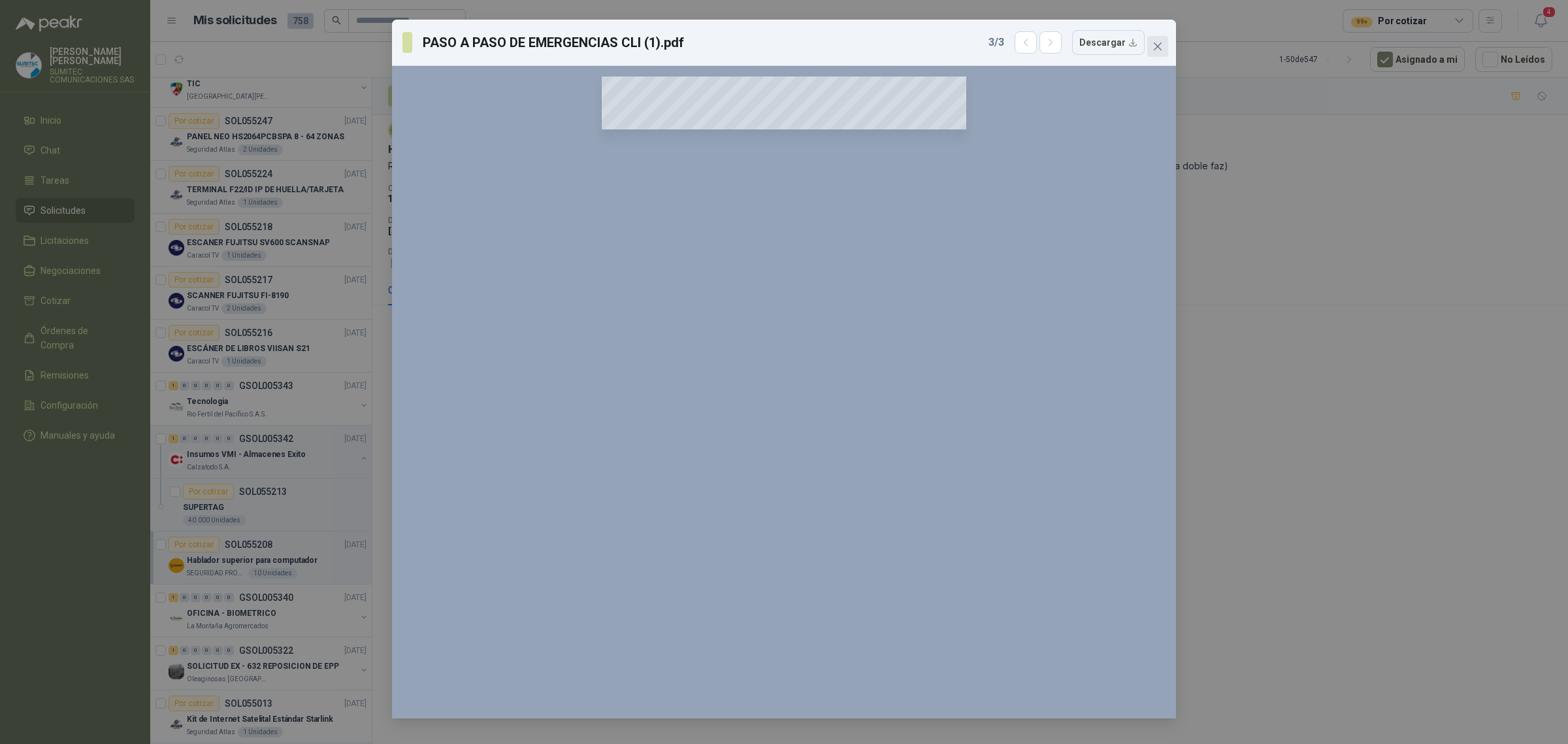
click at [1158, 46] on icon "close" at bounding box center [1158, 46] width 8 height 8
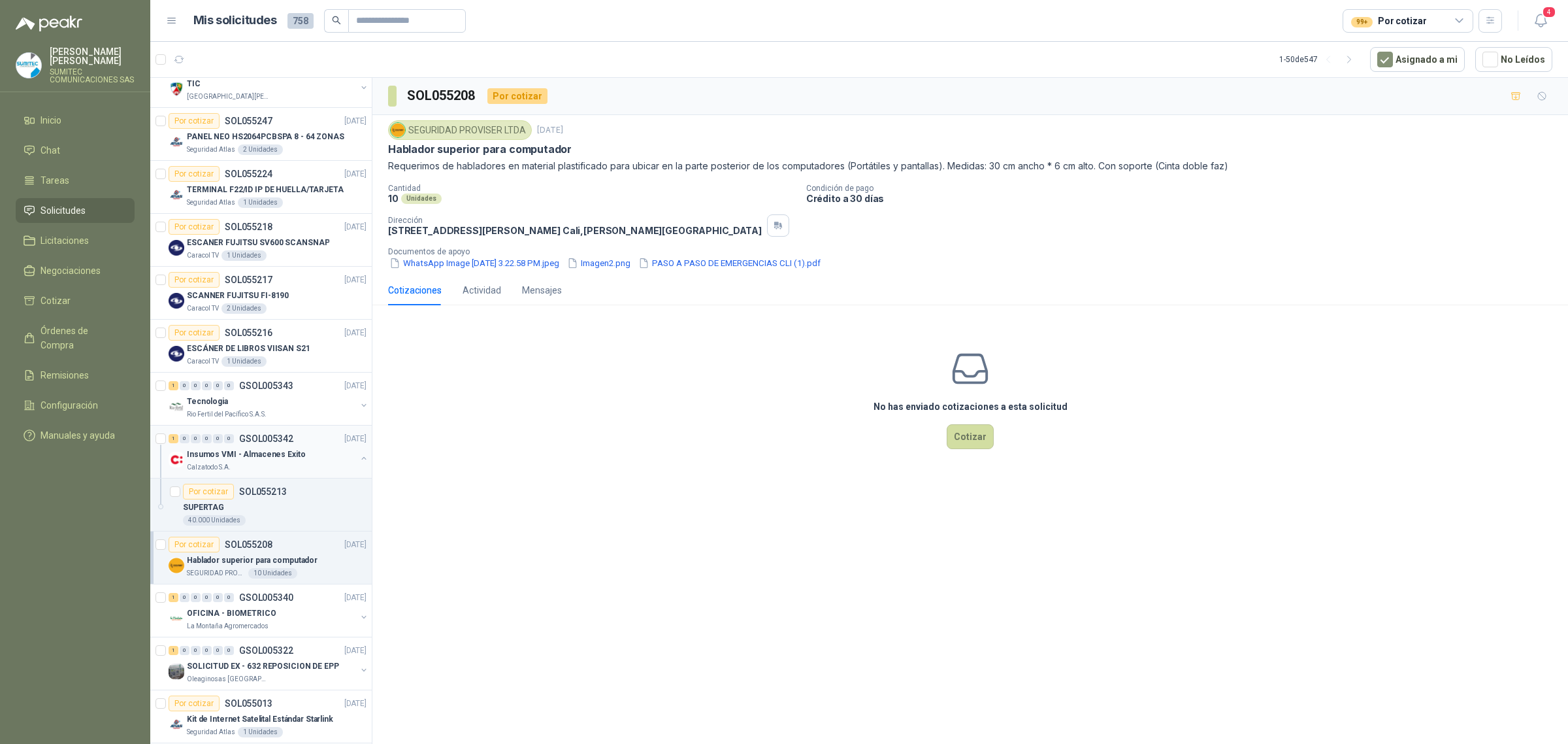
click at [324, 465] on div "Calzatodo S.A." at bounding box center [271, 467] width 169 height 11
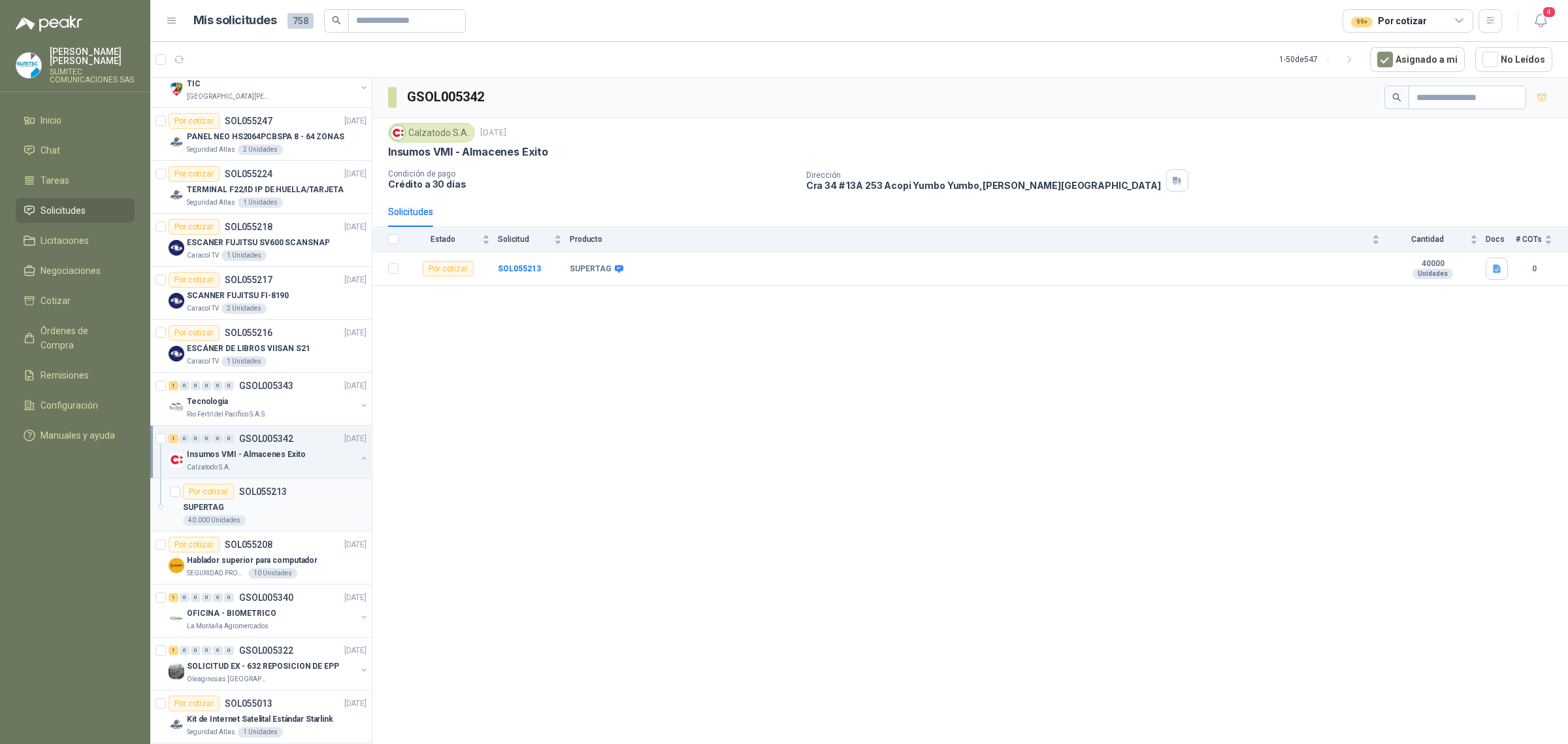
click at [294, 511] on div "SUPERTAG" at bounding box center [275, 508] width 184 height 16
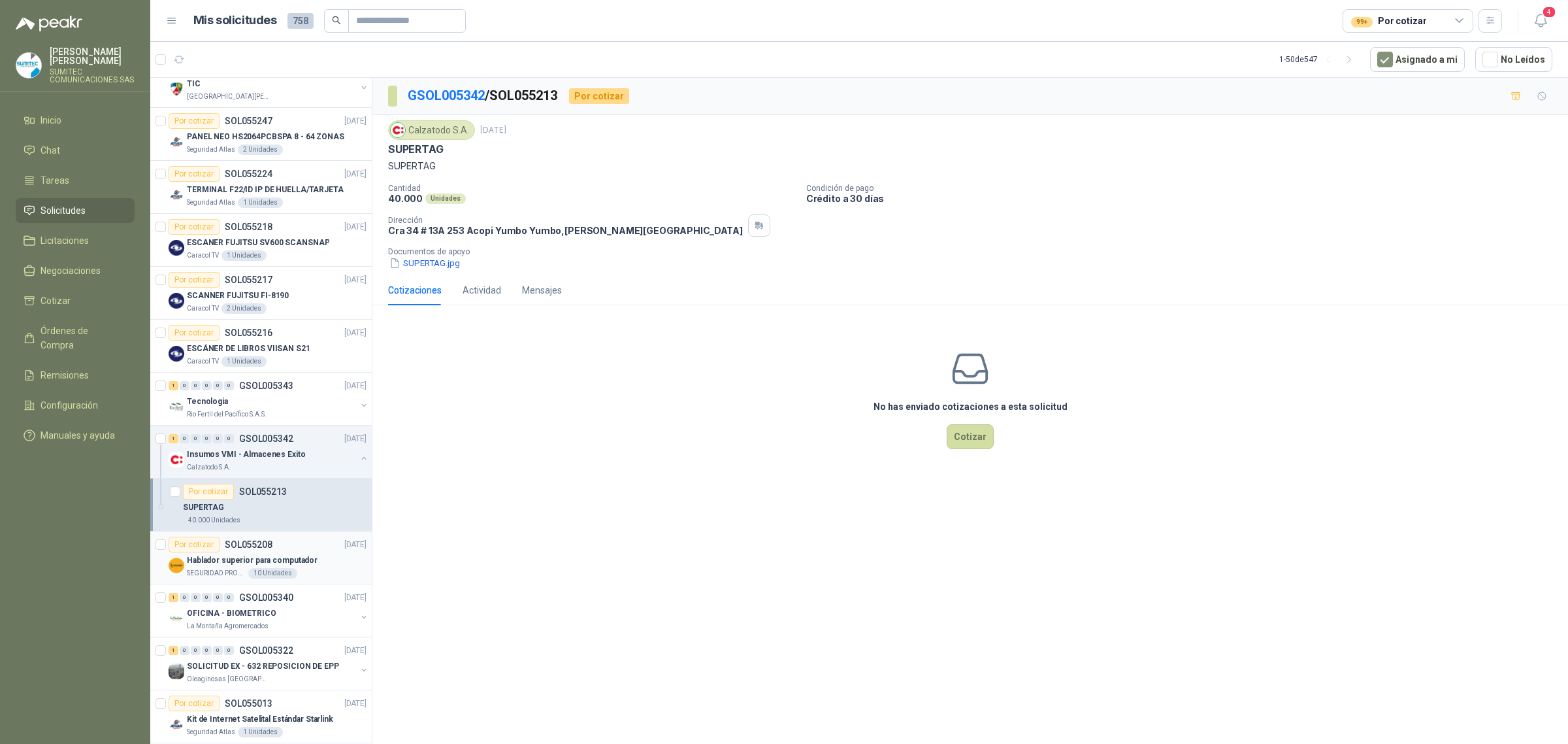
click at [285, 576] on div "10 Unidades" at bounding box center [272, 573] width 49 height 11
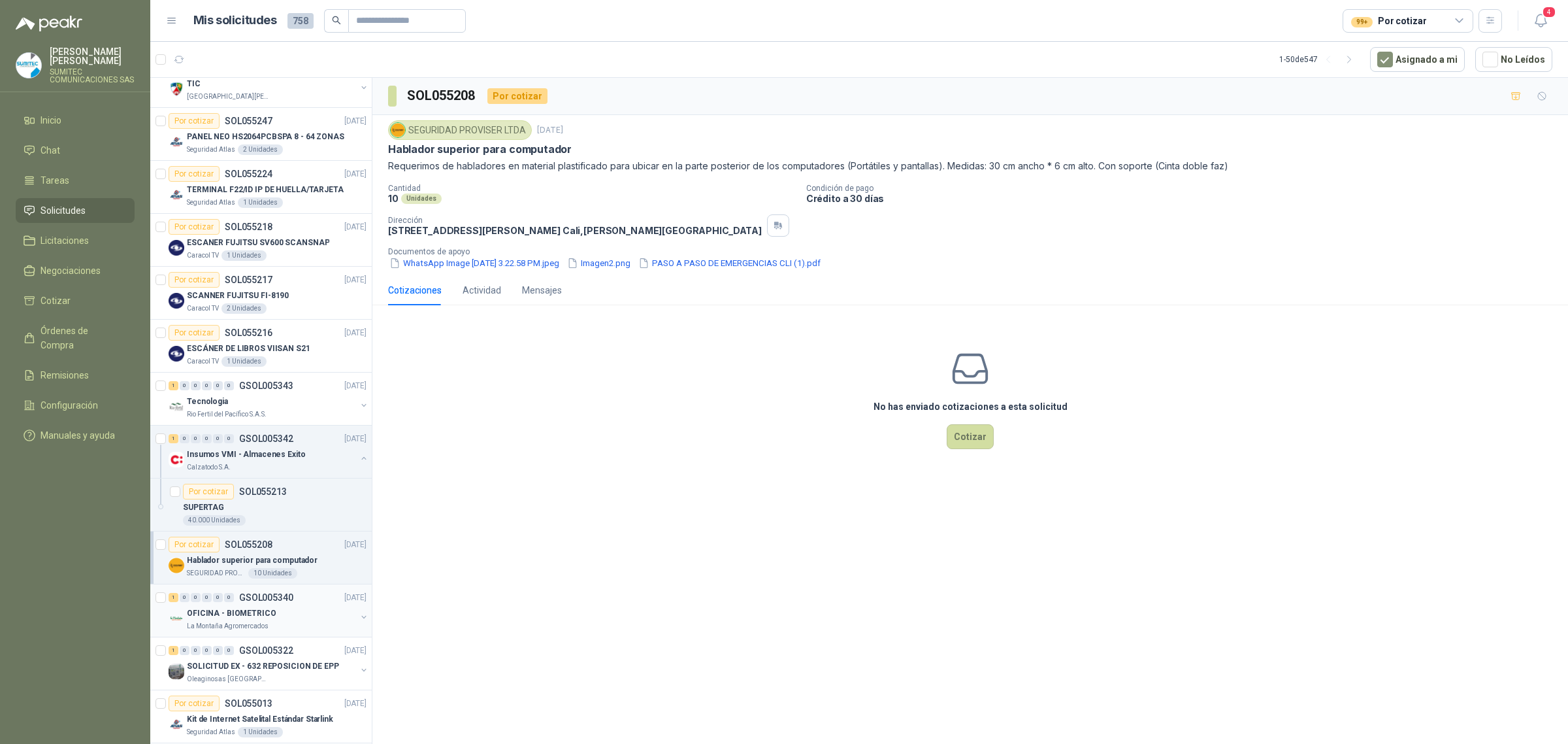
click at [289, 612] on div "OFICINA - BIOMETRICO" at bounding box center [271, 613] width 169 height 16
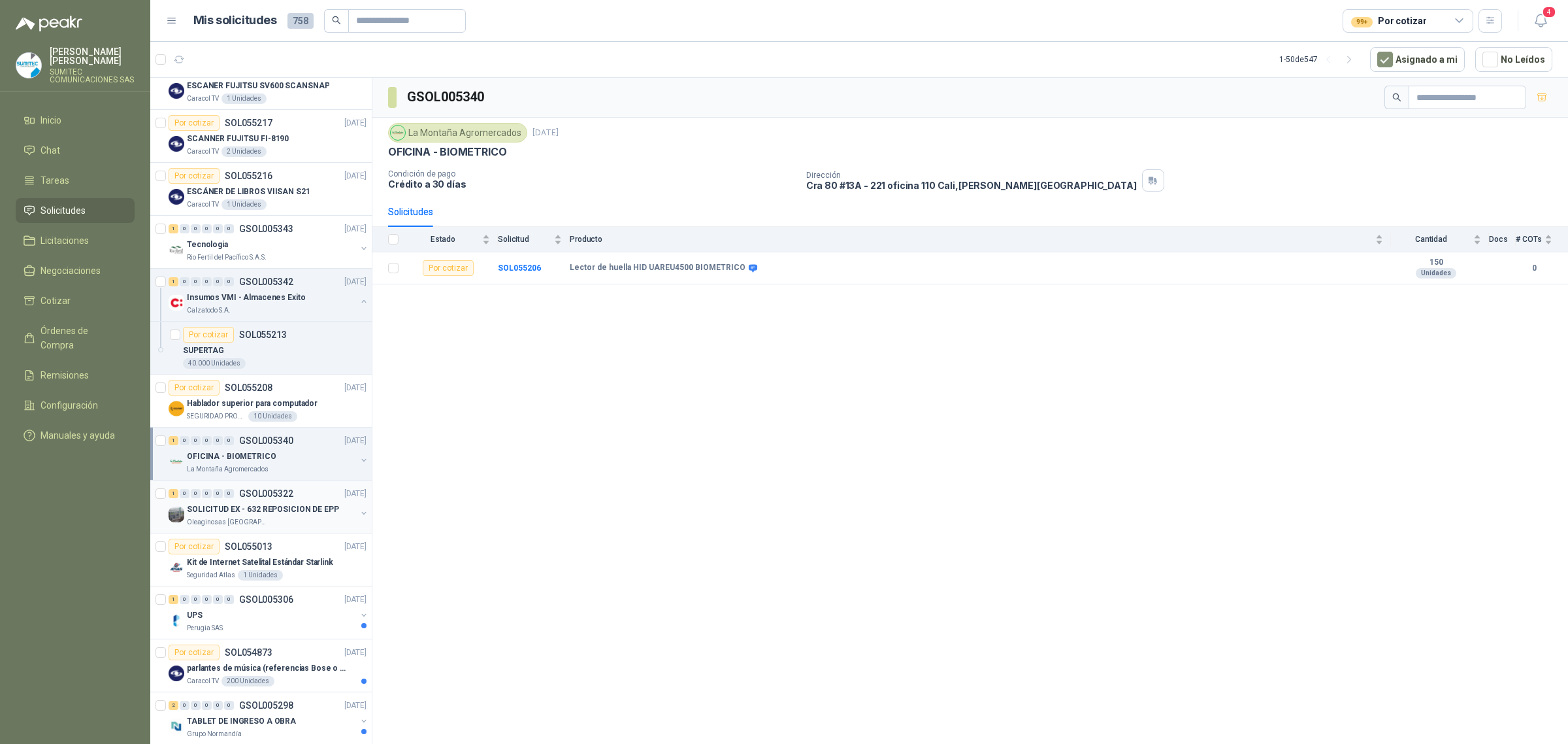
scroll to position [980, 0]
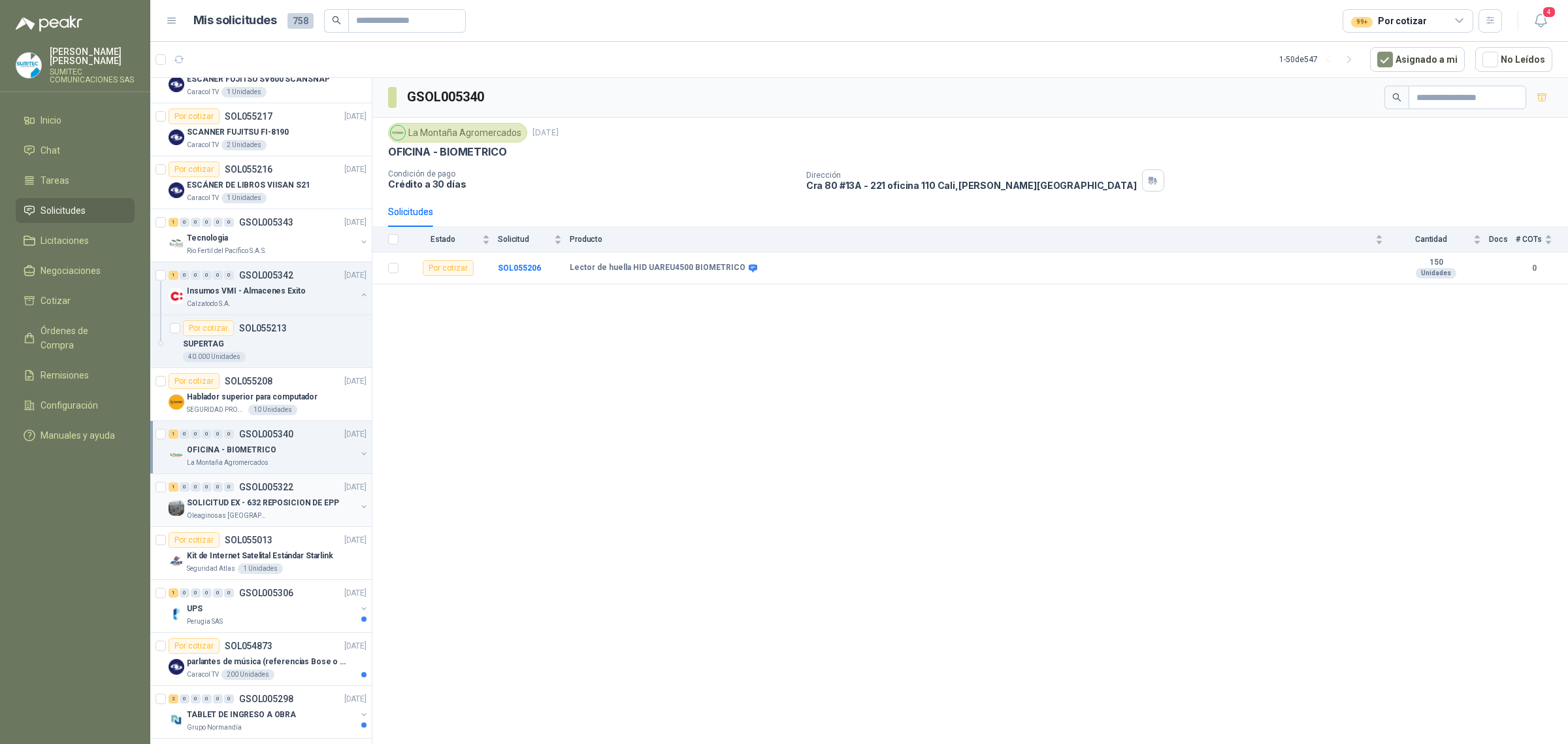
click at [295, 510] on p "SOLICITUD EX - 632 REPOSICION DE EPP" at bounding box center [262, 503] width 152 height 13
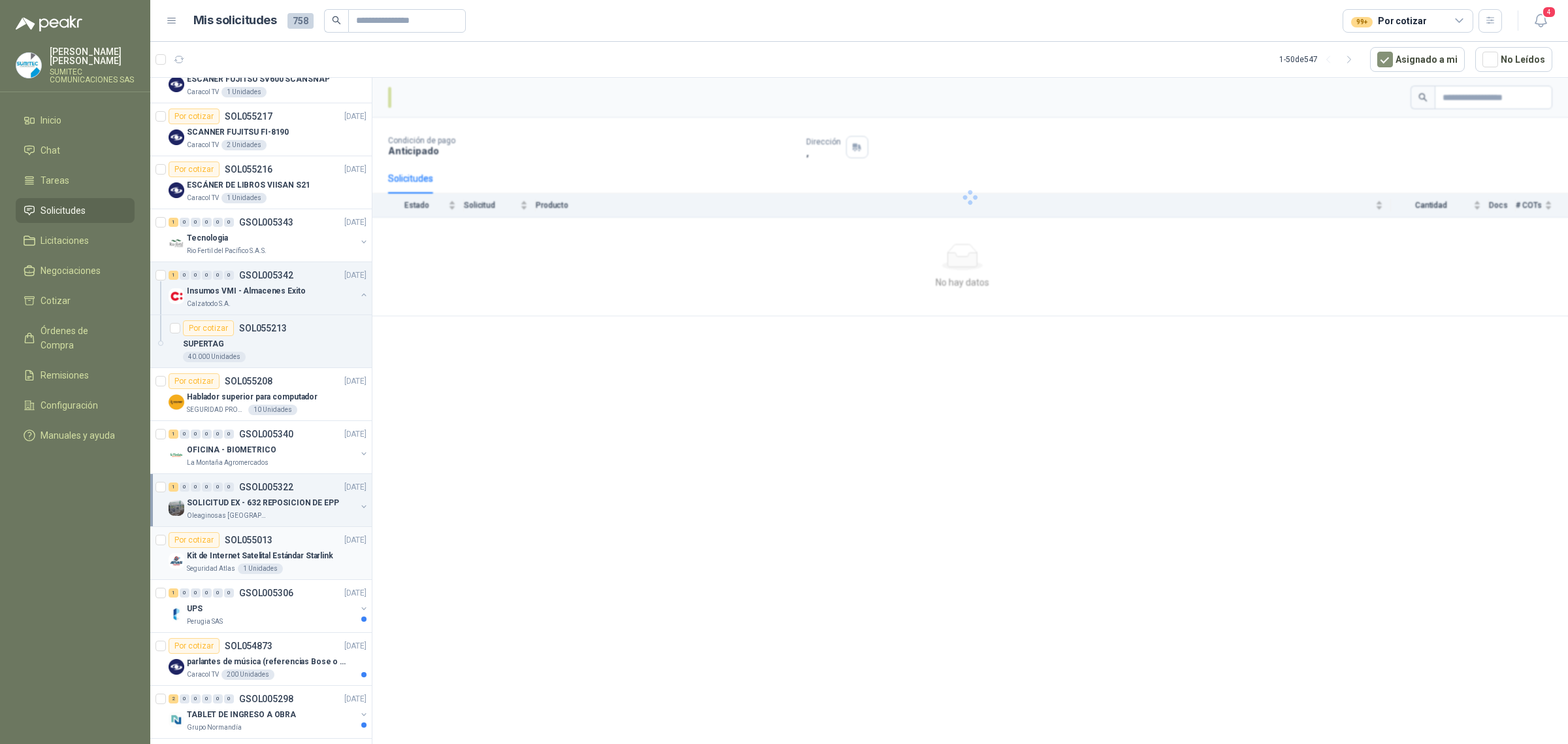
click at [280, 547] on div "Por cotizar SOL055013 [DATE]" at bounding box center [267, 540] width 198 height 16
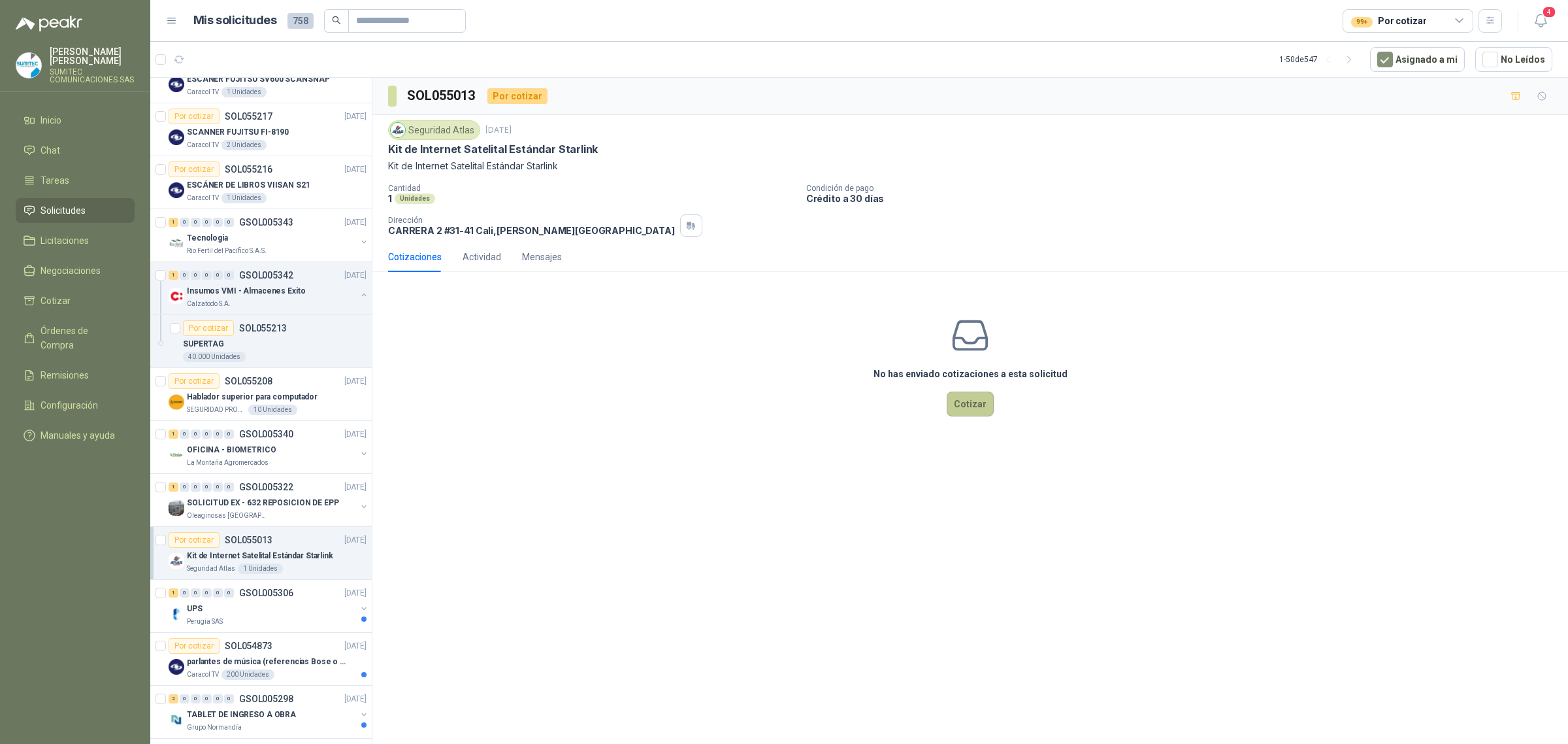
click at [962, 413] on button "Cotizar" at bounding box center [970, 404] width 47 height 25
